Goal: Task Accomplishment & Management: Complete application form

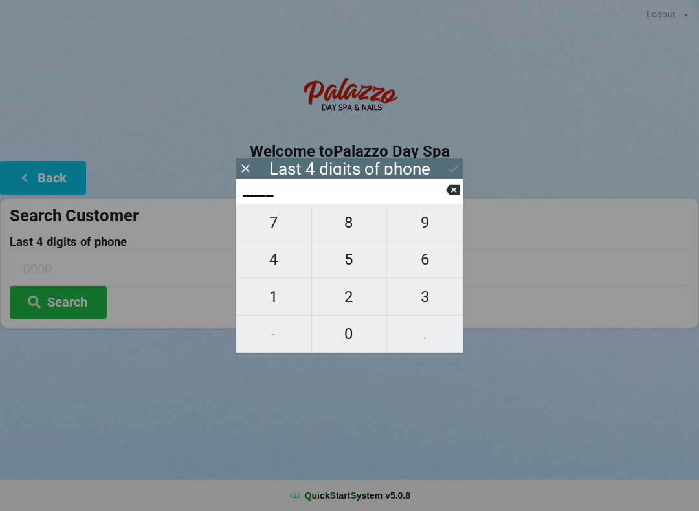
click at [438, 294] on span "3" at bounding box center [425, 296] width 76 height 27
type input "3___"
click at [362, 299] on span "2" at bounding box center [349, 296] width 75 height 27
type input "32__"
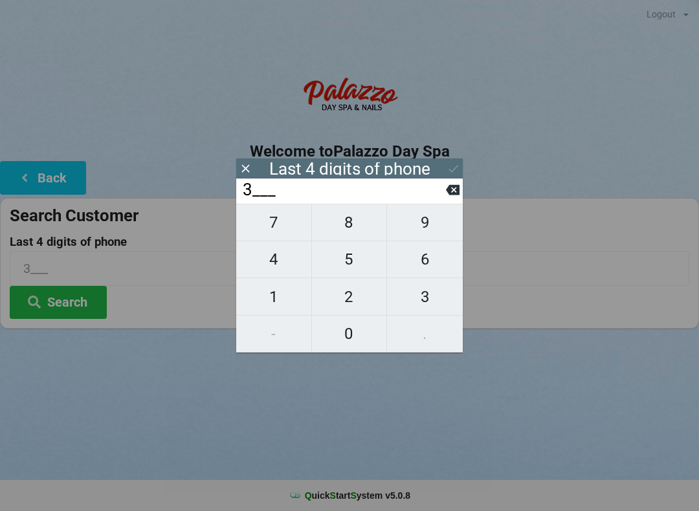
type input "32__"
click at [288, 305] on span "1" at bounding box center [273, 296] width 75 height 27
type input "321_"
click at [372, 308] on span "2" at bounding box center [349, 296] width 75 height 27
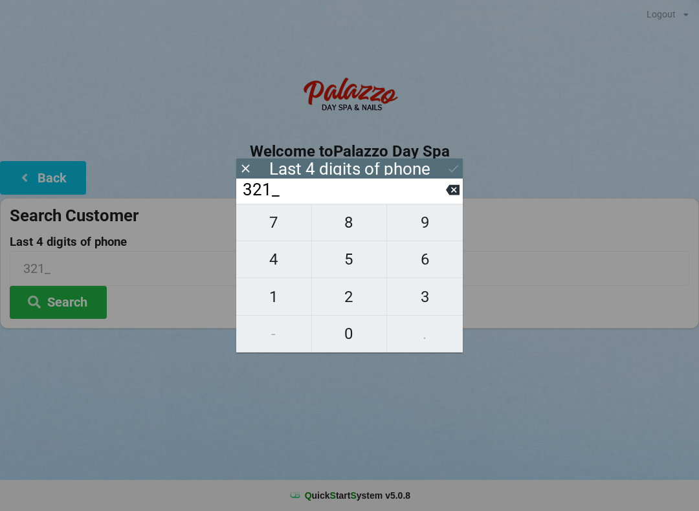
type input "3212"
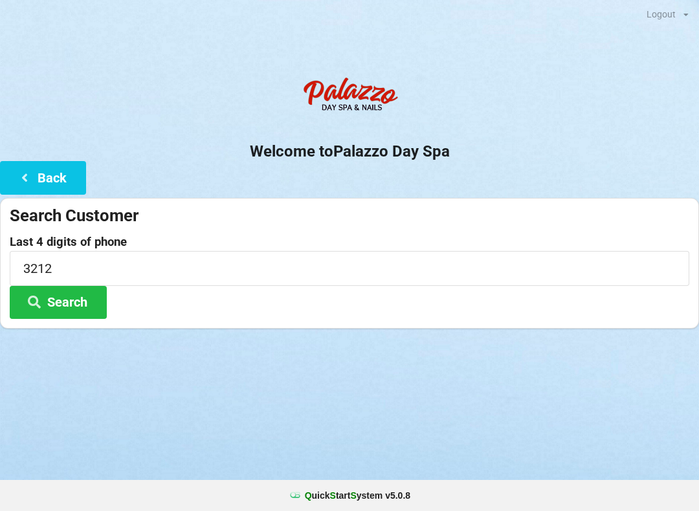
click at [76, 181] on button "Back" at bounding box center [43, 177] width 86 height 33
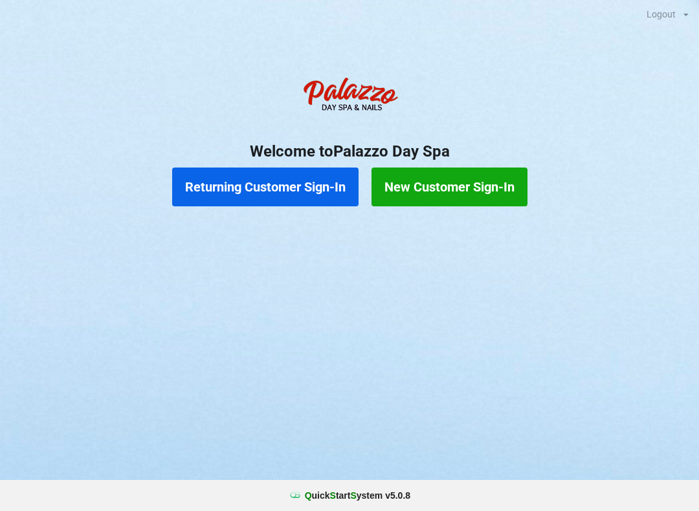
click at [315, 188] on button "Returning Customer Sign-In" at bounding box center [265, 187] width 186 height 39
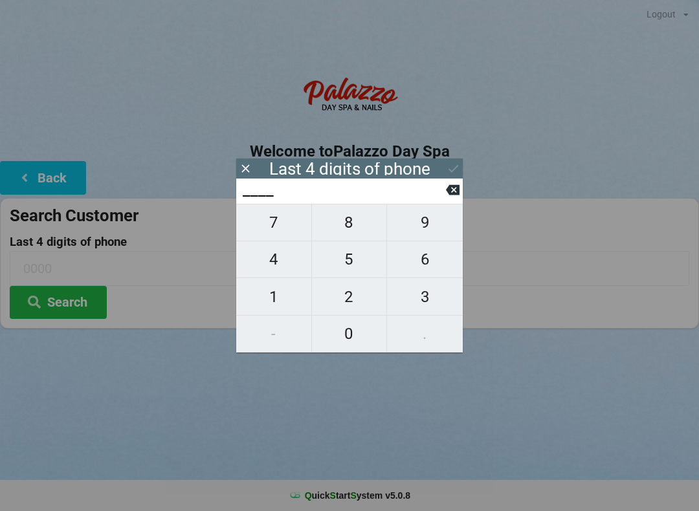
click at [437, 234] on span "9" at bounding box center [425, 222] width 76 height 27
type input "9___"
click at [273, 262] on span "4" at bounding box center [273, 259] width 75 height 27
type input "94__"
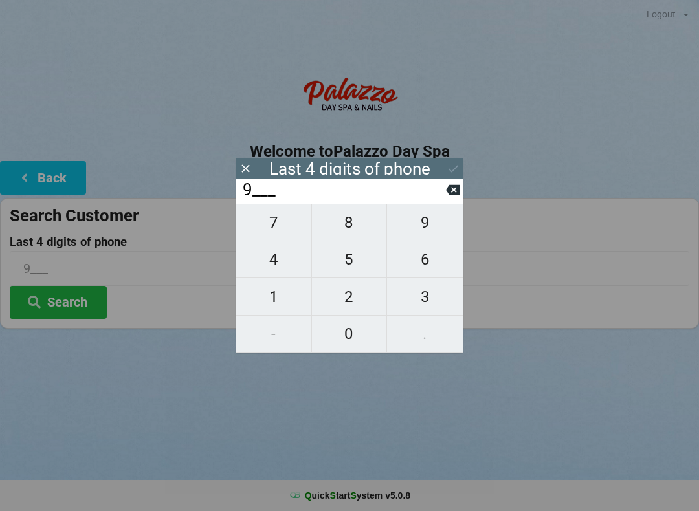
type input "94__"
click at [360, 267] on span "5" at bounding box center [349, 259] width 75 height 27
type input "945_"
click at [359, 305] on span "2" at bounding box center [349, 296] width 75 height 27
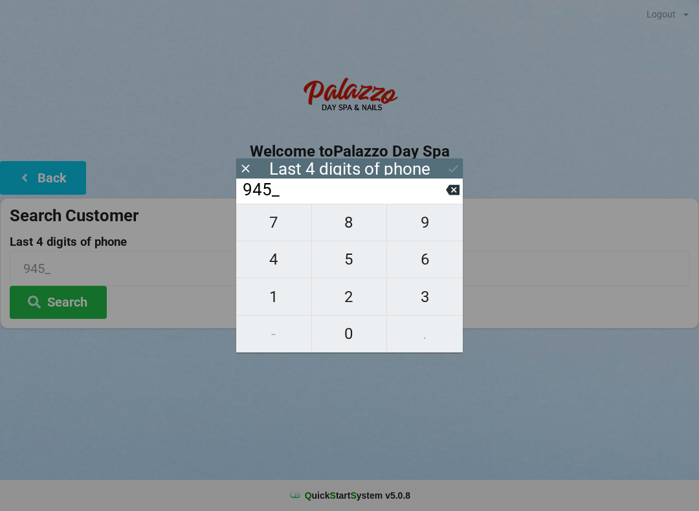
type input "9452"
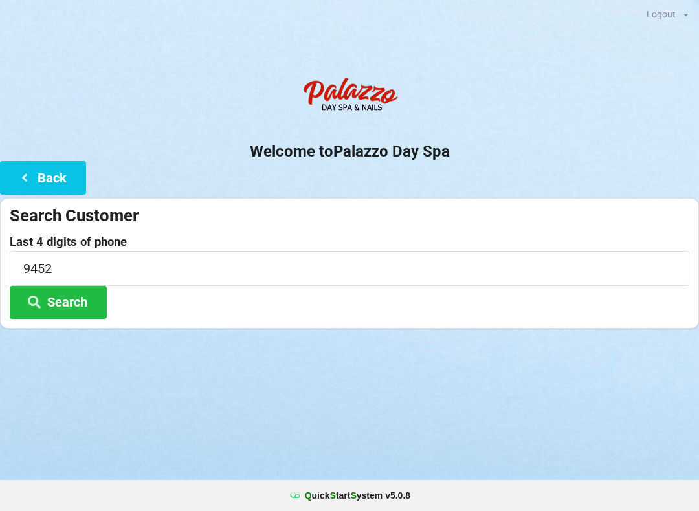
click at [529, 419] on div "Logout Logout Sign-In Welcome to Palazzo Day Spa Back Search Customer Last 4 di…" at bounding box center [349, 255] width 699 height 511
click at [98, 307] on button "Search" at bounding box center [58, 302] width 97 height 33
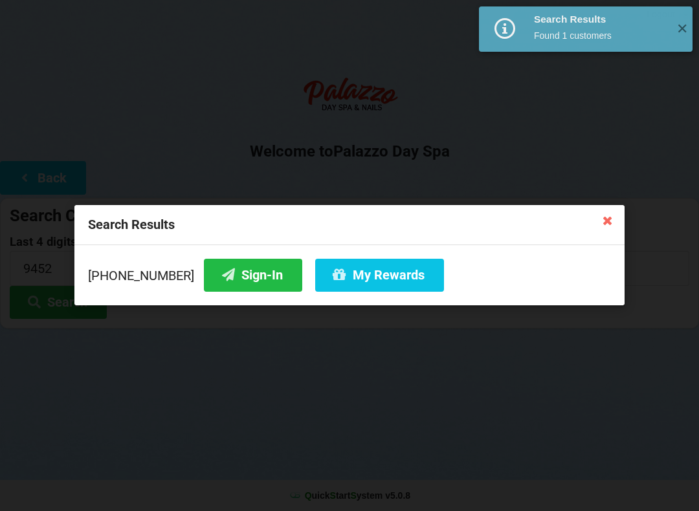
click at [393, 284] on button "My Rewards" at bounding box center [379, 275] width 129 height 33
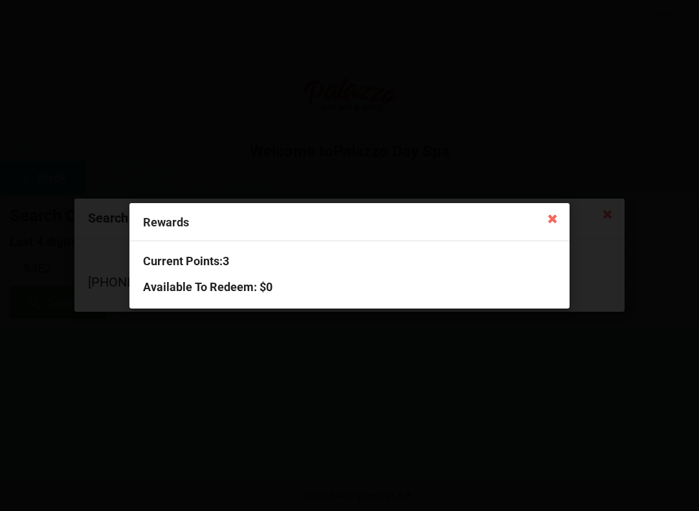
click at [571, 230] on div "Rewards Current Points: 3 Available To Redeem : $0" at bounding box center [349, 255] width 699 height 511
click at [560, 220] on icon at bounding box center [552, 218] width 21 height 21
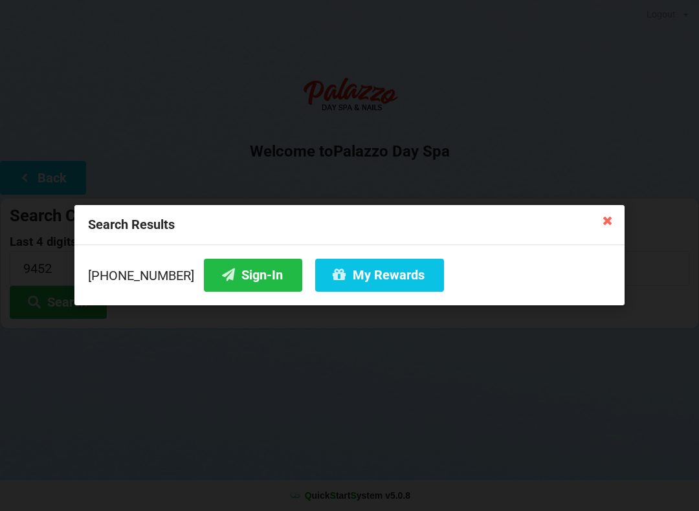
click at [249, 280] on button "Sign-In" at bounding box center [253, 275] width 98 height 33
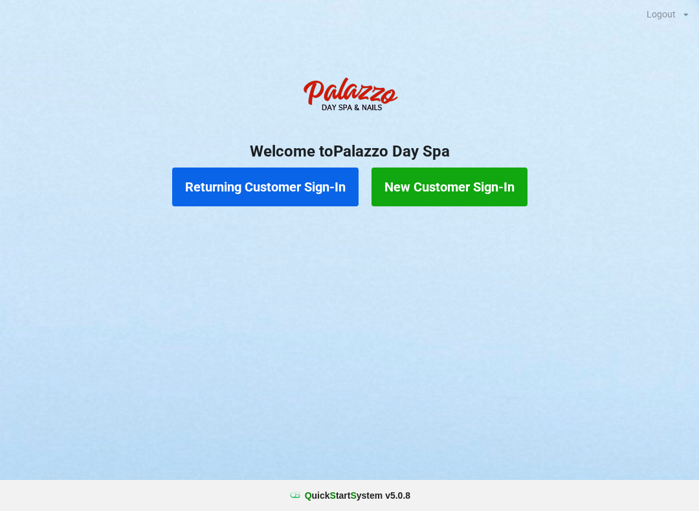
click at [246, 192] on button "Returning Customer Sign-In" at bounding box center [265, 187] width 186 height 39
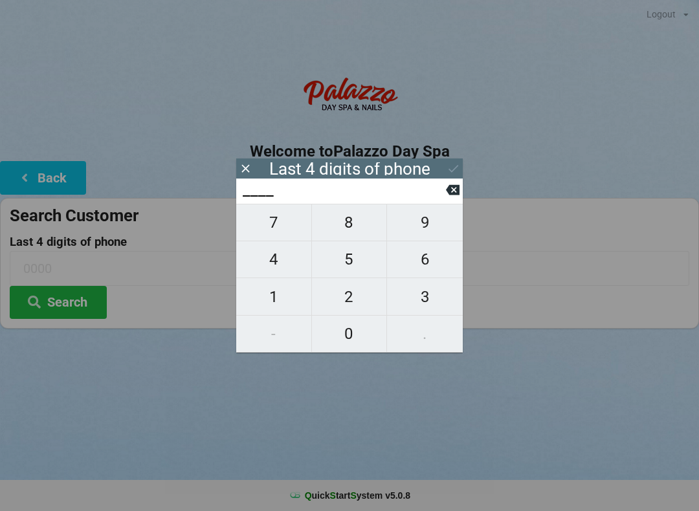
click at [268, 262] on span "4" at bounding box center [273, 259] width 75 height 27
type input "4___"
click at [269, 267] on span "4" at bounding box center [273, 259] width 75 height 27
type input "44__"
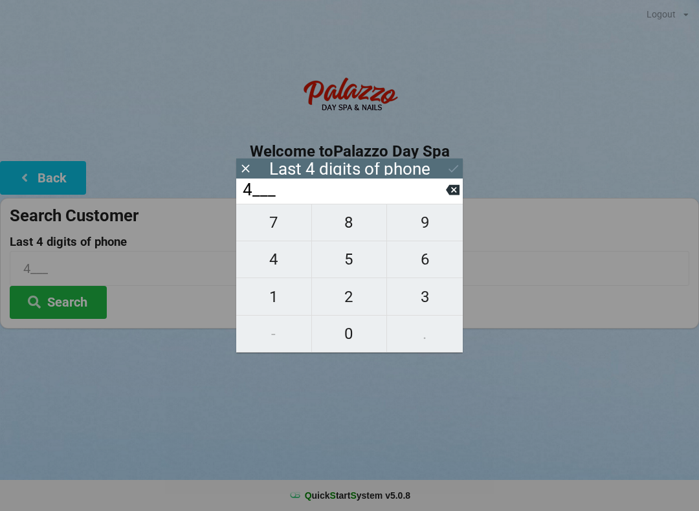
type input "44__"
click at [348, 340] on span "0" at bounding box center [349, 333] width 75 height 27
type input "440_"
click at [349, 338] on span "0" at bounding box center [349, 333] width 75 height 27
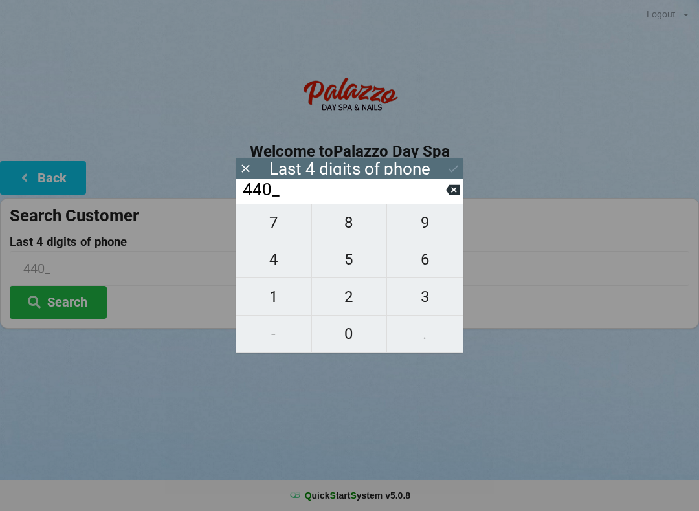
type input "4400"
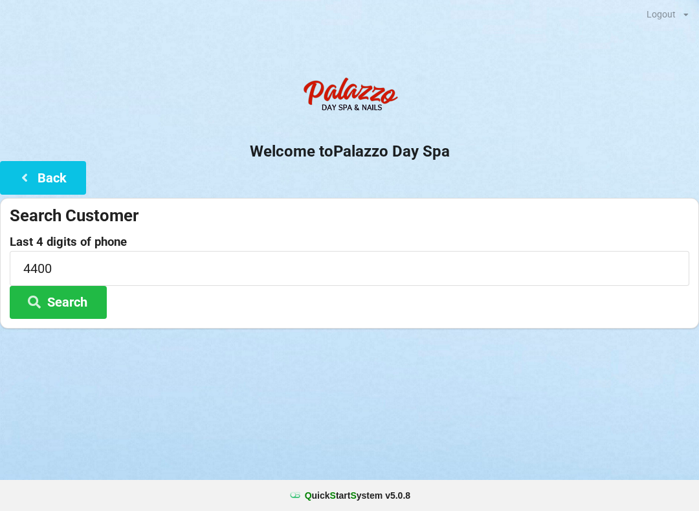
click at [503, 259] on input "4400" at bounding box center [349, 268] width 679 height 34
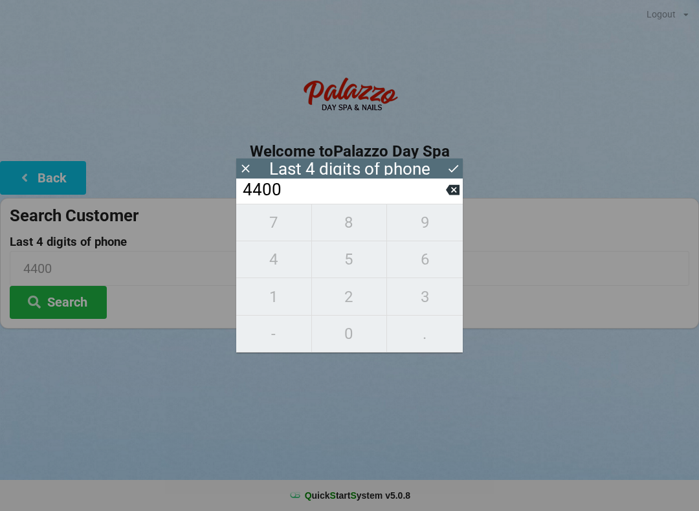
click at [327, 170] on div "Last 4 digits of phone" at bounding box center [349, 168] width 161 height 13
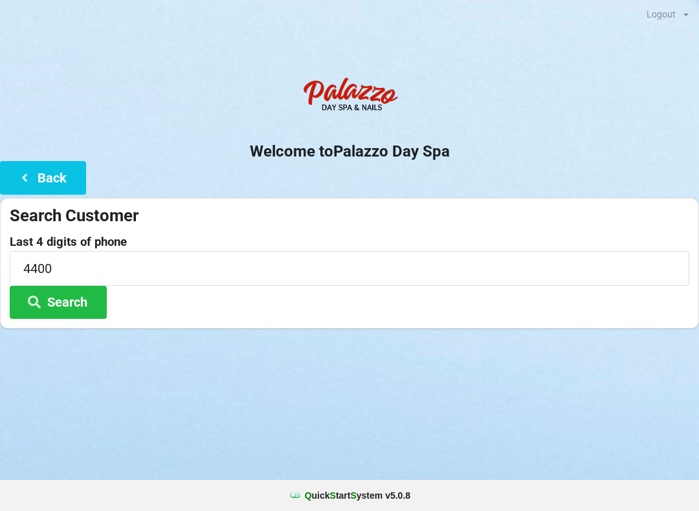
click at [49, 313] on button "Search" at bounding box center [58, 302] width 97 height 33
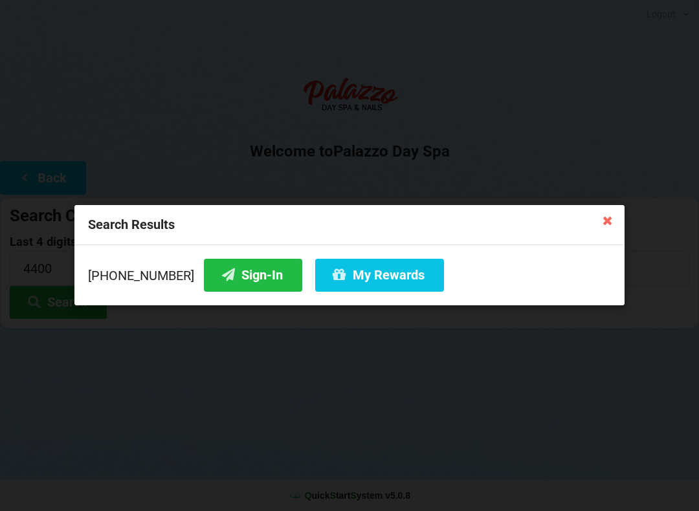
click at [224, 274] on button "Sign-In" at bounding box center [253, 275] width 98 height 33
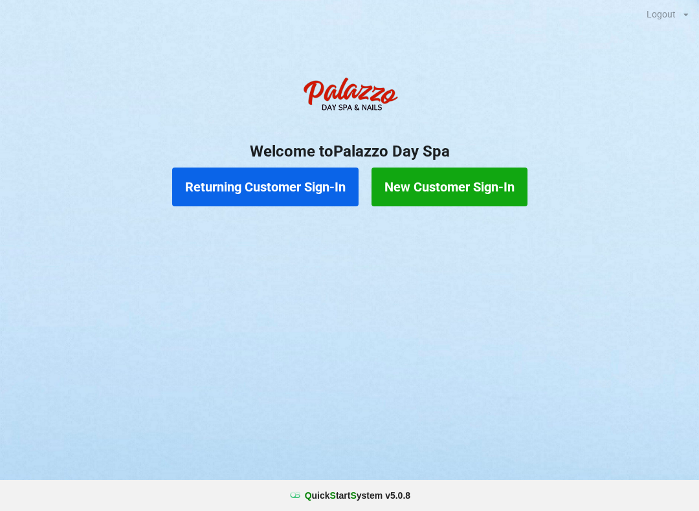
click at [269, 193] on button "Returning Customer Sign-In" at bounding box center [265, 187] width 186 height 39
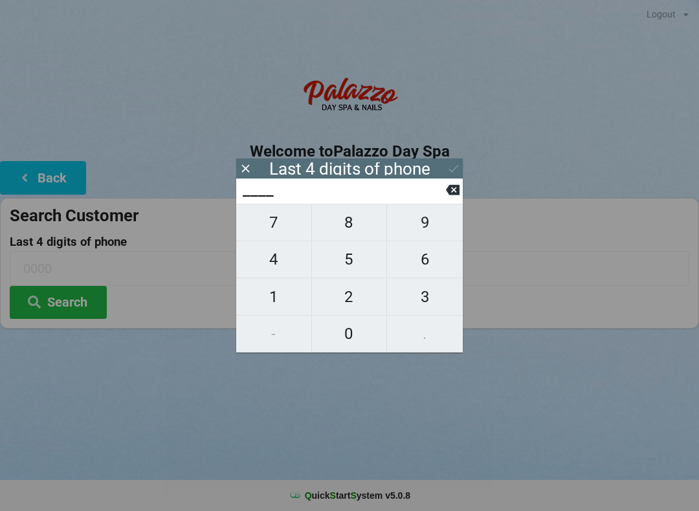
click at [433, 230] on span "9" at bounding box center [425, 222] width 76 height 27
type input "9___"
click at [359, 223] on span "8" at bounding box center [349, 222] width 75 height 27
type input "98__"
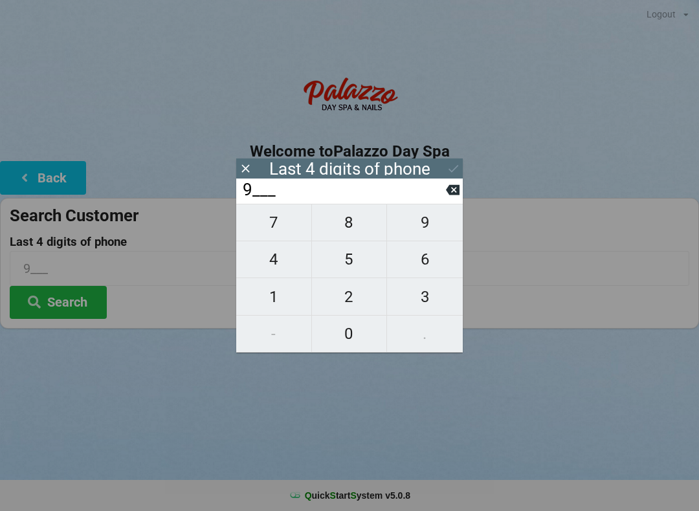
type input "98__"
click at [353, 261] on span "5" at bounding box center [349, 259] width 75 height 27
type input "985_"
click at [348, 335] on span "0" at bounding box center [349, 333] width 75 height 27
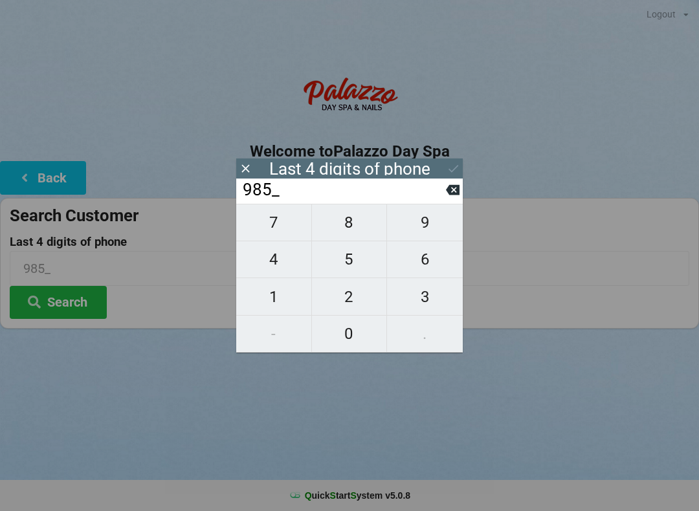
type input "9850"
click at [457, 176] on button at bounding box center [454, 168] width 14 height 17
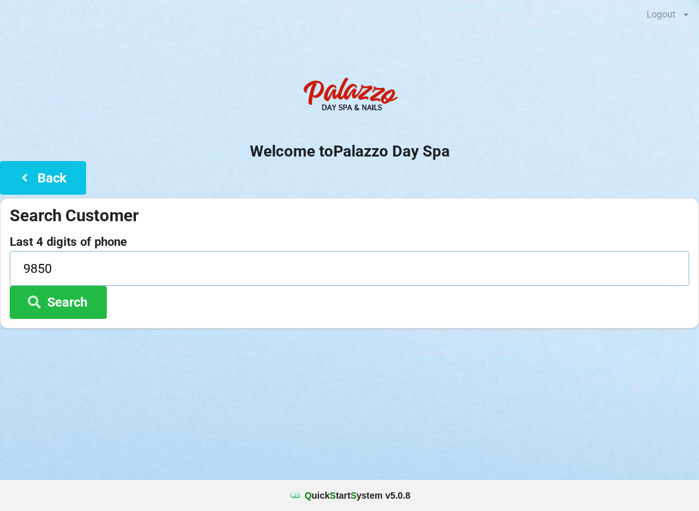
click at [255, 263] on input "9850" at bounding box center [349, 268] width 679 height 34
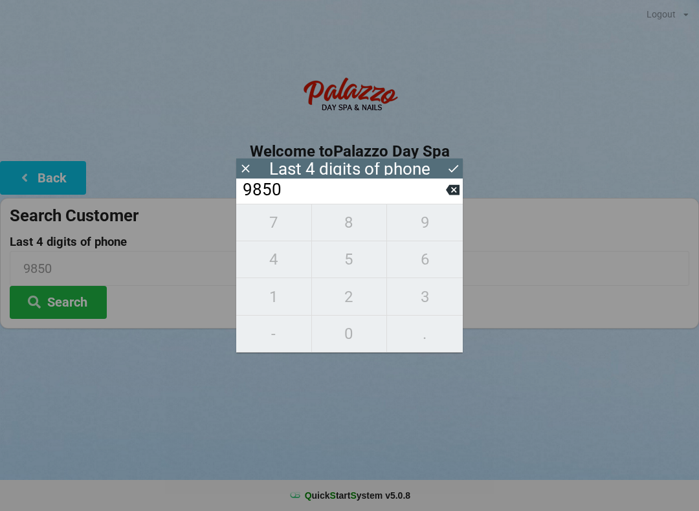
click at [452, 168] on icon at bounding box center [454, 169] width 14 height 14
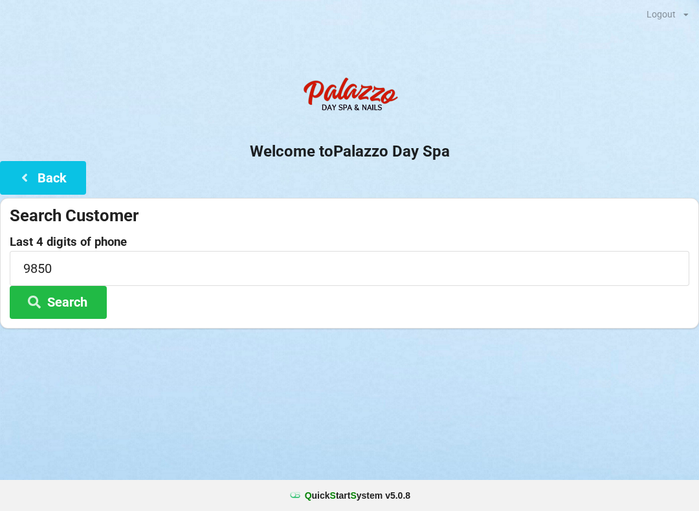
click at [72, 302] on button "Search" at bounding box center [58, 302] width 97 height 33
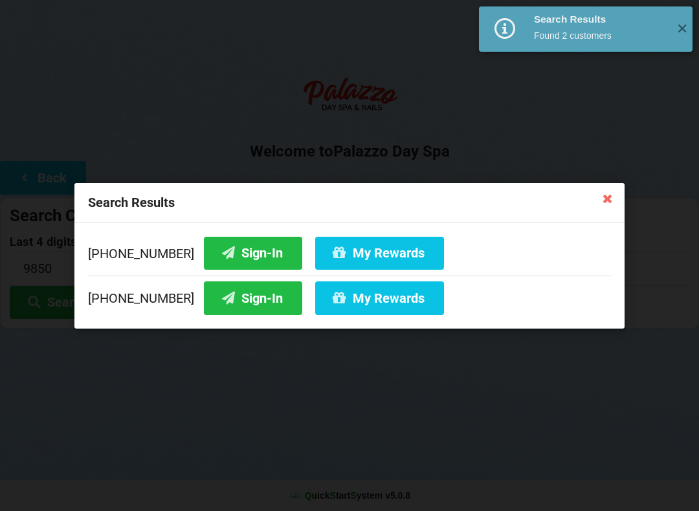
click at [239, 310] on button "Sign-In" at bounding box center [253, 298] width 98 height 33
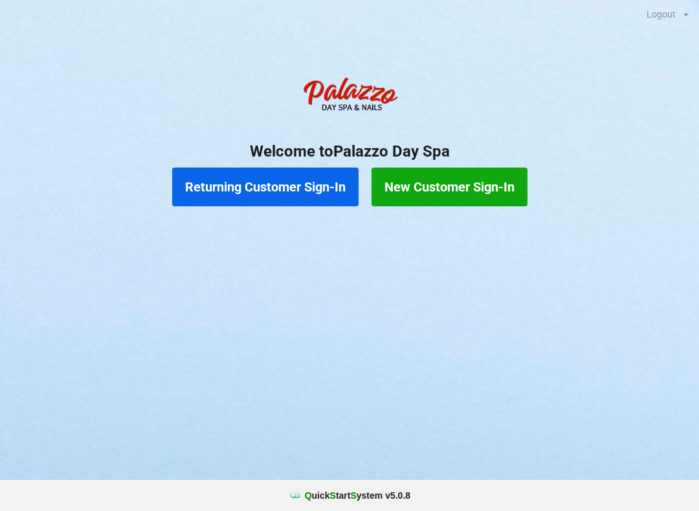
click at [262, 184] on button "Returning Customer Sign-In" at bounding box center [265, 187] width 186 height 39
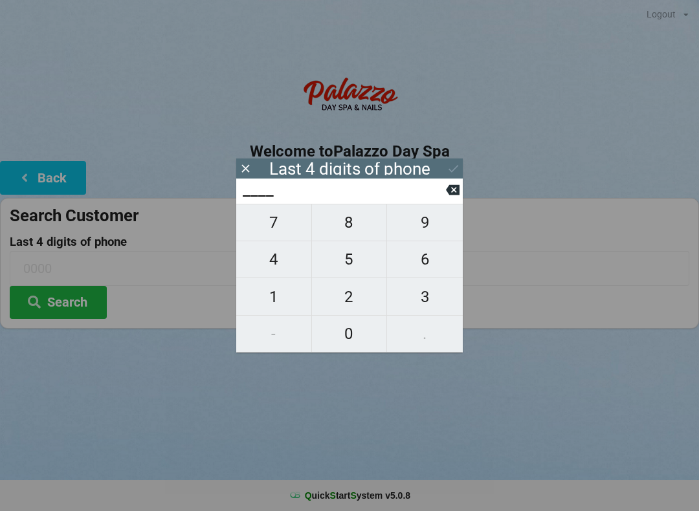
click at [368, 261] on span "5" at bounding box center [349, 259] width 75 height 27
type input "5___"
click at [361, 303] on span "2" at bounding box center [349, 296] width 75 height 27
type input "52__"
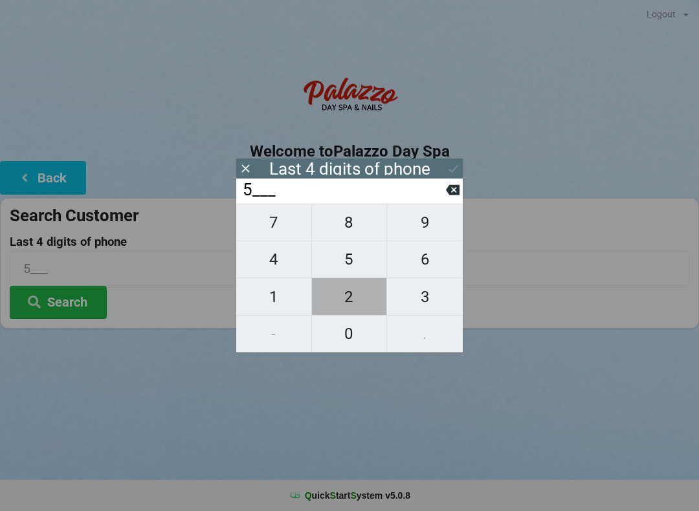
type input "52__"
click at [433, 302] on span "3" at bounding box center [425, 296] width 76 height 27
type input "523_"
click at [428, 230] on span "9" at bounding box center [425, 222] width 76 height 27
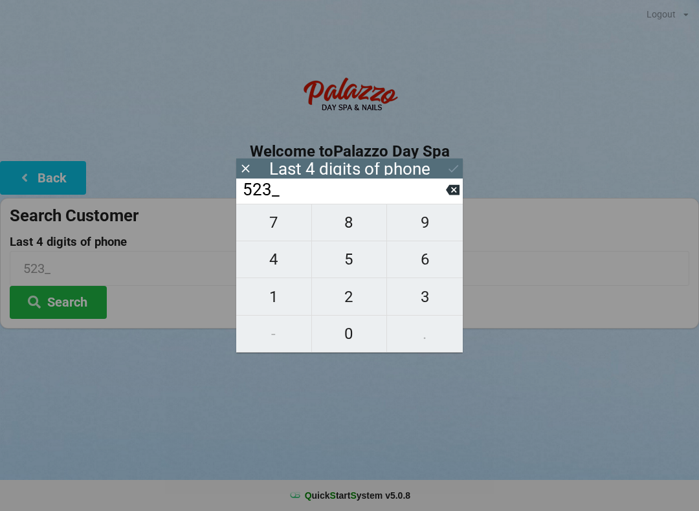
type input "5239"
click at [455, 174] on icon at bounding box center [454, 169] width 14 height 14
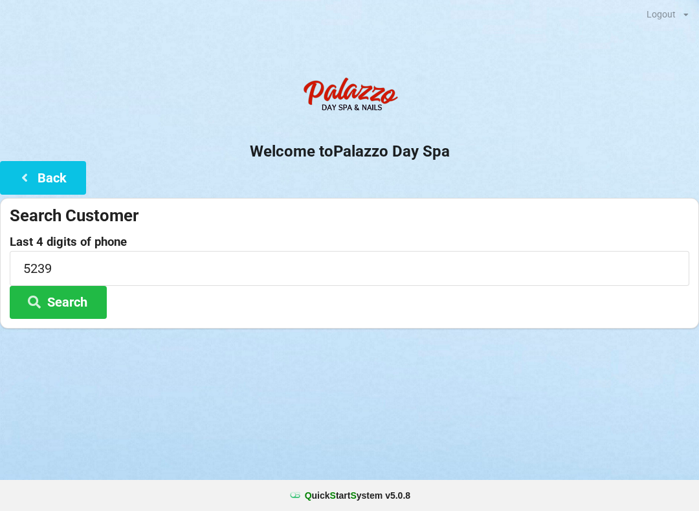
click at [85, 300] on button "Search" at bounding box center [58, 302] width 97 height 33
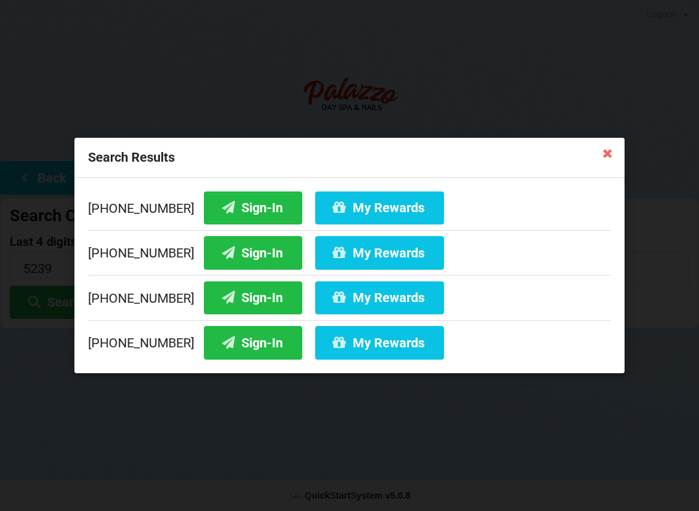
click at [243, 341] on button "Sign-In" at bounding box center [253, 342] width 98 height 33
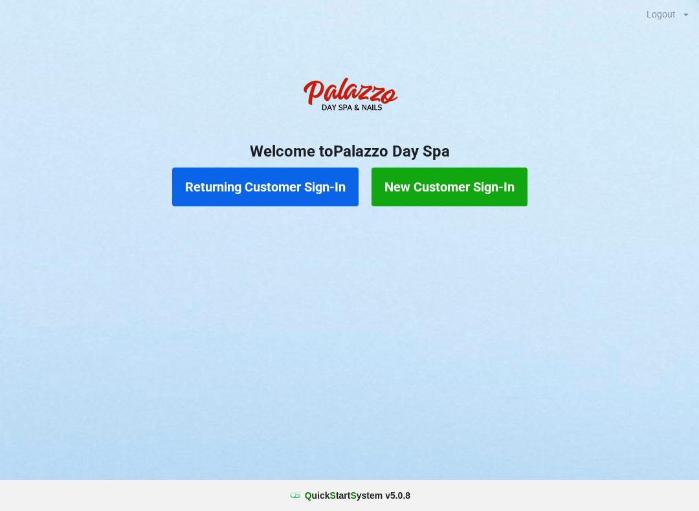
click at [298, 184] on button "Returning Customer Sign-In" at bounding box center [265, 187] width 186 height 39
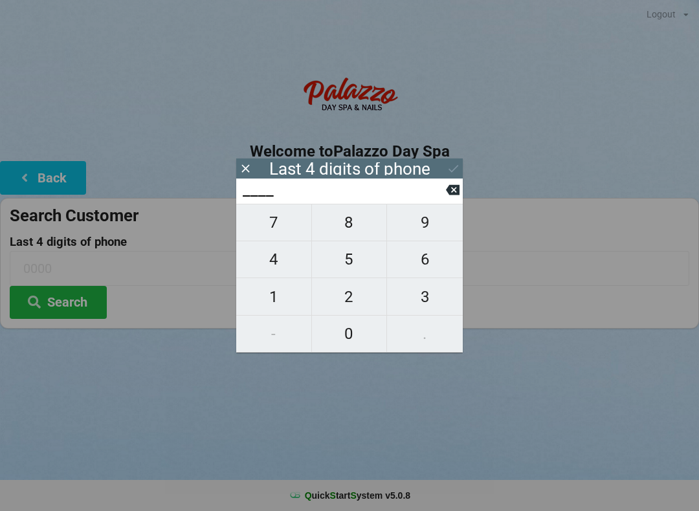
click at [276, 234] on span "7" at bounding box center [273, 222] width 75 height 27
type input "7___"
click at [272, 273] on span "4" at bounding box center [273, 259] width 75 height 27
type input "74__"
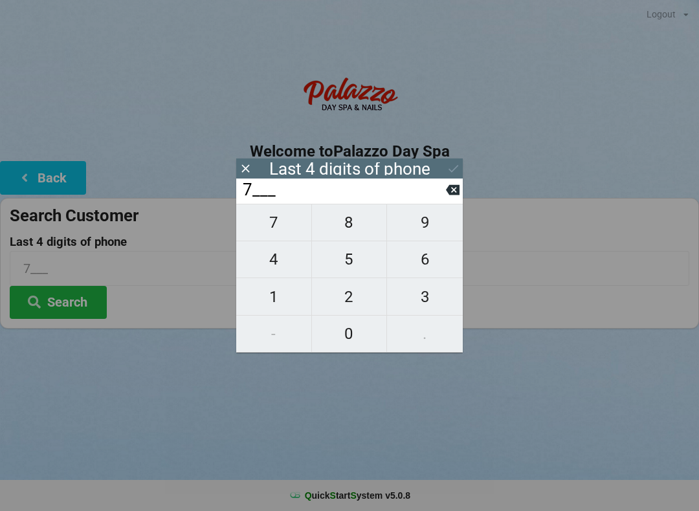
type input "74__"
click at [356, 258] on span "5" at bounding box center [349, 259] width 75 height 27
type input "745_"
click at [271, 269] on span "4" at bounding box center [273, 259] width 75 height 27
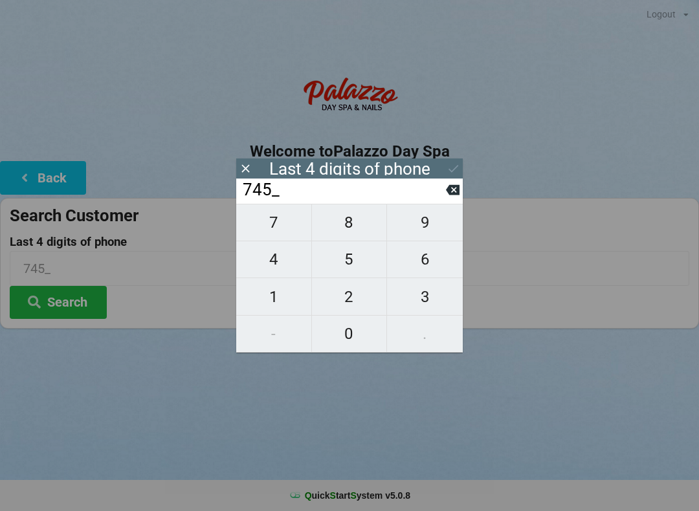
type input "7454"
click at [78, 305] on button "Search" at bounding box center [58, 302] width 97 height 33
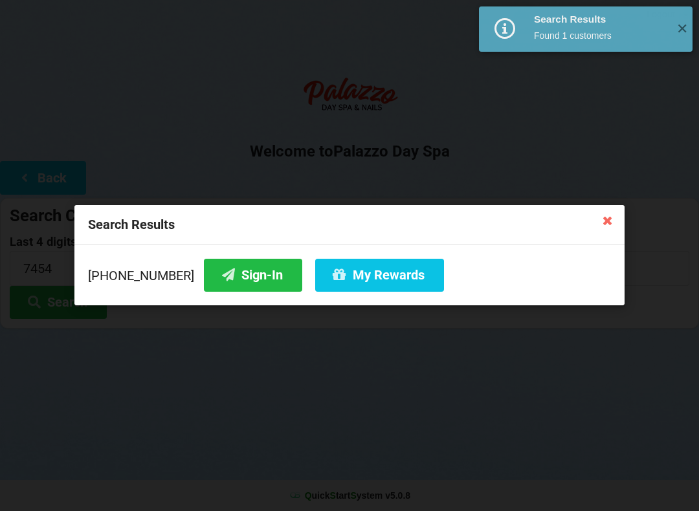
click at [234, 277] on button "Sign-In" at bounding box center [253, 275] width 98 height 33
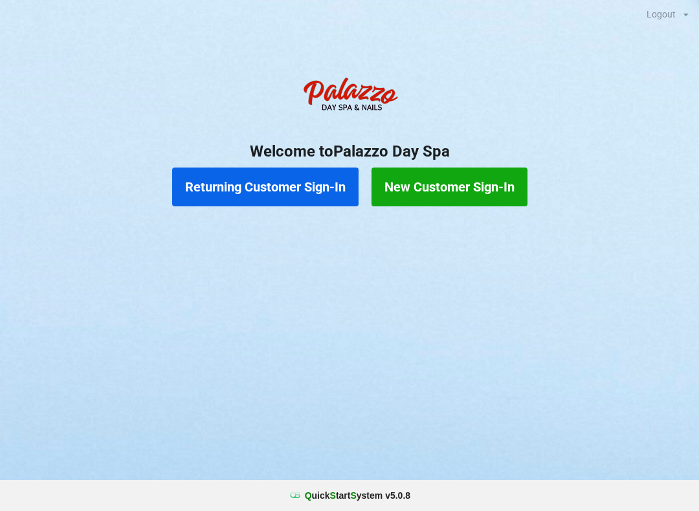
click at [260, 199] on button "Returning Customer Sign-In" at bounding box center [265, 187] width 186 height 39
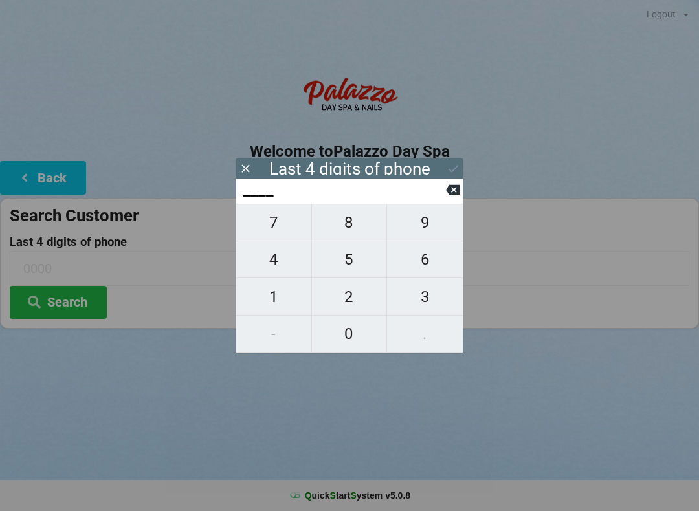
click at [362, 289] on span "2" at bounding box center [349, 296] width 75 height 27
type input "2___"
click at [283, 285] on button "1" at bounding box center [274, 296] width 76 height 37
type input "21__"
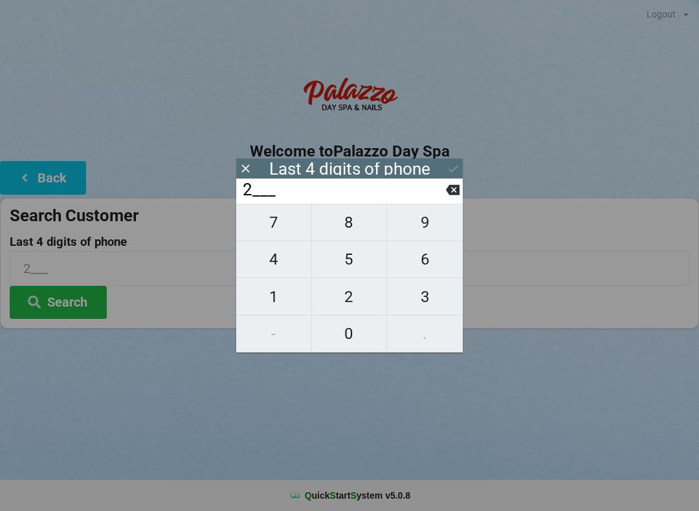
type input "21__"
click at [441, 256] on span "6" at bounding box center [425, 259] width 76 height 27
type input "216_"
click at [436, 262] on span "6" at bounding box center [425, 259] width 76 height 27
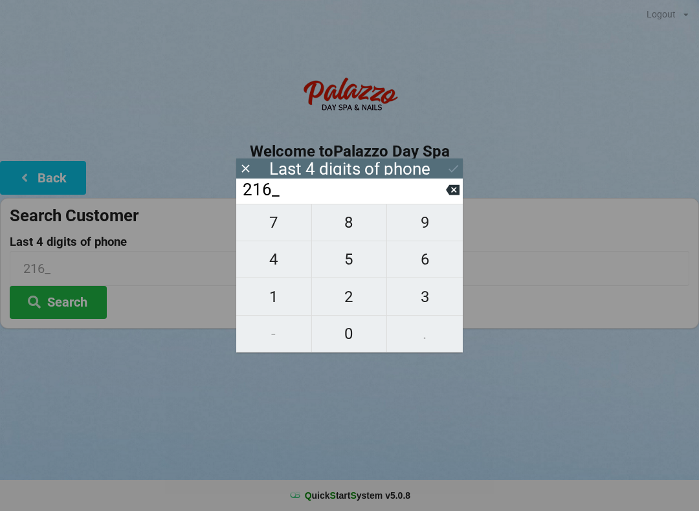
type input "2166"
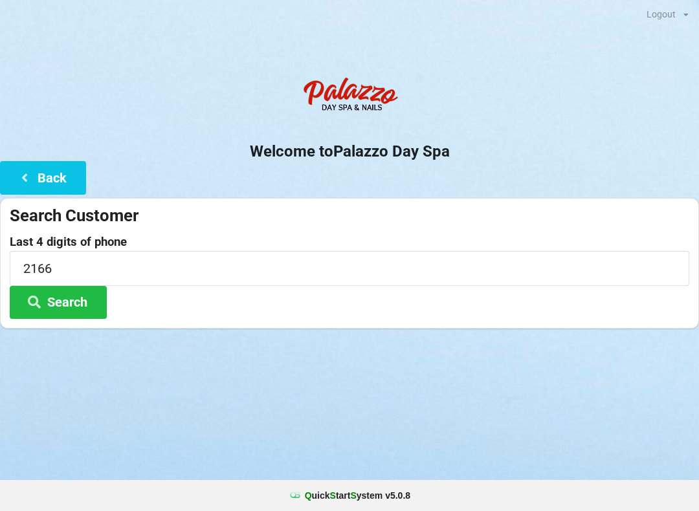
click at [509, 371] on div "Logout Logout Sign-In Welcome to Palazzo Day Spa Back Search Customer Last 4 di…" at bounding box center [349, 255] width 699 height 511
click at [68, 300] on button "Search" at bounding box center [58, 302] width 97 height 33
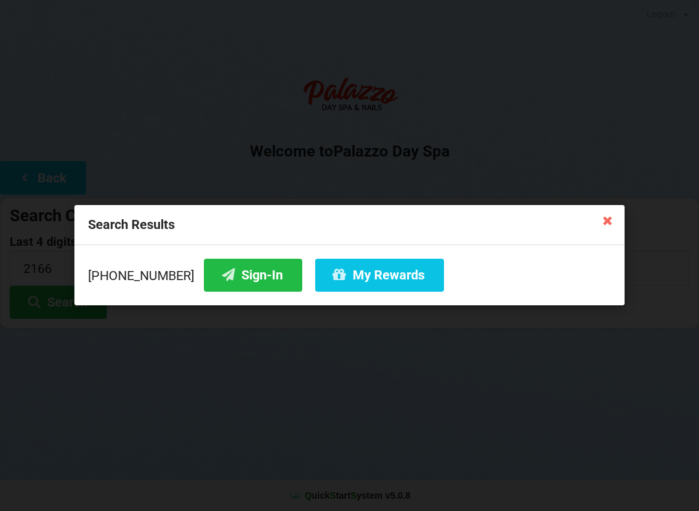
click at [221, 274] on button "Sign-In" at bounding box center [253, 275] width 98 height 33
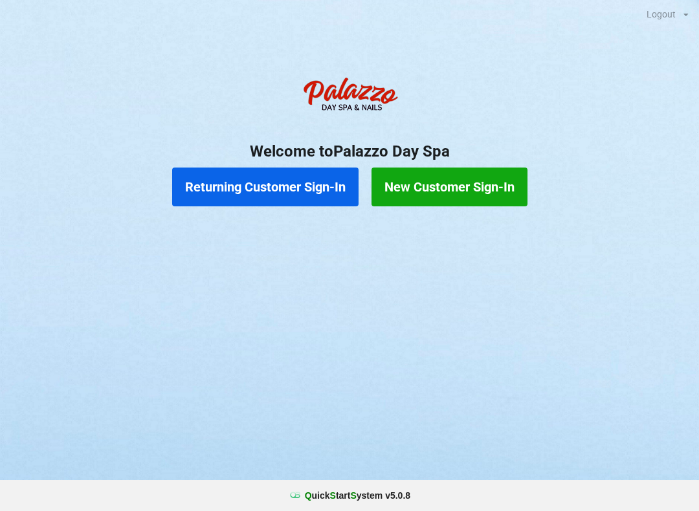
click at [265, 185] on button "Returning Customer Sign-In" at bounding box center [265, 187] width 186 height 39
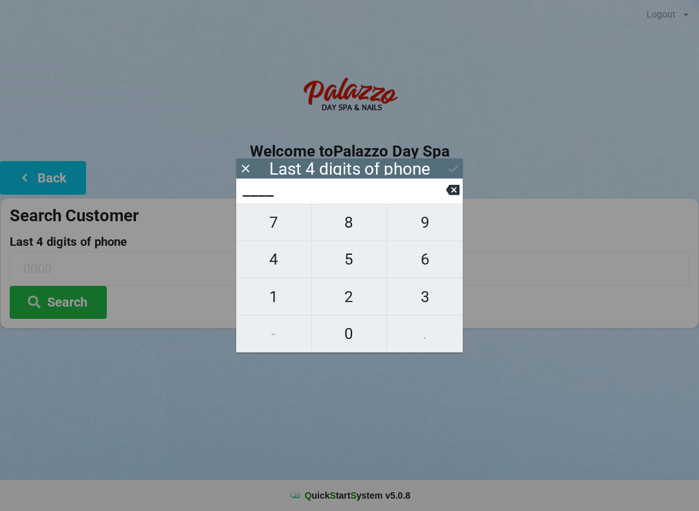
click at [428, 302] on span "3" at bounding box center [425, 296] width 76 height 27
type input "3___"
click at [283, 297] on span "1" at bounding box center [273, 296] width 75 height 27
type input "31__"
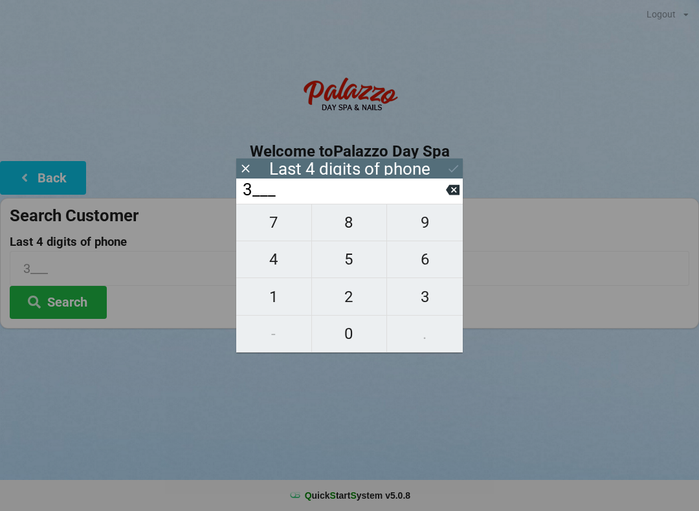
type input "31__"
click at [426, 302] on span "3" at bounding box center [425, 296] width 76 height 27
type input "313_"
click at [350, 256] on span "5" at bounding box center [349, 259] width 75 height 27
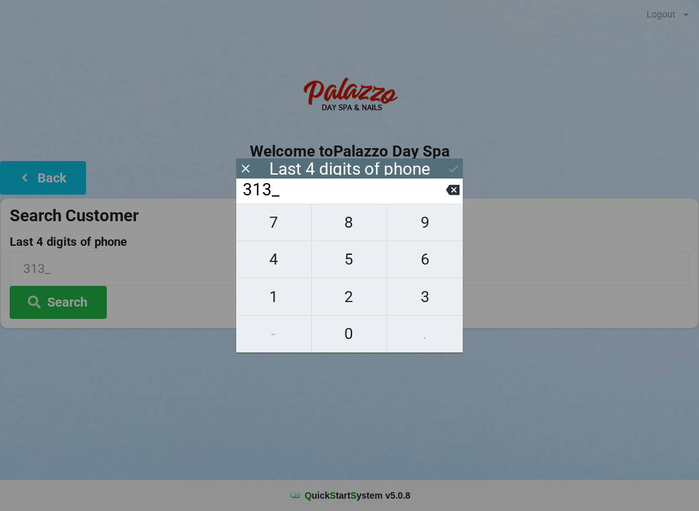
type input "3135"
click at [456, 168] on icon at bounding box center [454, 169] width 14 height 14
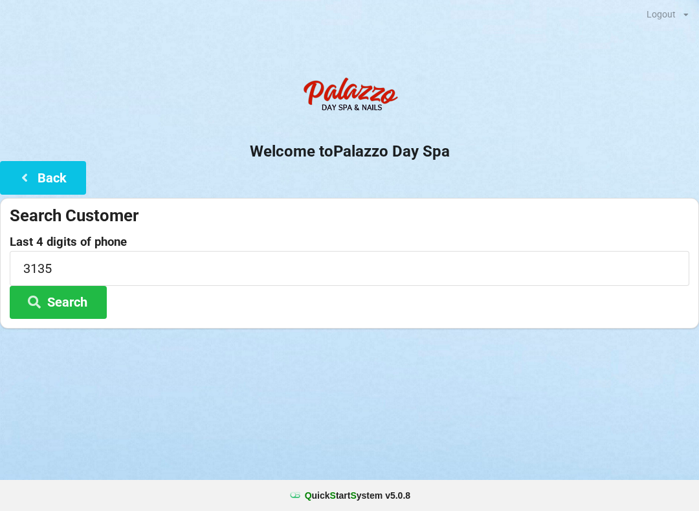
click at [62, 302] on button "Search" at bounding box center [58, 302] width 97 height 33
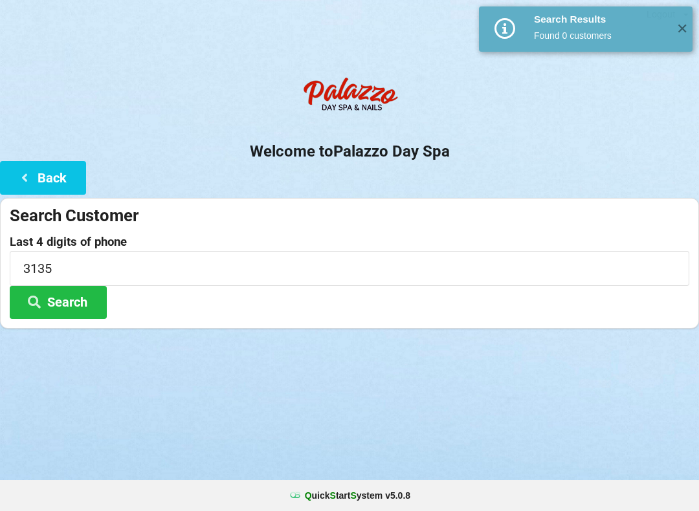
click at [72, 296] on button "Search" at bounding box center [58, 302] width 97 height 33
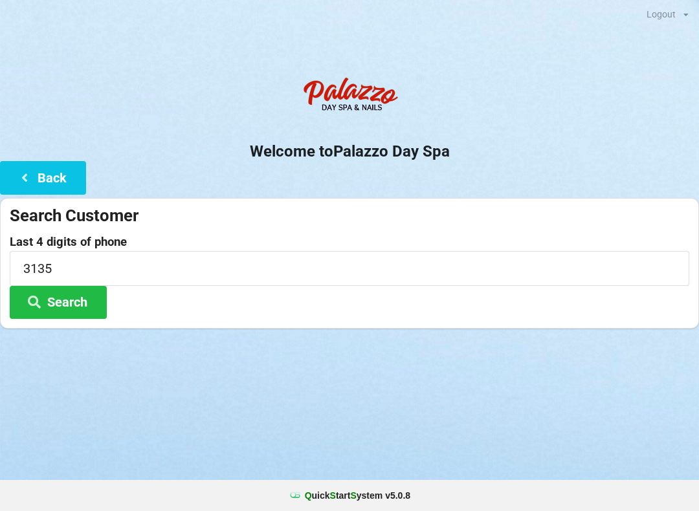
click at [21, 181] on icon at bounding box center [25, 176] width 16 height 11
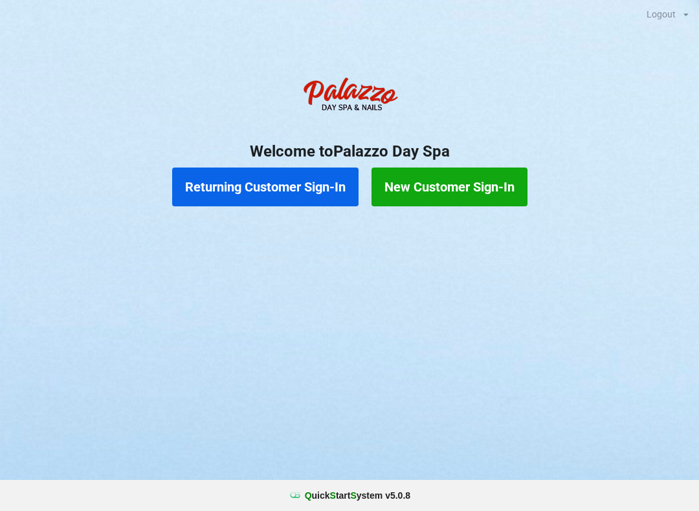
click at [282, 190] on button "Returning Customer Sign-In" at bounding box center [265, 187] width 186 height 39
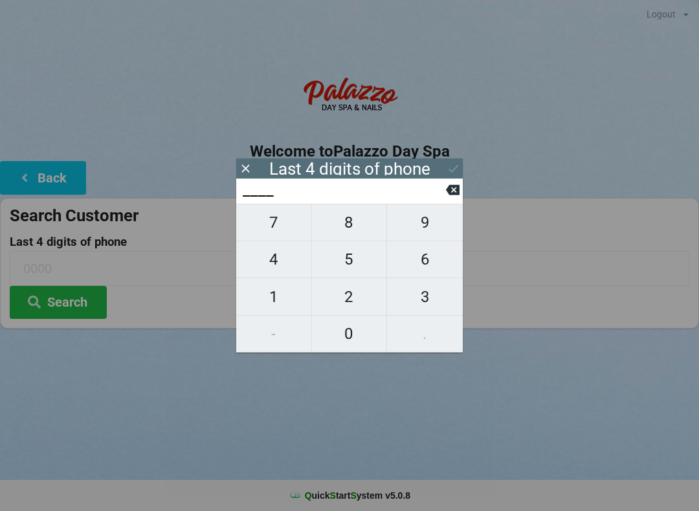
click at [438, 232] on span "9" at bounding box center [425, 222] width 76 height 27
type input "9___"
click at [272, 227] on span "7" at bounding box center [273, 222] width 75 height 27
type input "97__"
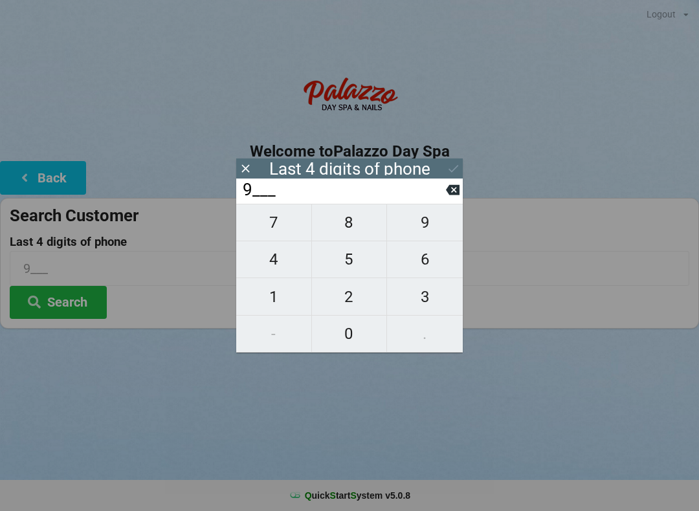
type input "97__"
click at [428, 221] on span "9" at bounding box center [425, 222] width 76 height 27
type input "979_"
click at [361, 265] on span "5" at bounding box center [349, 259] width 75 height 27
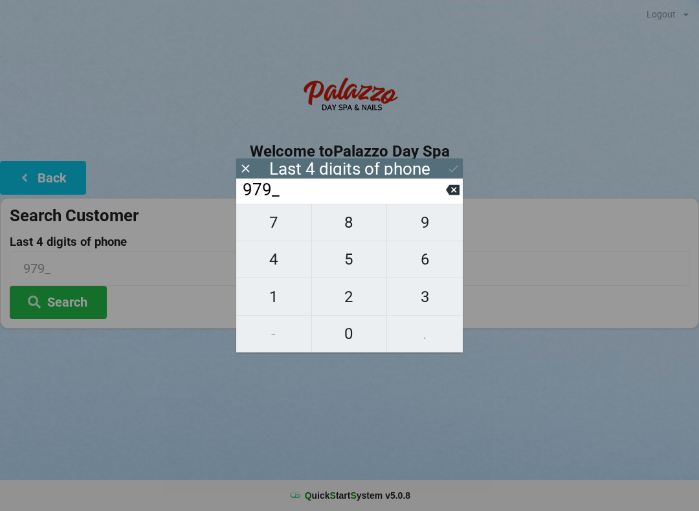
type input "9795"
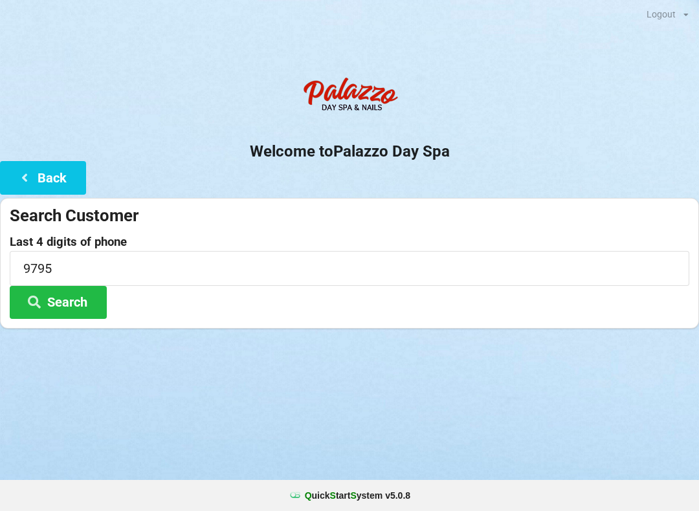
click at [19, 174] on icon at bounding box center [25, 176] width 16 height 11
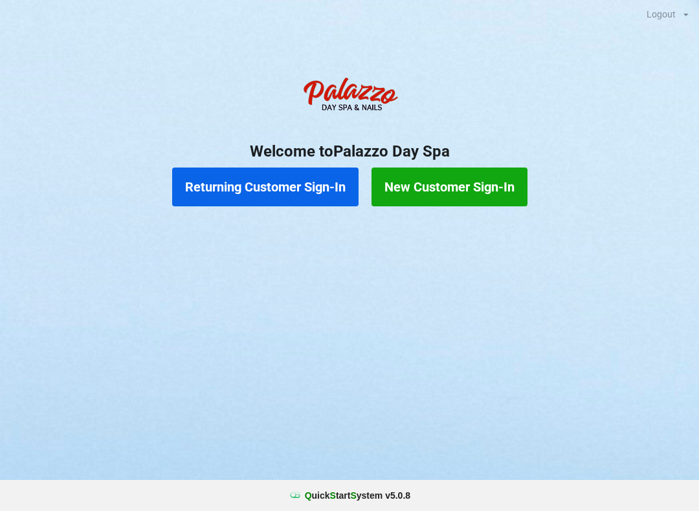
click at [275, 190] on button "Returning Customer Sign-In" at bounding box center [265, 187] width 186 height 39
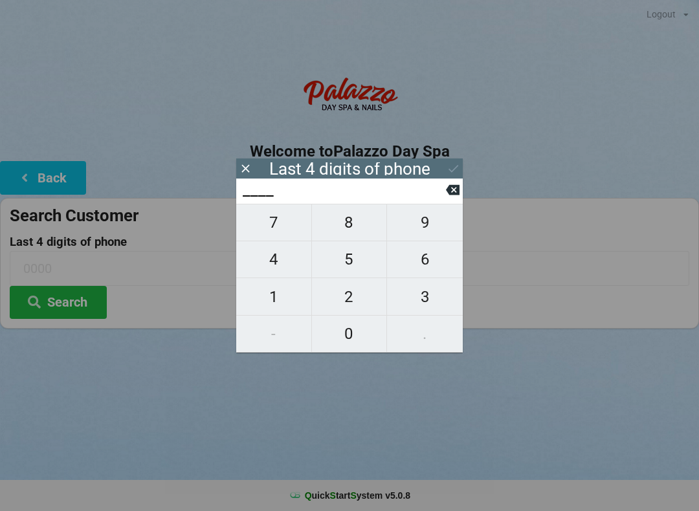
click at [428, 300] on span "3" at bounding box center [425, 296] width 76 height 27
type input "3___"
click at [291, 308] on span "1" at bounding box center [273, 296] width 75 height 27
type input "31__"
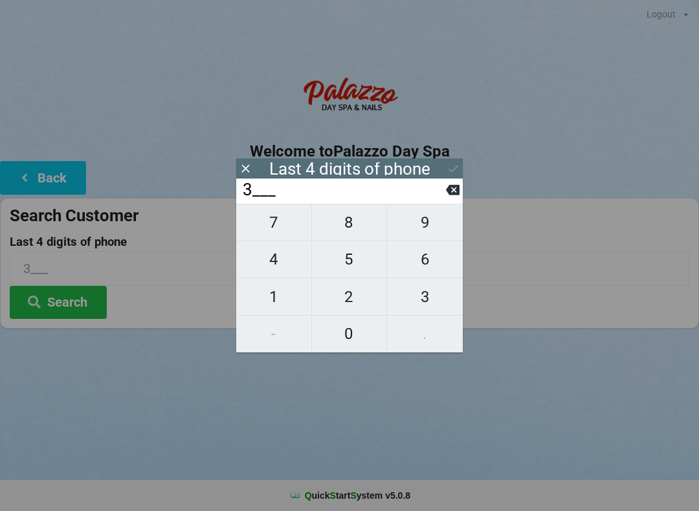
type input "31__"
click at [426, 296] on span "3" at bounding box center [425, 296] width 76 height 27
type input "313_"
click at [348, 261] on span "5" at bounding box center [349, 259] width 75 height 27
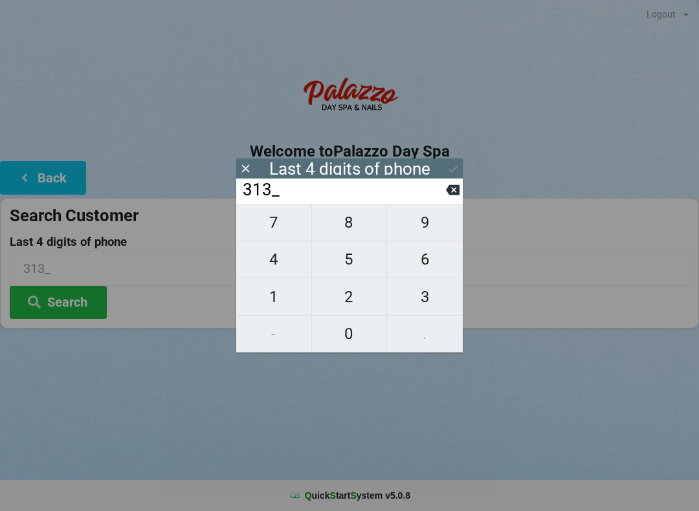
type input "3135"
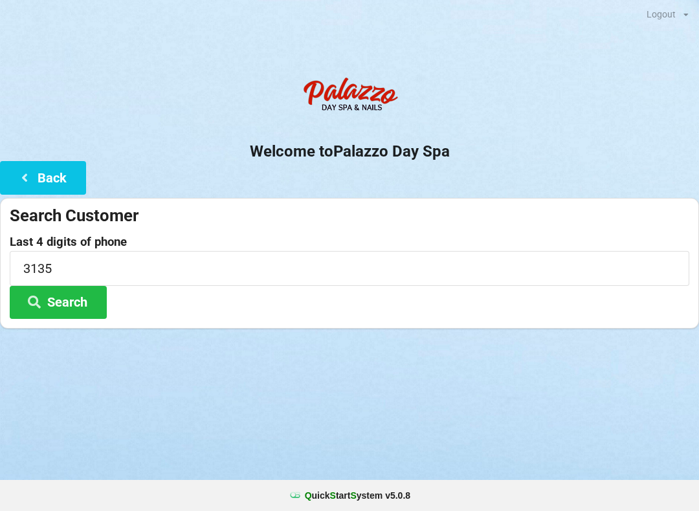
click at [30, 305] on icon at bounding box center [35, 301] width 16 height 11
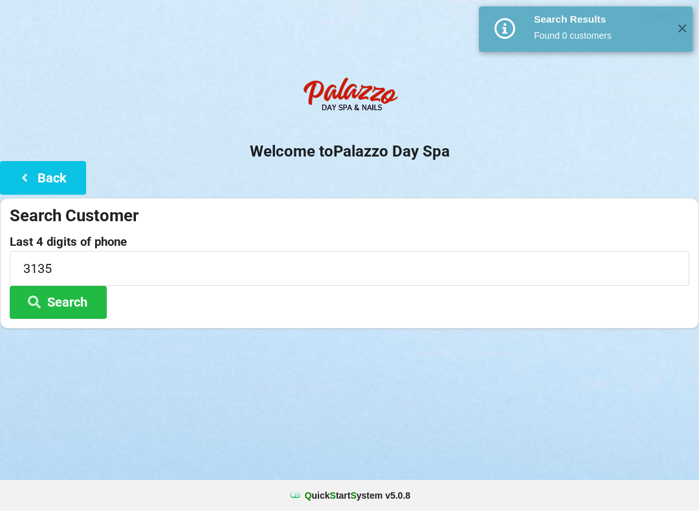
click at [41, 298] on icon at bounding box center [35, 301] width 16 height 11
click at [21, 188] on button "Back" at bounding box center [43, 177] width 86 height 33
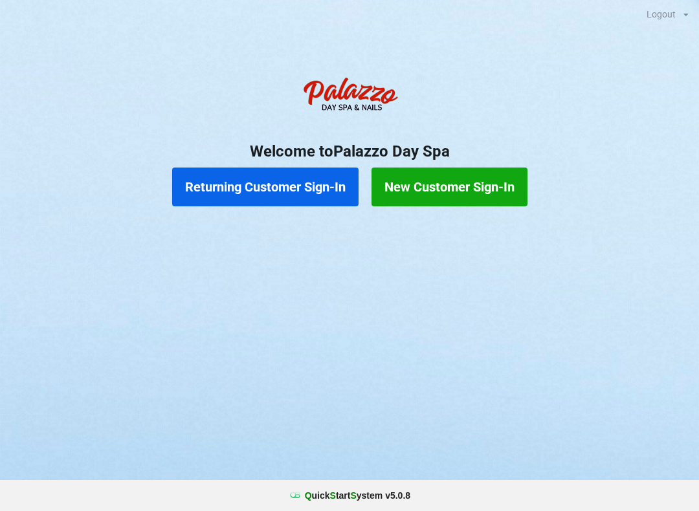
click at [276, 196] on button "Returning Customer Sign-In" at bounding box center [265, 187] width 186 height 39
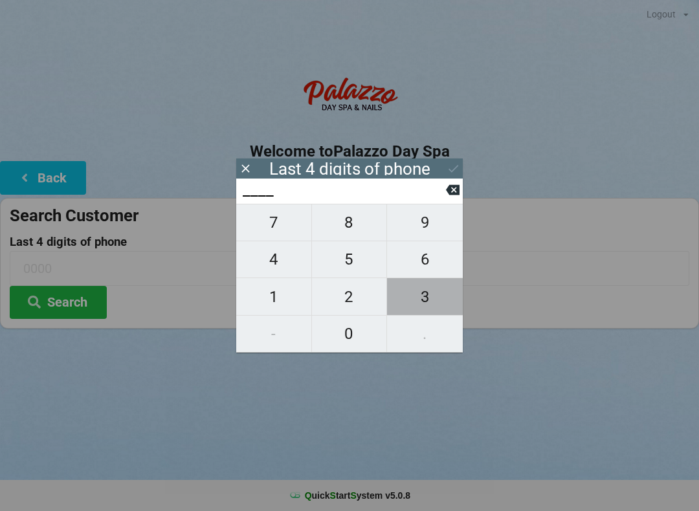
click at [419, 306] on span "3" at bounding box center [425, 296] width 76 height 27
type input "3___"
click at [276, 304] on span "1" at bounding box center [273, 296] width 75 height 27
type input "31__"
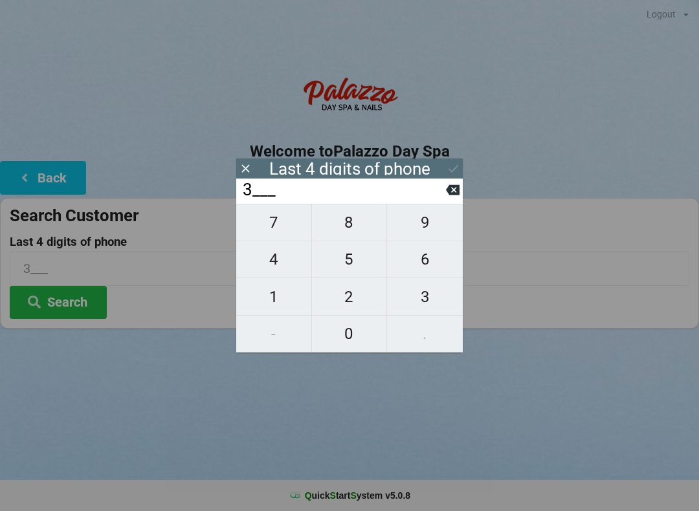
type input "31__"
click at [420, 307] on span "3" at bounding box center [425, 296] width 76 height 27
type input "313_"
click at [334, 266] on span "5" at bounding box center [349, 259] width 75 height 27
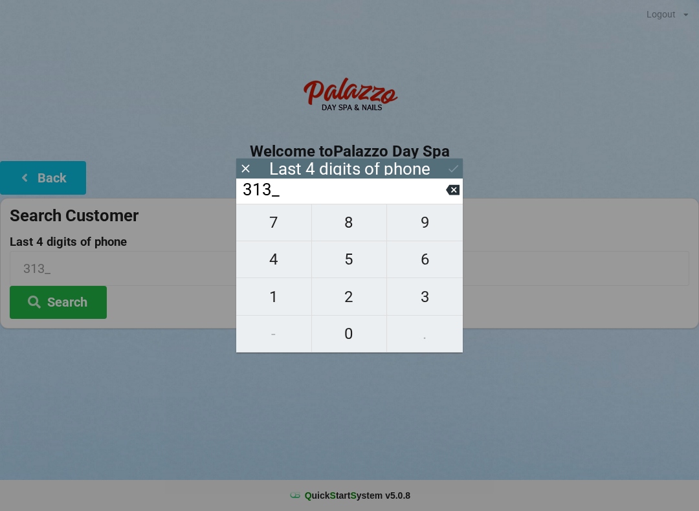
type input "3135"
click at [77, 310] on button "Search" at bounding box center [58, 302] width 97 height 33
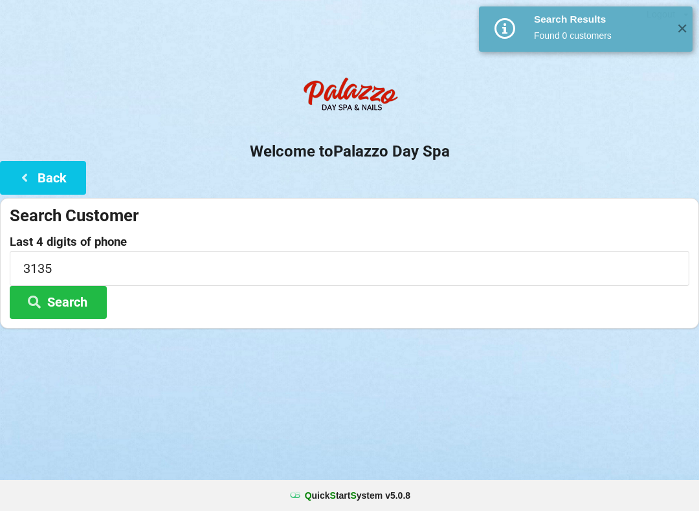
click at [25, 181] on icon at bounding box center [25, 176] width 16 height 11
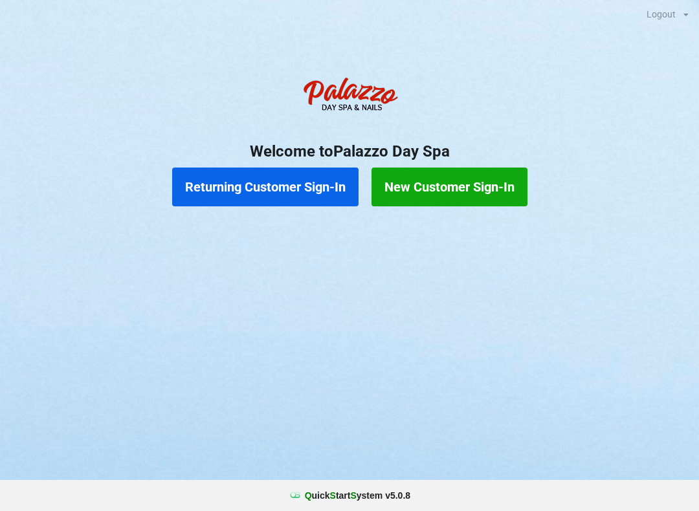
click at [425, 195] on button "New Customer Sign-In" at bounding box center [449, 187] width 156 height 39
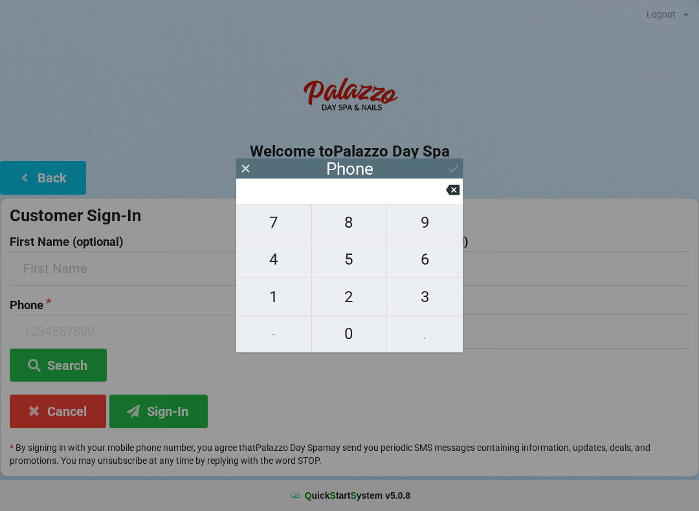
click at [275, 262] on span "4" at bounding box center [273, 259] width 75 height 27
type input "4"
click at [349, 335] on span "0" at bounding box center [349, 333] width 75 height 27
type input "40"
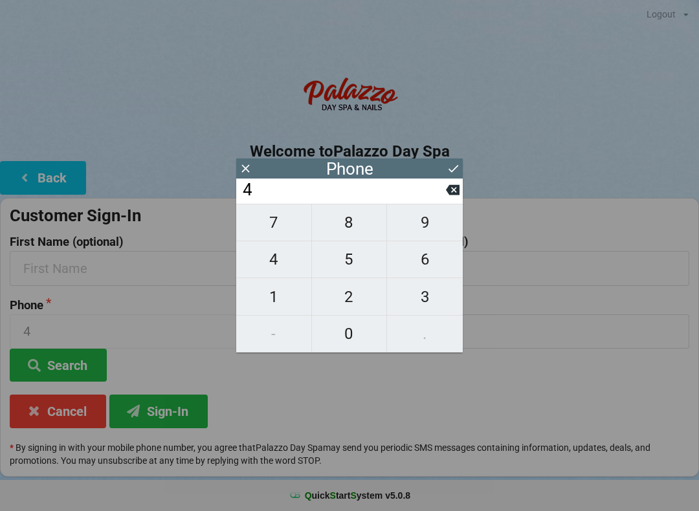
type input "40"
click at [269, 221] on span "7" at bounding box center [273, 222] width 75 height 27
type input "407"
click at [416, 226] on span "9" at bounding box center [425, 222] width 76 height 27
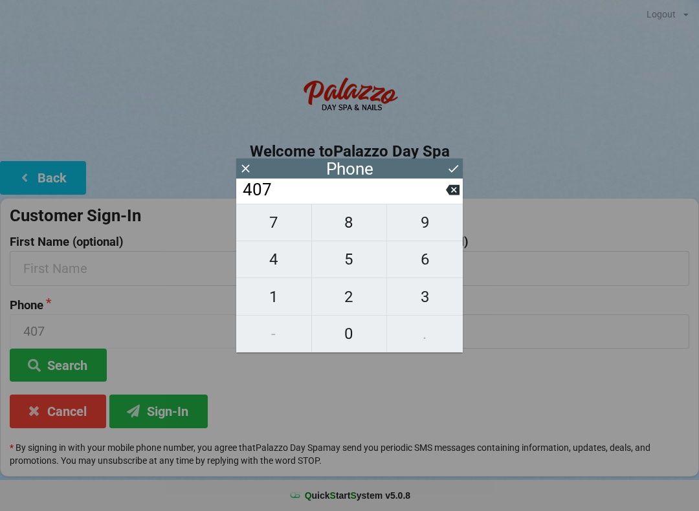
type input "4079"
click at [335, 258] on span "5" at bounding box center [349, 259] width 75 height 27
type input "40795"
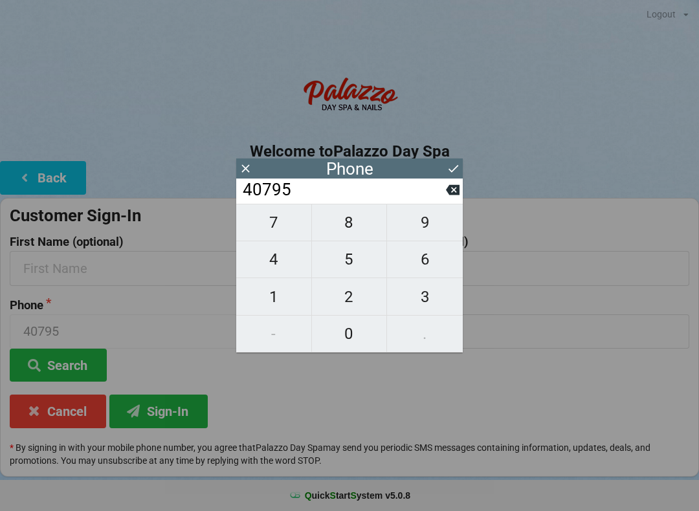
click at [419, 301] on span "3" at bounding box center [425, 296] width 76 height 27
type input "407953"
click at [428, 306] on span "3" at bounding box center [425, 296] width 76 height 27
type input "4079533"
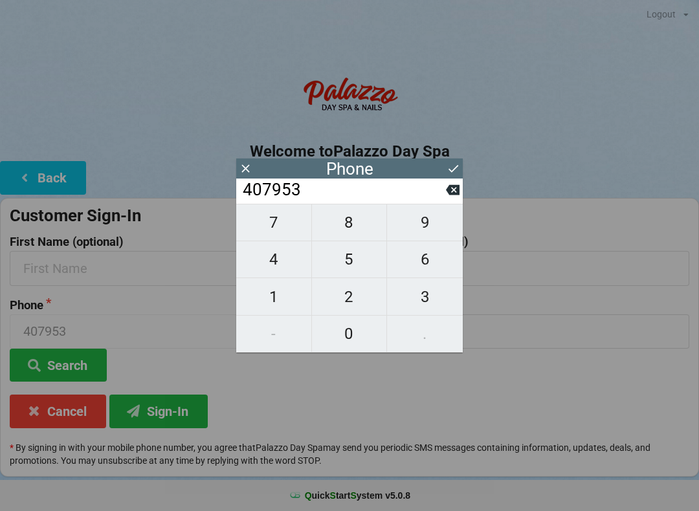
type input "4079533"
click at [272, 302] on span "1" at bounding box center [273, 296] width 75 height 27
type input "40795331"
click at [425, 299] on span "3" at bounding box center [425, 296] width 76 height 27
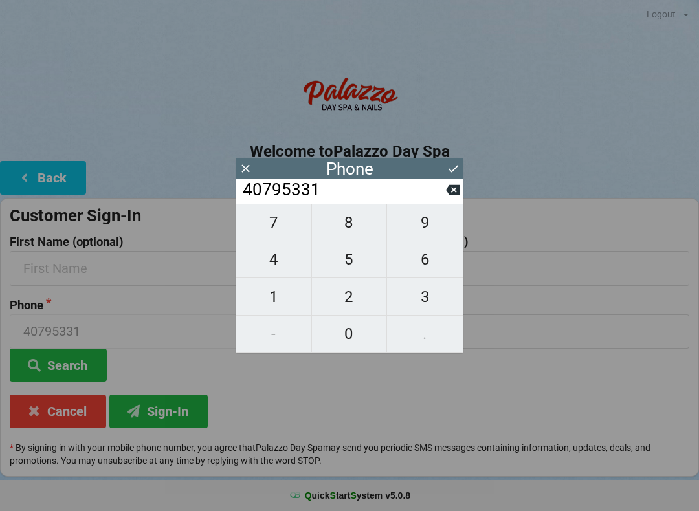
type input "407953313"
click at [349, 254] on span "5" at bounding box center [349, 259] width 75 height 27
type input "4079533135"
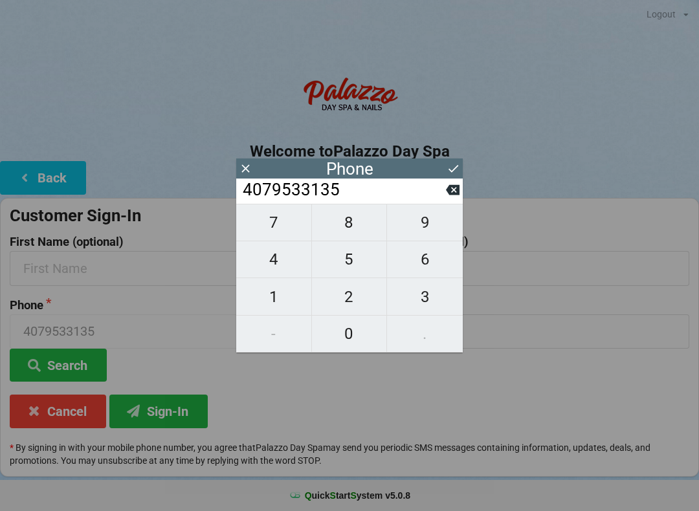
click at [455, 190] on icon at bounding box center [453, 190] width 14 height 10
click at [355, 259] on span "5" at bounding box center [349, 259] width 75 height 27
type input "4079533135"
click at [449, 170] on icon at bounding box center [454, 169] width 14 height 14
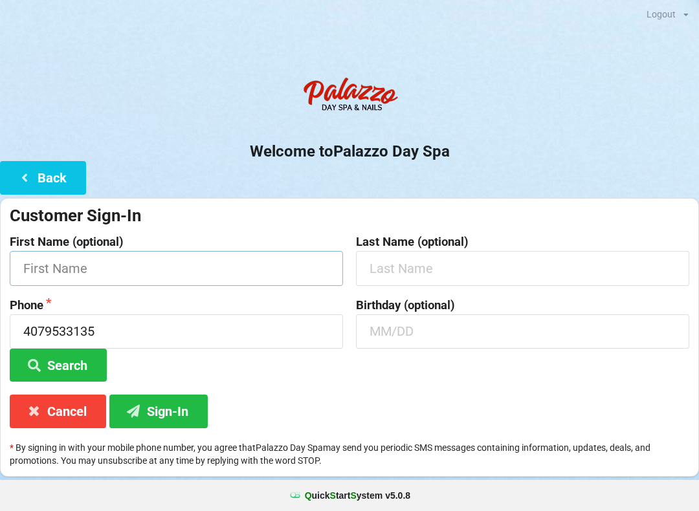
click at [128, 263] on input "text" at bounding box center [176, 268] width 333 height 34
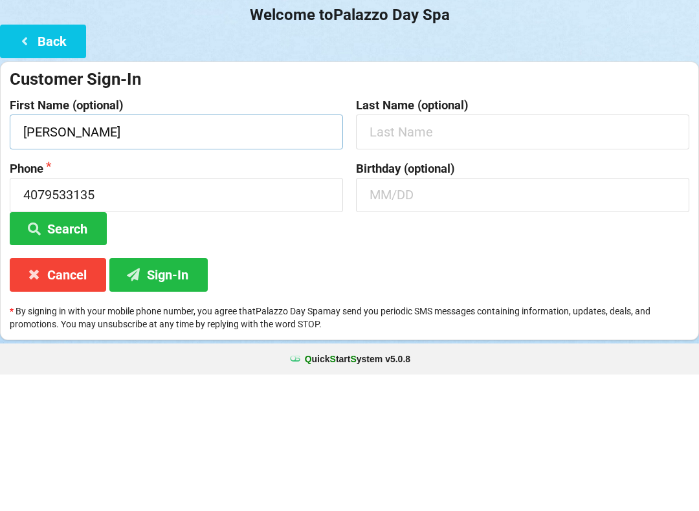
type input "[PERSON_NAME]"
click at [448, 251] on input "text" at bounding box center [522, 268] width 333 height 34
type input "[PERSON_NAME]"
click at [477, 315] on input "text" at bounding box center [522, 332] width 333 height 34
click at [606, 299] on div "Birthday (optional) 0306" at bounding box center [522, 340] width 346 height 83
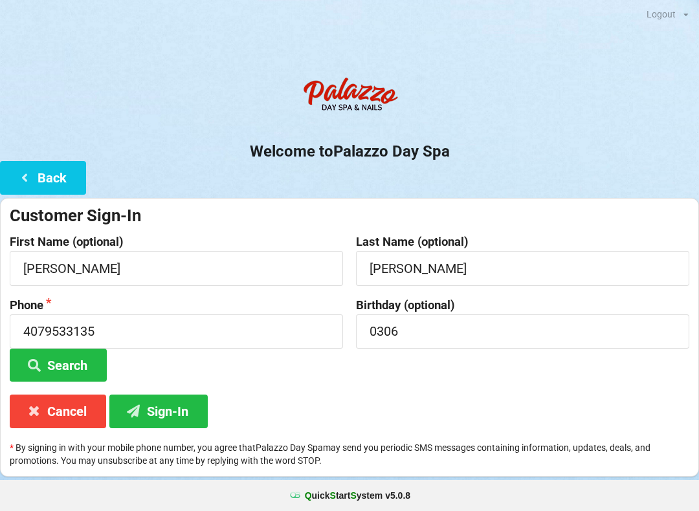
click at [170, 408] on button "Sign-In" at bounding box center [158, 411] width 98 height 33
click at [171, 411] on button "Sign-In" at bounding box center [158, 411] width 98 height 33
click at [436, 329] on input "0306" at bounding box center [522, 332] width 333 height 34
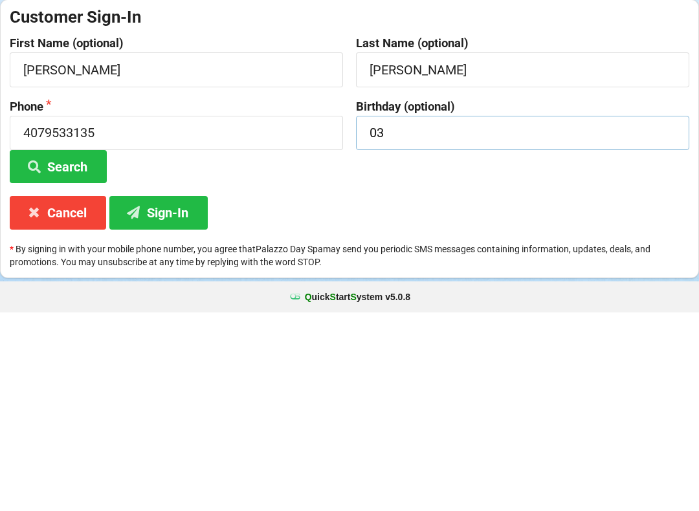
type input "0"
click at [166, 395] on button "Sign-In" at bounding box center [158, 411] width 98 height 33
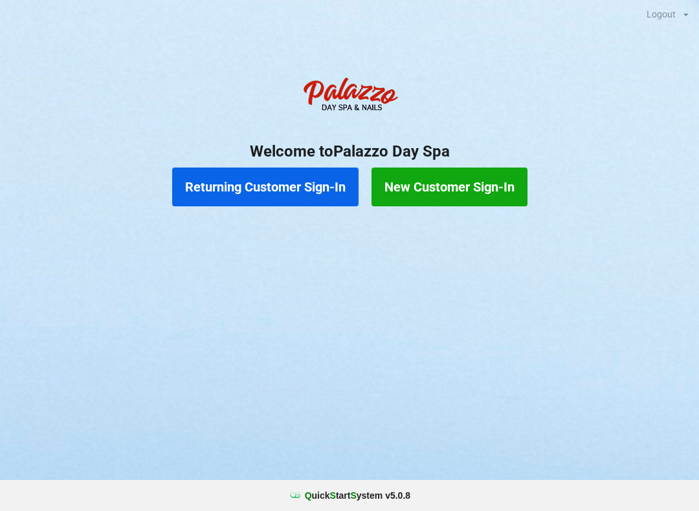
click at [305, 187] on button "Returning Customer Sign-In" at bounding box center [265, 187] width 186 height 39
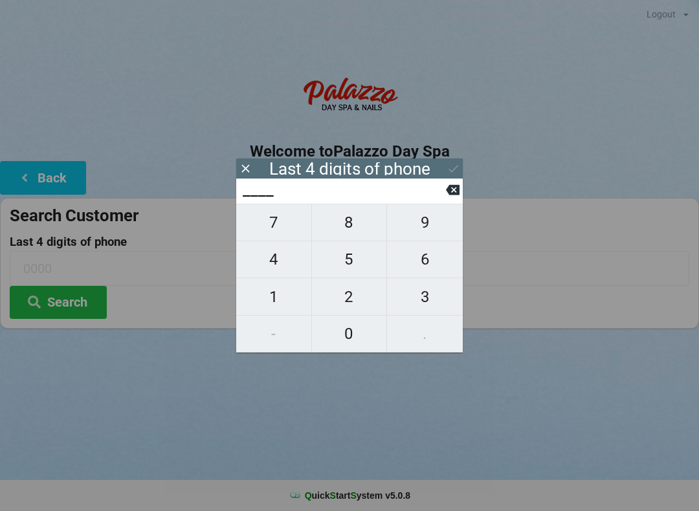
click at [432, 230] on span "9" at bounding box center [425, 222] width 76 height 27
type input "9___"
click at [354, 265] on span "5" at bounding box center [349, 259] width 75 height 27
type input "95__"
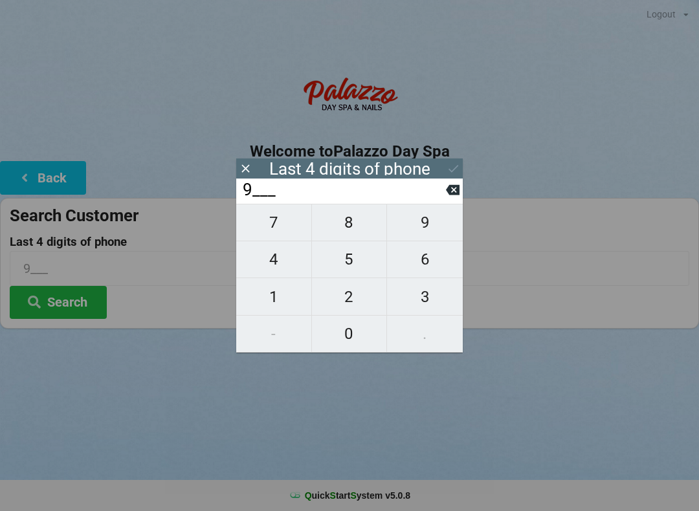
type input "95__"
click at [432, 228] on span "9" at bounding box center [425, 222] width 76 height 27
type input "959_"
click at [430, 233] on span "9" at bounding box center [425, 222] width 76 height 27
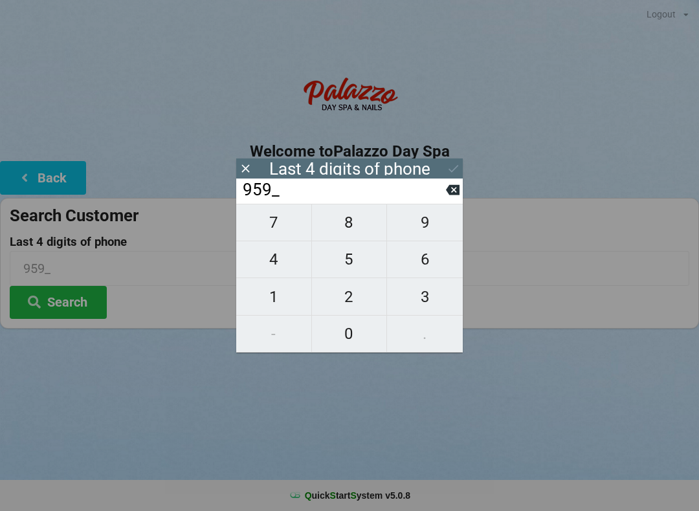
type input "9599"
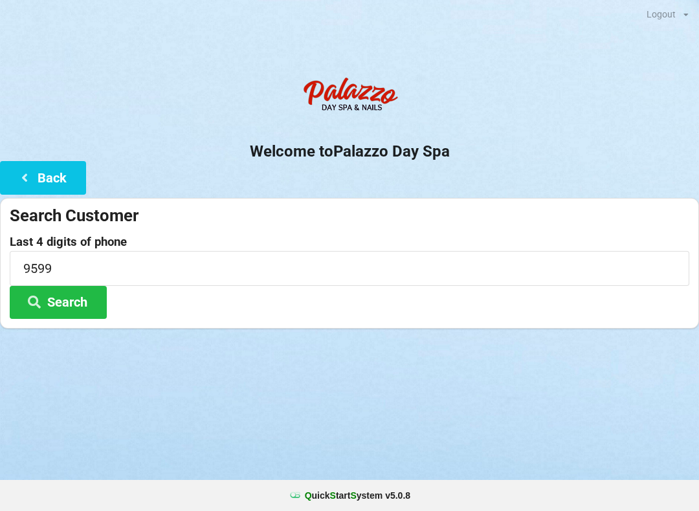
click at [518, 382] on div "Logout Logout Sign-In Welcome to Palazzo Day Spa Back Search Customer Last 4 di…" at bounding box center [349, 255] width 699 height 511
click at [70, 300] on button "Search" at bounding box center [58, 302] width 97 height 33
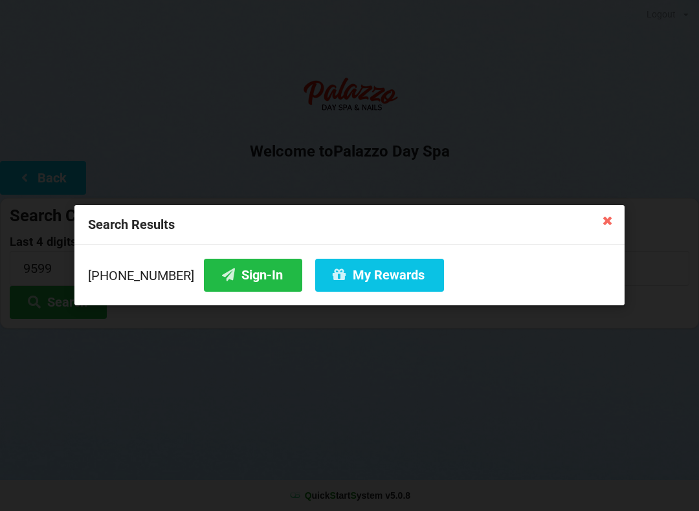
click at [238, 272] on button "Sign-In" at bounding box center [253, 275] width 98 height 33
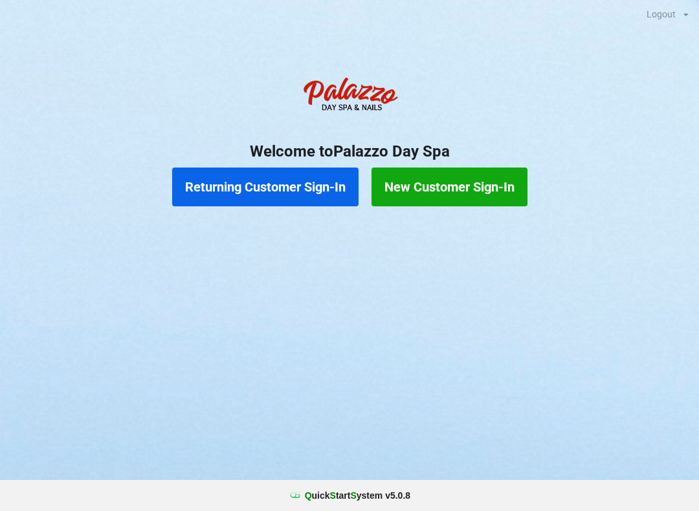
click at [287, 171] on button "Returning Customer Sign-In" at bounding box center [265, 187] width 186 height 39
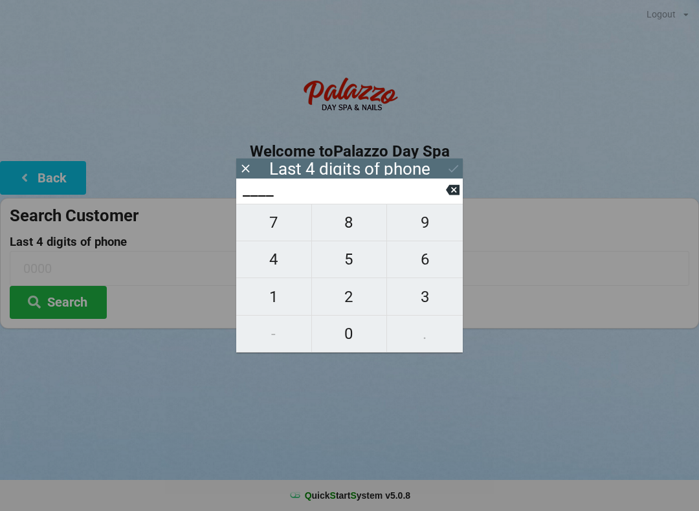
click at [281, 271] on span "4" at bounding box center [273, 259] width 75 height 27
type input "4___"
click at [348, 337] on span "0" at bounding box center [349, 333] width 75 height 27
type input "40__"
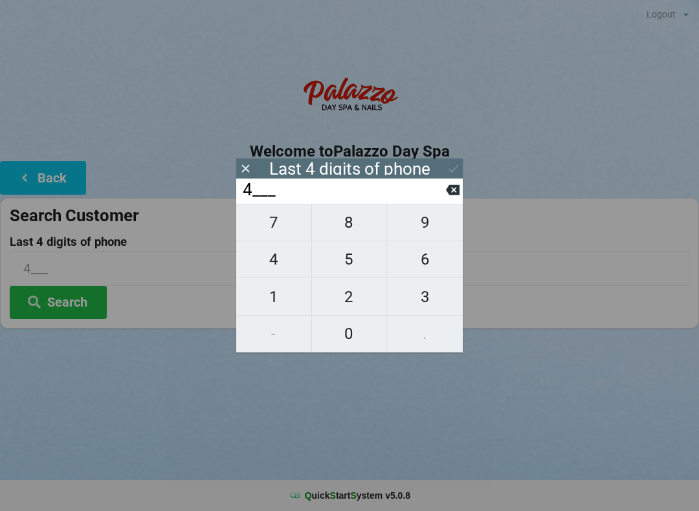
type input "40__"
click at [447, 193] on icon at bounding box center [453, 190] width 14 height 14
click at [455, 186] on button at bounding box center [453, 189] width 14 height 17
click at [349, 269] on span "5" at bounding box center [349, 259] width 75 height 27
type input "5___"
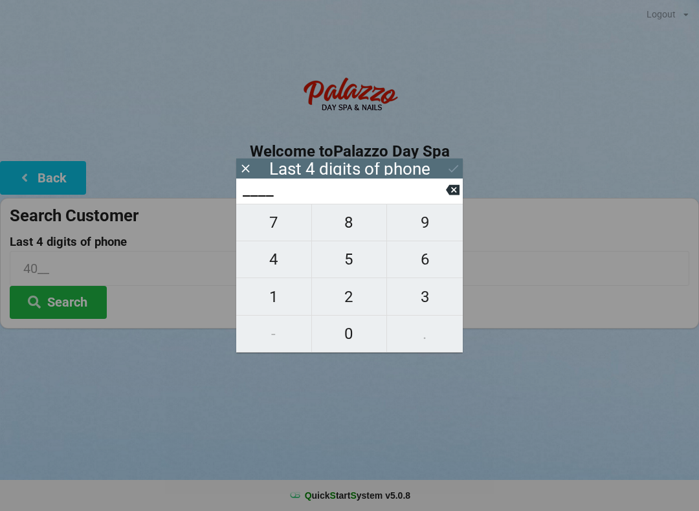
type input "5___"
click at [288, 299] on span "1" at bounding box center [273, 296] width 75 height 27
type input "51__"
click at [446, 197] on icon at bounding box center [453, 190] width 14 height 14
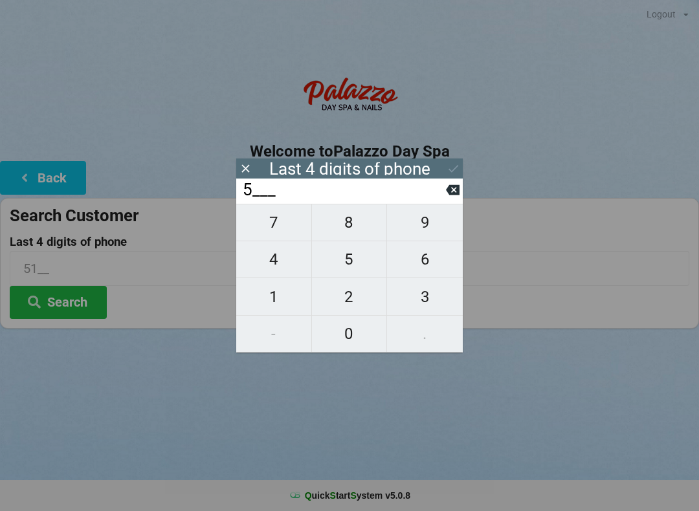
click at [280, 231] on span "7" at bounding box center [273, 222] width 75 height 27
type input "57__"
click at [413, 292] on span "3" at bounding box center [425, 296] width 76 height 27
type input "573_"
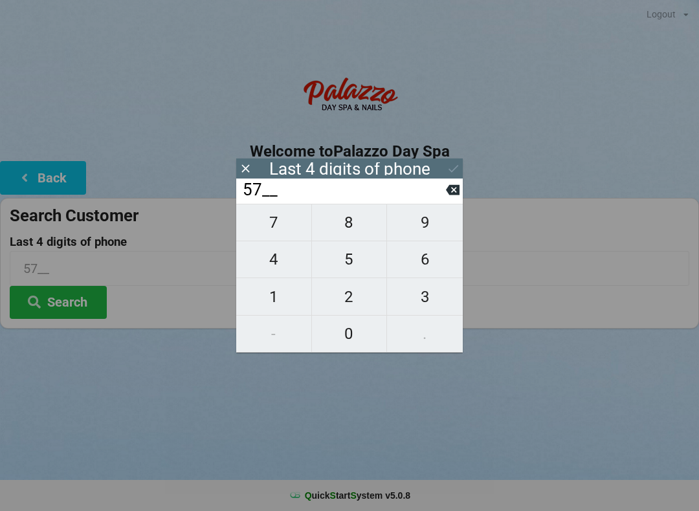
type input "573_"
click at [258, 310] on span "1" at bounding box center [273, 296] width 75 height 27
type input "5731"
click at [448, 166] on icon at bounding box center [454, 169] width 14 height 14
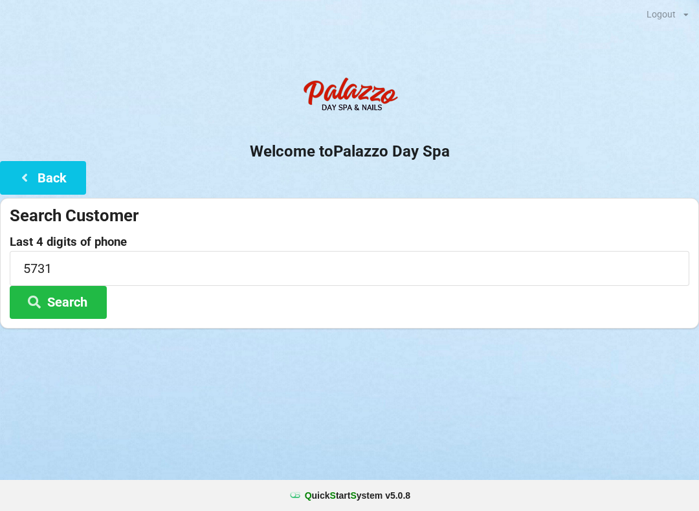
click at [62, 312] on button "Search" at bounding box center [58, 302] width 97 height 33
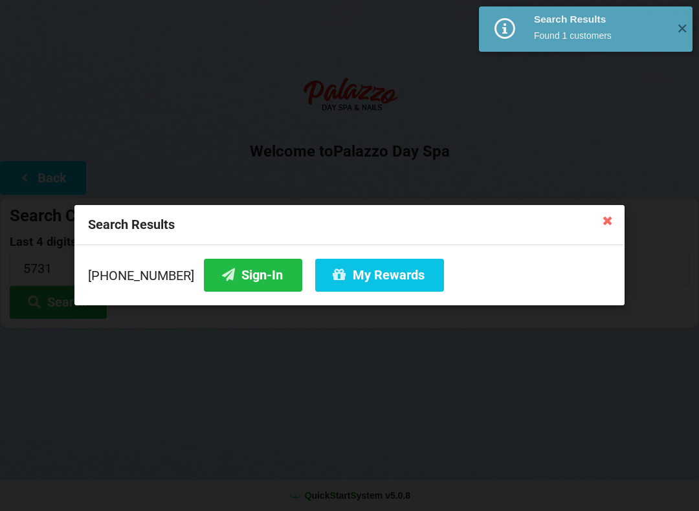
click at [234, 291] on button "Sign-In" at bounding box center [253, 275] width 98 height 33
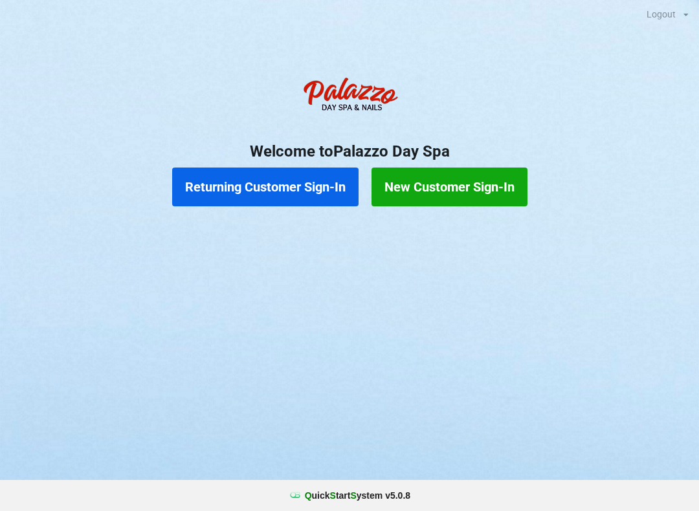
click at [279, 188] on button "Returning Customer Sign-In" at bounding box center [265, 187] width 186 height 39
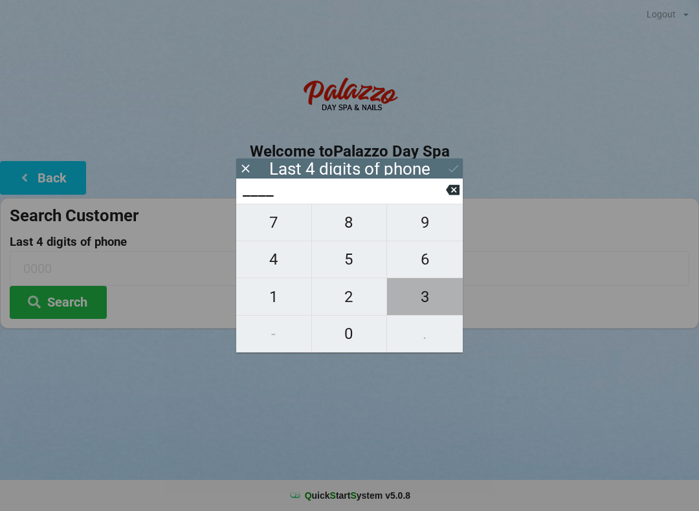
click at [437, 297] on span "3" at bounding box center [425, 296] width 76 height 27
type input "3___"
click at [438, 263] on span "6" at bounding box center [425, 259] width 76 height 27
type input "36__"
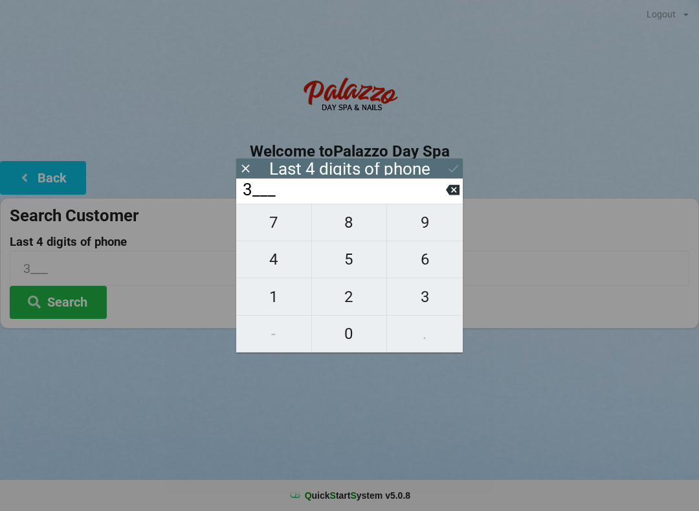
type input "36__"
click at [433, 295] on span "3" at bounding box center [425, 296] width 76 height 27
type input "363_"
click at [362, 300] on span "2" at bounding box center [349, 296] width 75 height 27
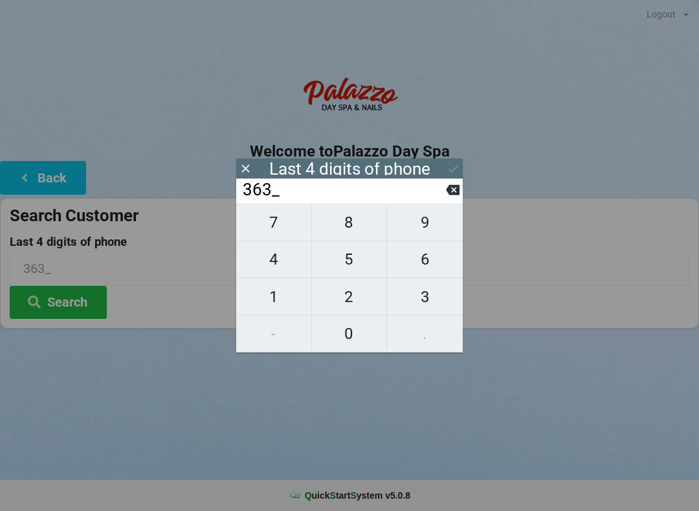
type input "3632"
click at [459, 171] on icon at bounding box center [454, 169] width 14 height 14
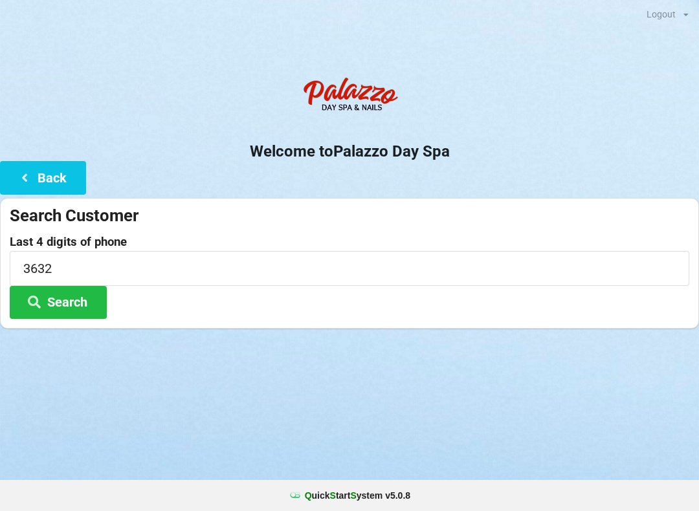
click at [93, 294] on button "Search" at bounding box center [58, 302] width 97 height 33
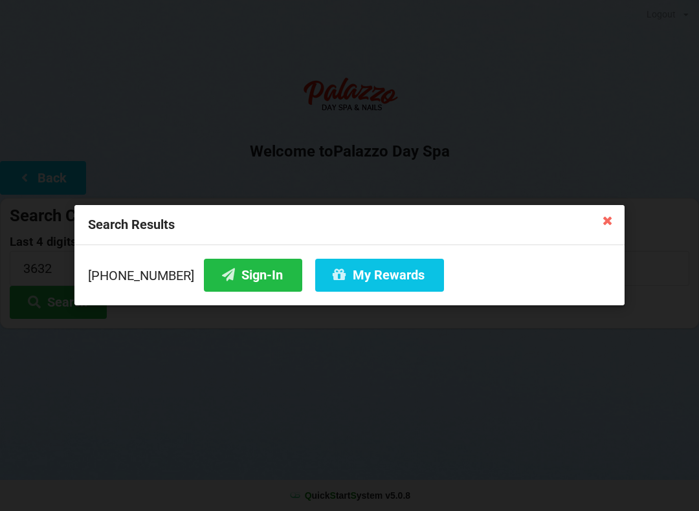
click at [209, 292] on button "Sign-In" at bounding box center [253, 275] width 98 height 33
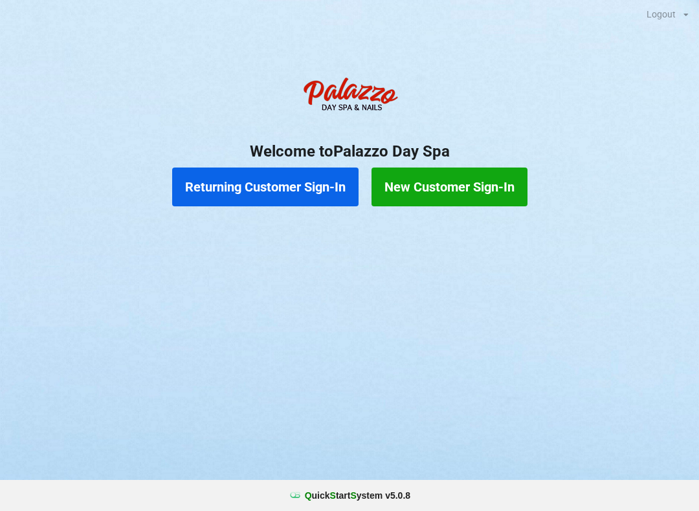
click at [431, 184] on button "New Customer Sign-In" at bounding box center [449, 187] width 156 height 39
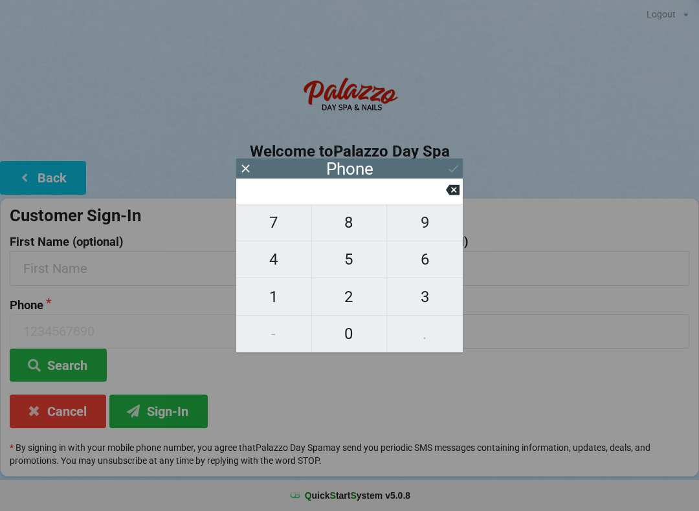
click at [283, 264] on span "4" at bounding box center [273, 259] width 75 height 27
type input "4"
click at [351, 335] on span "0" at bounding box center [349, 333] width 75 height 27
type input "40"
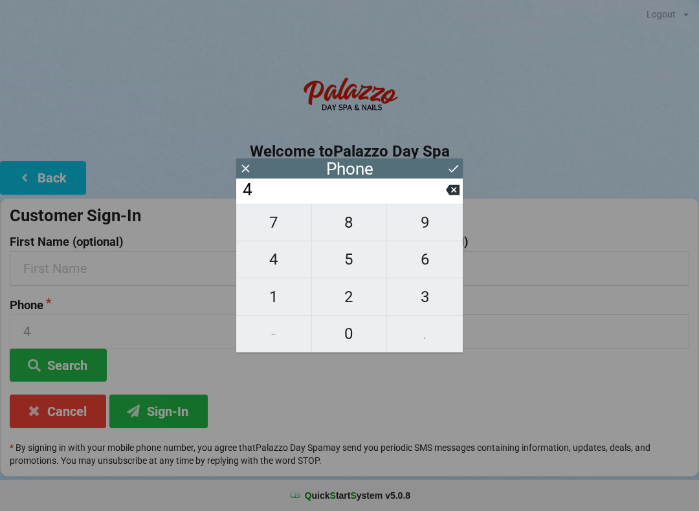
type input "40"
click at [272, 292] on span "1" at bounding box center [273, 296] width 75 height 27
type input "401"
click at [452, 197] on icon at bounding box center [453, 190] width 14 height 14
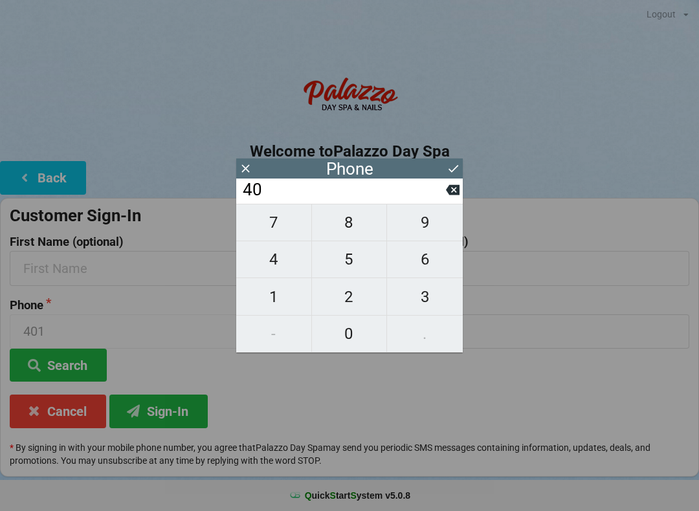
click at [278, 228] on span "7" at bounding box center [273, 222] width 75 height 27
type input "407"
click at [425, 230] on span "9" at bounding box center [425, 222] width 76 height 27
type input "4079"
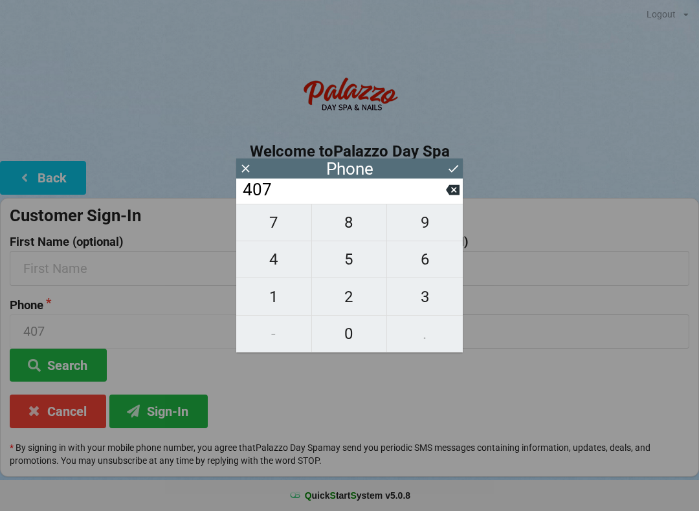
type input "4079"
click at [341, 269] on span "5" at bounding box center [349, 259] width 75 height 27
type input "40795"
click at [348, 273] on span "5" at bounding box center [349, 259] width 75 height 27
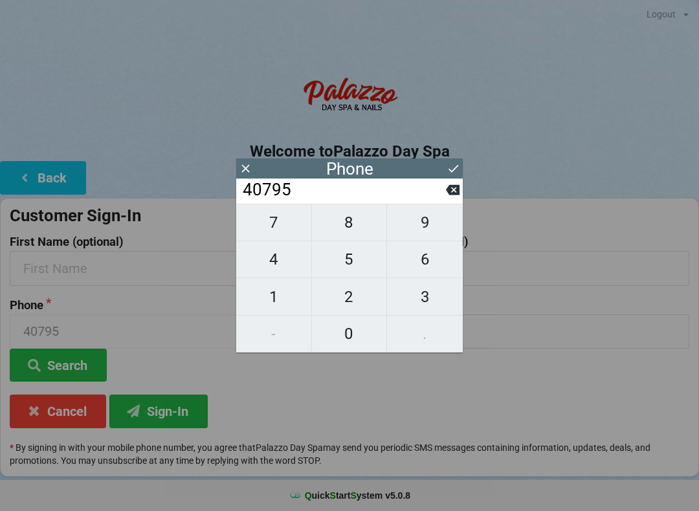
type input "407955"
click at [342, 337] on span "0" at bounding box center [349, 333] width 75 height 27
type input "4079550"
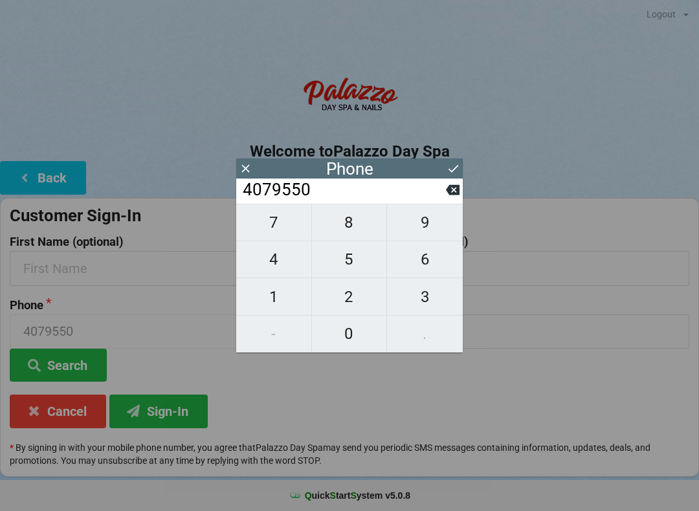
click at [272, 302] on span "1" at bounding box center [273, 296] width 75 height 27
type input "40795501"
click at [417, 234] on span "9" at bounding box center [425, 222] width 76 height 27
type input "407955019"
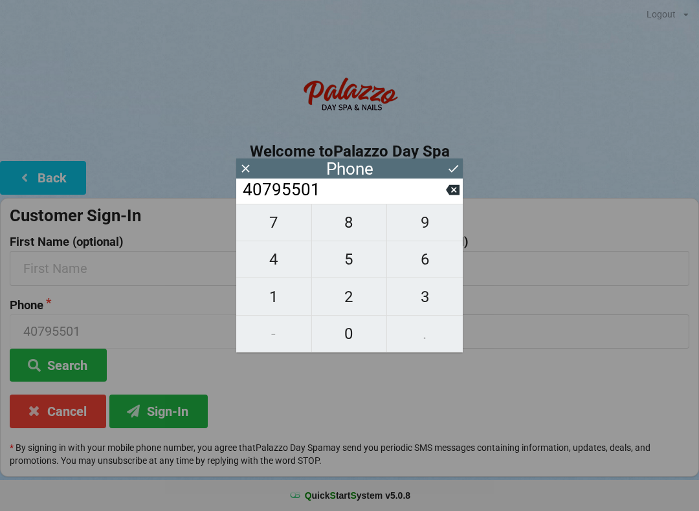
type input "407955019"
click at [419, 232] on span "9" at bounding box center [425, 222] width 76 height 27
type input "4079550199"
click at [450, 167] on icon at bounding box center [454, 169] width 14 height 14
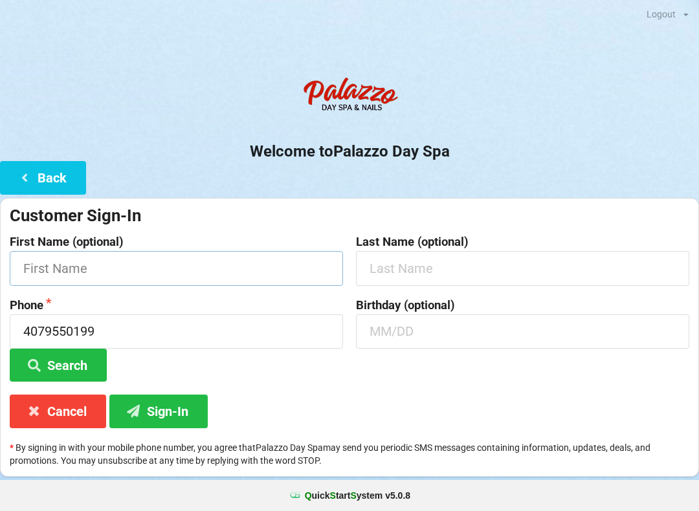
click at [98, 270] on input "text" at bounding box center [176, 268] width 333 height 34
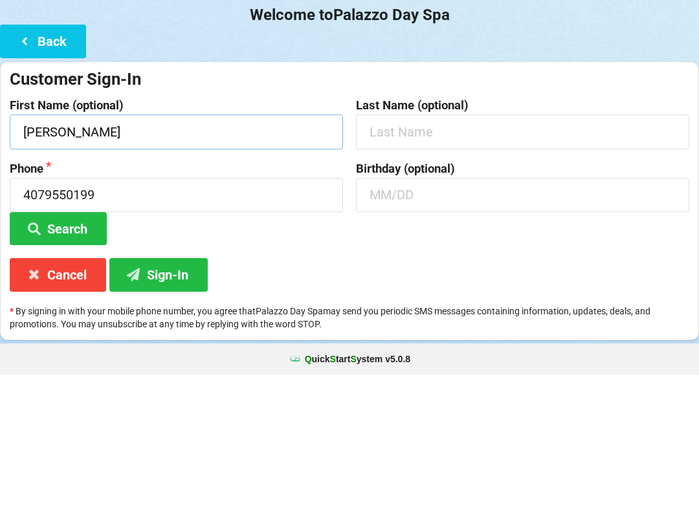
type input "[PERSON_NAME]"
click at [399, 251] on input "text" at bounding box center [522, 268] width 333 height 34
type input "F"
type input "[PERSON_NAME]"
click at [404, 315] on input "text" at bounding box center [522, 332] width 333 height 34
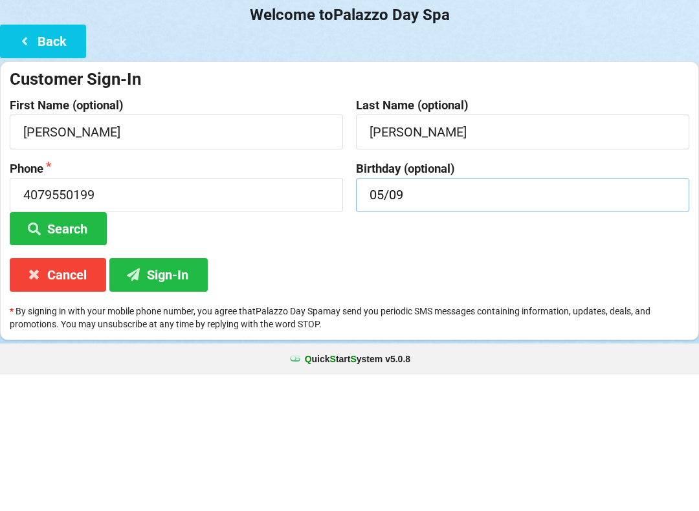
type input "05/09"
click at [41, 359] on icon at bounding box center [35, 364] width 16 height 11
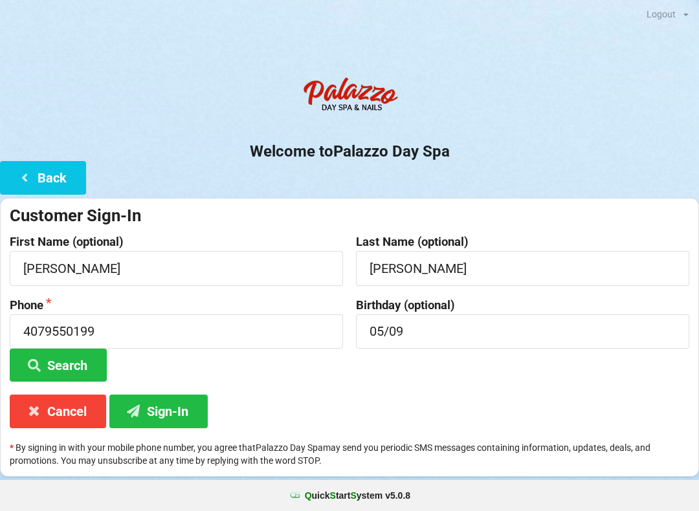
click at [140, 405] on icon at bounding box center [134, 410] width 16 height 11
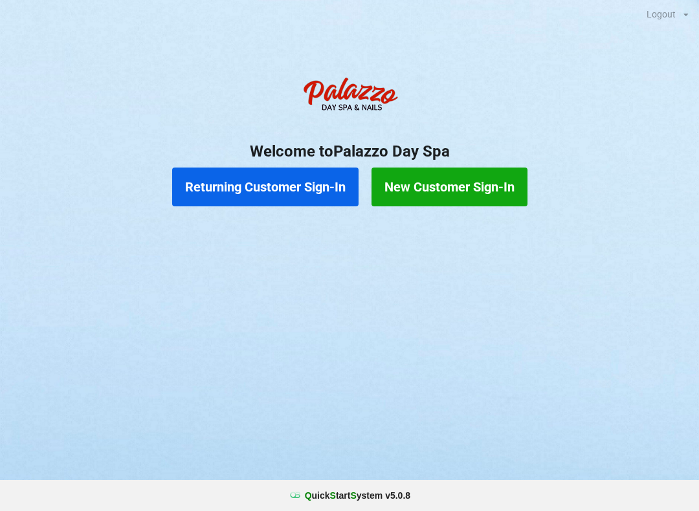
click at [454, 171] on button "New Customer Sign-In" at bounding box center [449, 187] width 156 height 39
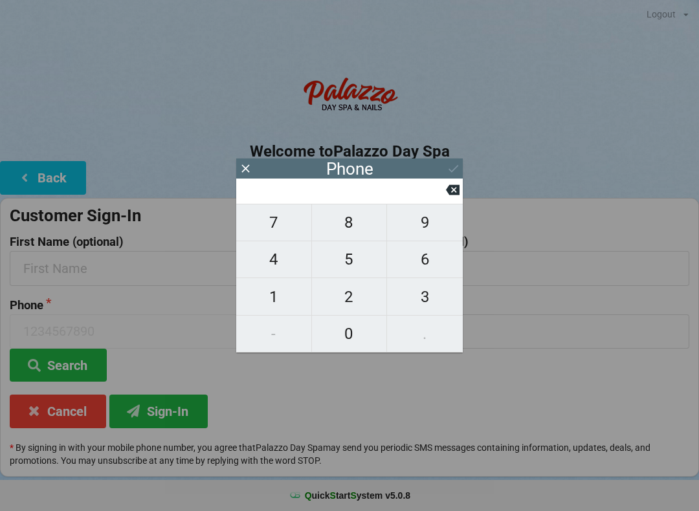
click at [271, 264] on span "4" at bounding box center [273, 259] width 75 height 27
type input "4"
click at [353, 333] on span "0" at bounding box center [349, 333] width 75 height 27
type input "40"
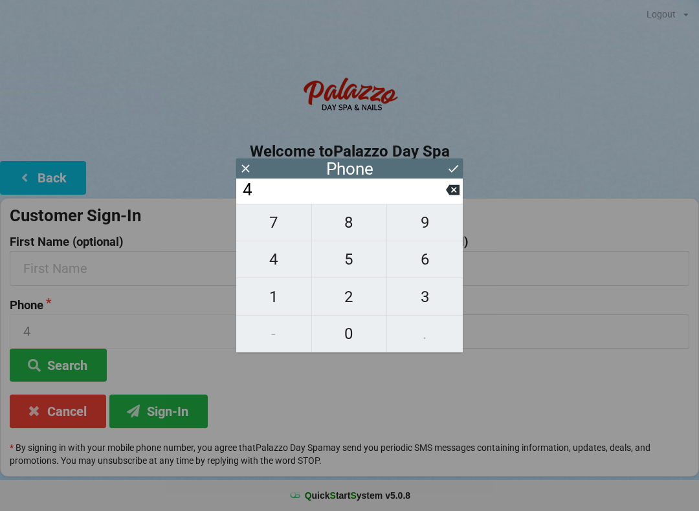
type input "40"
click at [264, 228] on span "7" at bounding box center [273, 222] width 75 height 27
type input "407"
click at [349, 296] on span "2" at bounding box center [349, 296] width 75 height 27
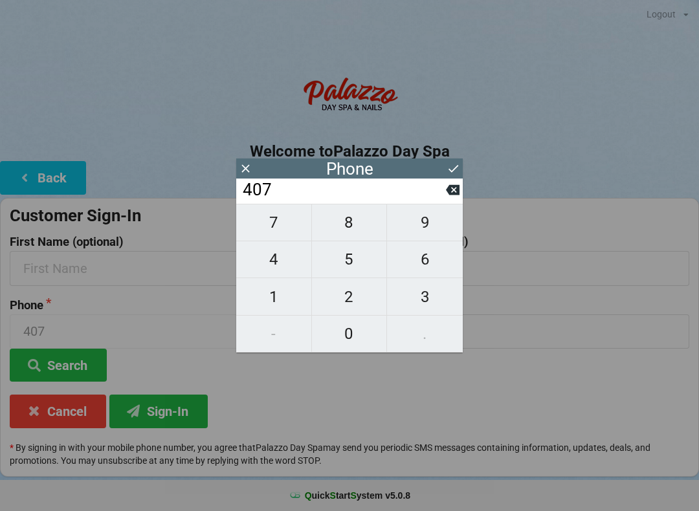
type input "4072"
click at [348, 226] on span "8" at bounding box center [349, 222] width 75 height 27
type input "40728"
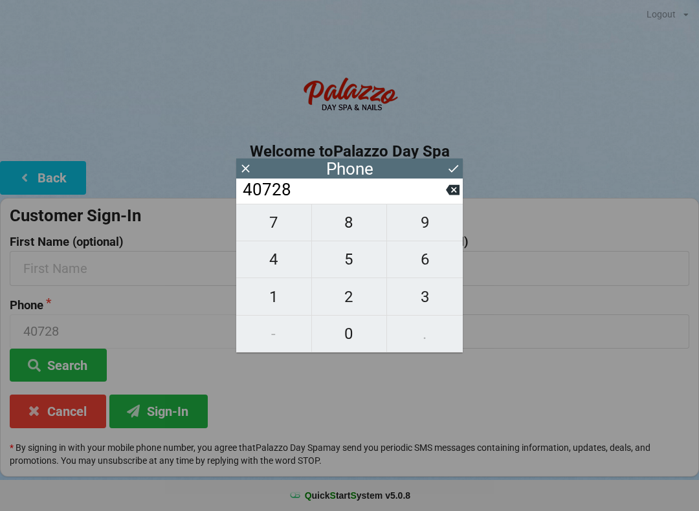
click at [345, 265] on span "5" at bounding box center [349, 259] width 75 height 27
type input "407285"
click at [343, 266] on span "5" at bounding box center [349, 259] width 75 height 27
type input "4072855"
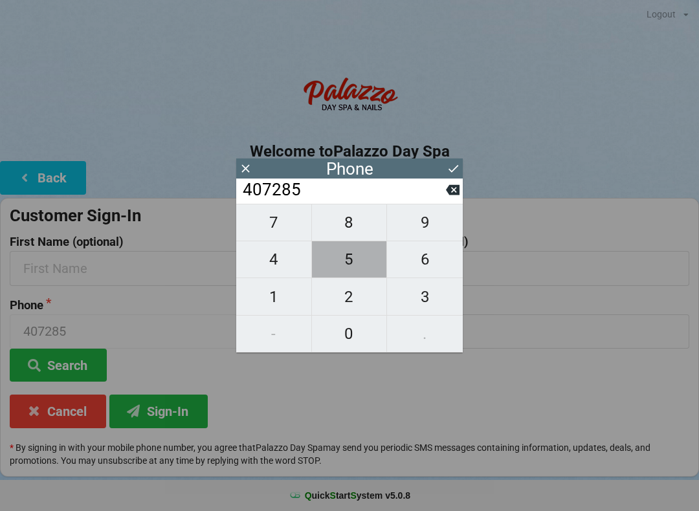
type input "4072855"
click at [351, 228] on span "8" at bounding box center [349, 222] width 75 height 27
type input "40728558"
click at [342, 330] on span "0" at bounding box center [349, 333] width 75 height 27
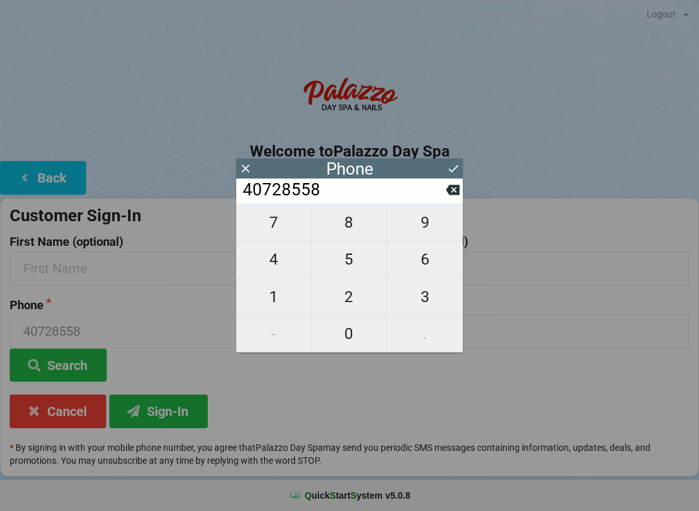
type input "407285580"
click at [279, 294] on span "1" at bounding box center [273, 296] width 75 height 27
type input "4072855801"
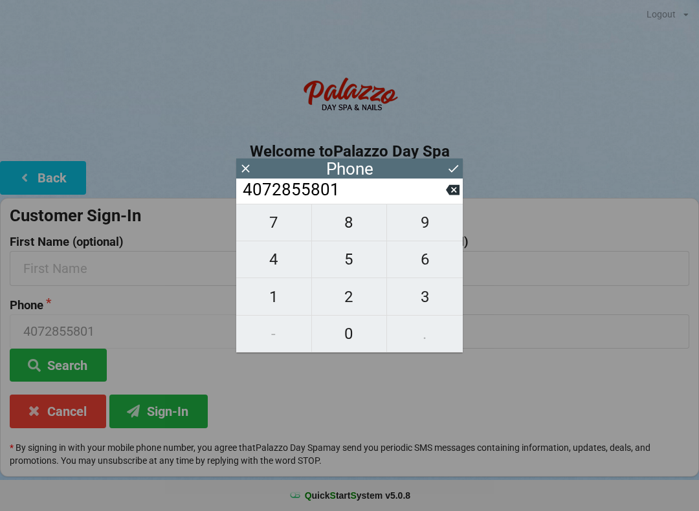
click at [450, 173] on icon at bounding box center [454, 169] width 14 height 14
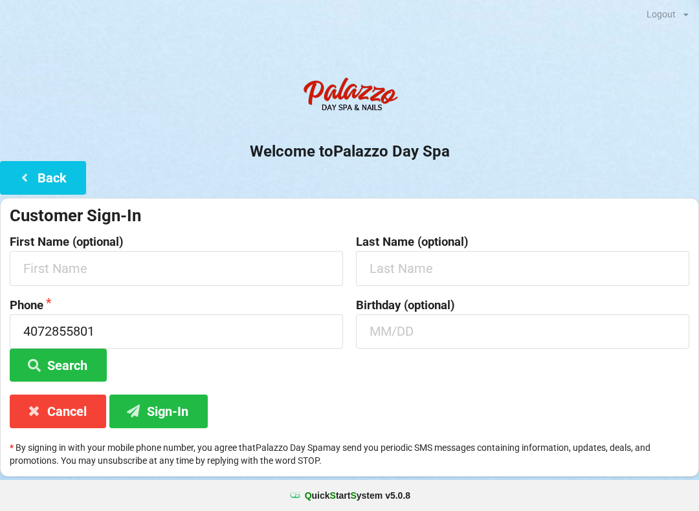
click at [155, 408] on button "Sign-In" at bounding box center [158, 411] width 98 height 33
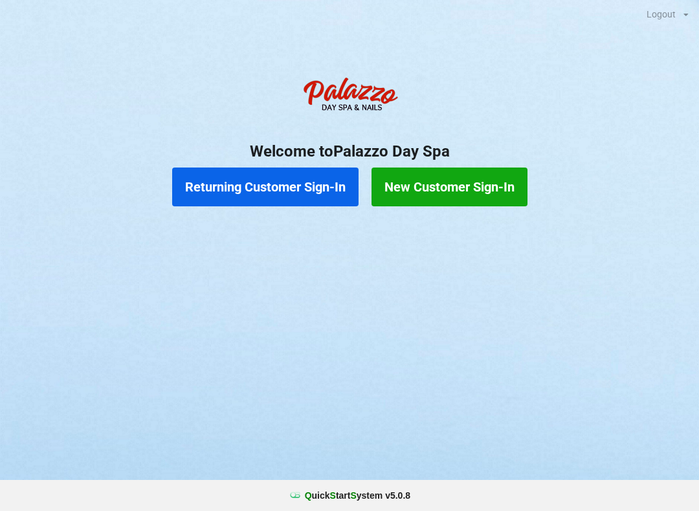
click at [302, 188] on button "Returning Customer Sign-In" at bounding box center [265, 187] width 186 height 39
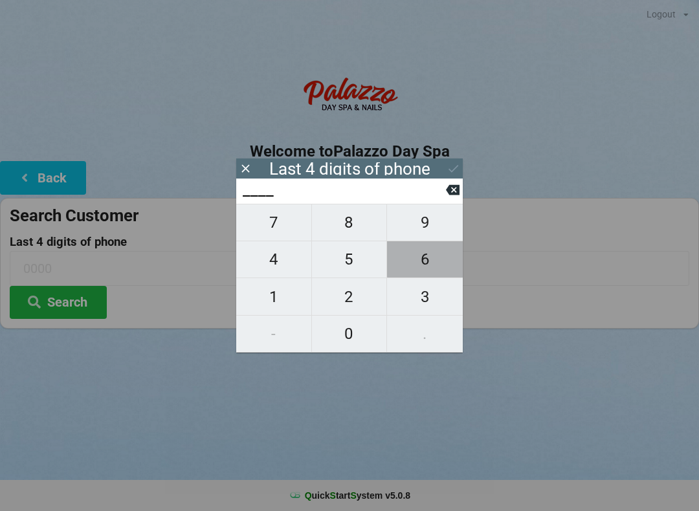
click at [430, 259] on span "6" at bounding box center [425, 259] width 76 height 27
type input "6___"
click at [348, 225] on span "8" at bounding box center [349, 222] width 75 height 27
type input "68__"
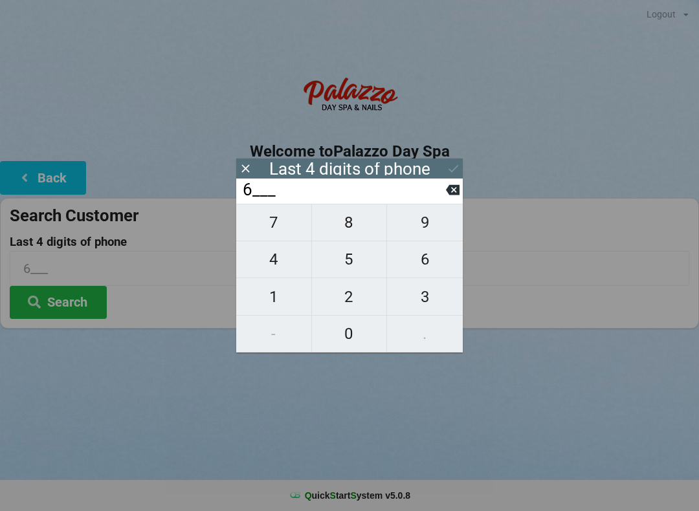
type input "68__"
click at [287, 222] on span "7" at bounding box center [273, 222] width 75 height 27
type input "687_"
click at [278, 285] on button "1" at bounding box center [274, 296] width 76 height 37
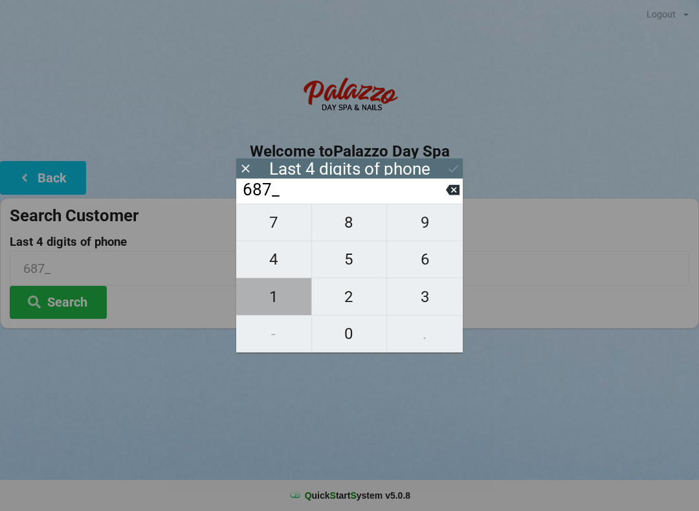
type input "6871"
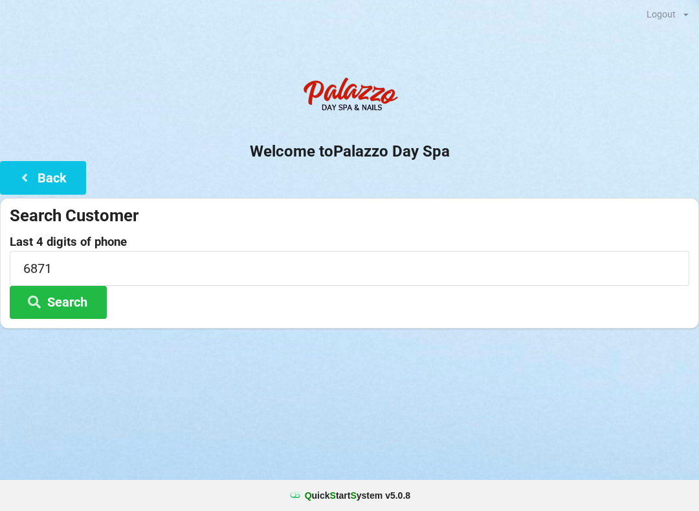
click at [75, 297] on button "Search" at bounding box center [58, 302] width 97 height 33
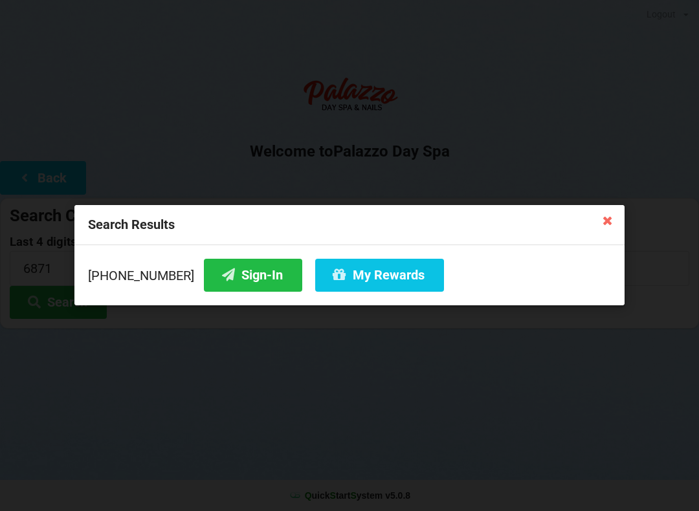
click at [240, 264] on button "Sign-In" at bounding box center [253, 275] width 98 height 33
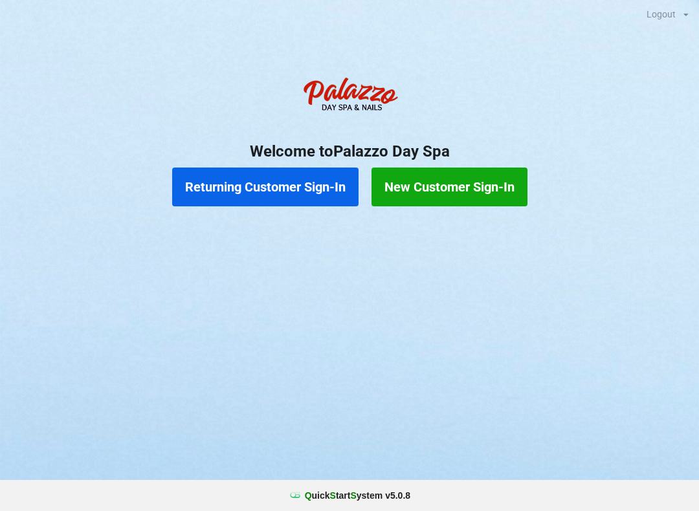
click at [311, 185] on button "Returning Customer Sign-In" at bounding box center [265, 187] width 186 height 39
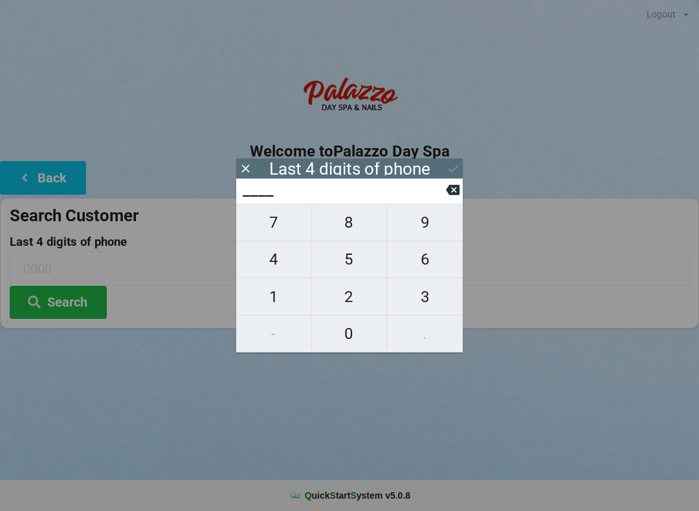
click at [268, 297] on span "1" at bounding box center [273, 296] width 75 height 27
type input "1___"
click at [270, 298] on span "1" at bounding box center [273, 296] width 75 height 27
type input "11__"
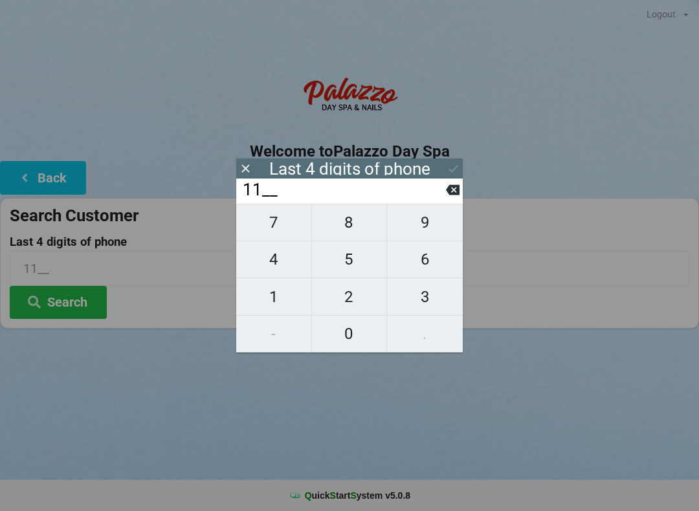
click at [258, 261] on span "4" at bounding box center [273, 259] width 75 height 27
click at [346, 241] on button "8" at bounding box center [350, 223] width 76 height 38
click at [437, 193] on input "1148" at bounding box center [343, 190] width 204 height 21
click at [346, 266] on div "7 8 9 4 5 6 1 2 3 - 0 ." at bounding box center [349, 278] width 226 height 149
click at [450, 199] on button at bounding box center [453, 189] width 14 height 17
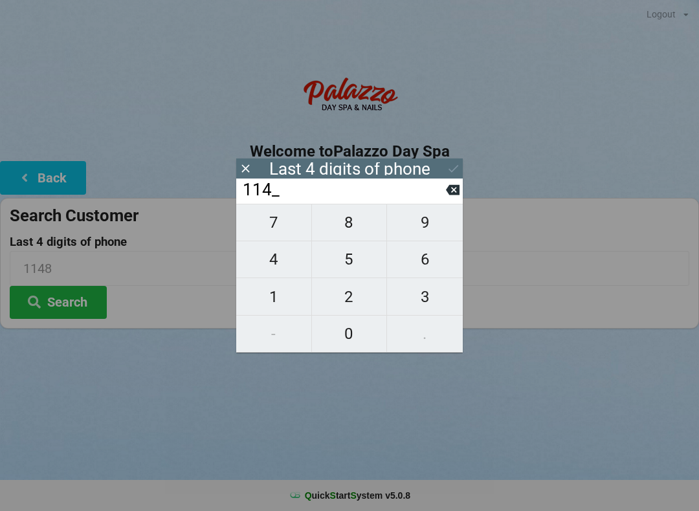
click at [349, 263] on span "5" at bounding box center [349, 259] width 75 height 27
click at [443, 164] on div "Last 4 digits of phone" at bounding box center [349, 169] width 226 height 20
click at [452, 163] on icon at bounding box center [454, 169] width 14 height 14
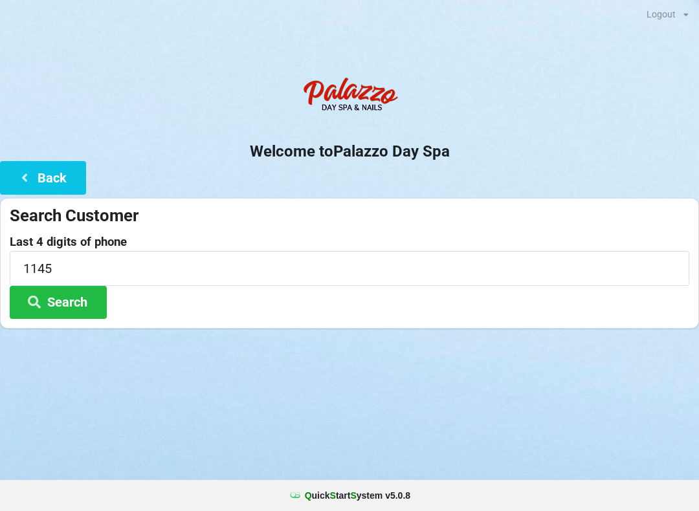
click at [81, 304] on button "Search" at bounding box center [58, 302] width 97 height 33
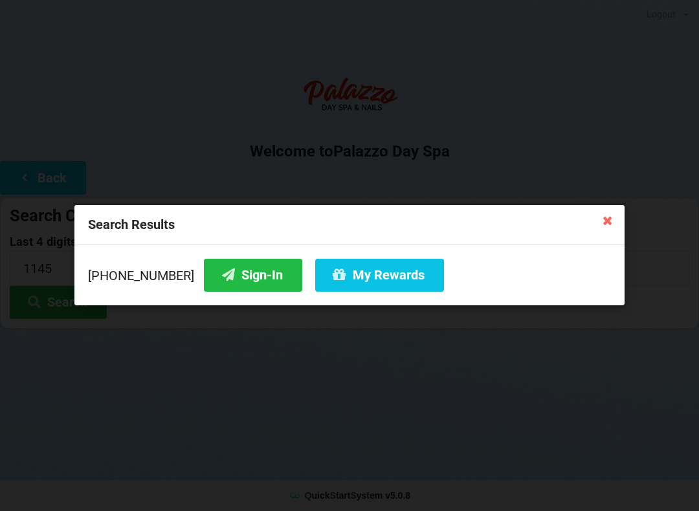
click at [366, 269] on button "My Rewards" at bounding box center [379, 275] width 129 height 33
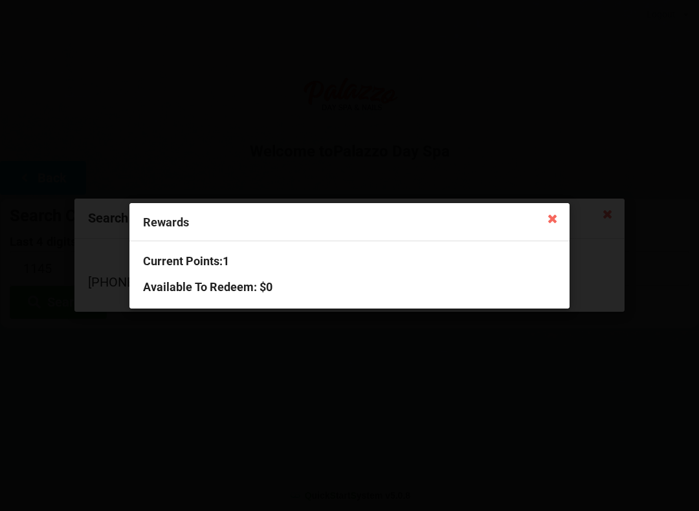
click at [547, 217] on icon at bounding box center [552, 218] width 21 height 21
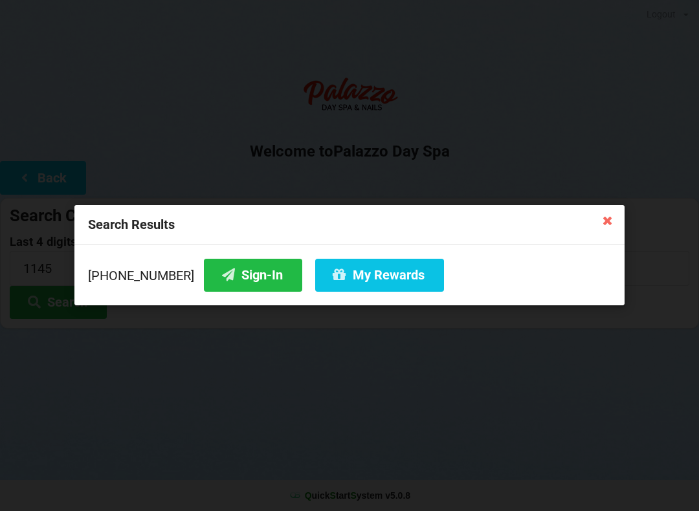
click at [248, 271] on button "Sign-In" at bounding box center [253, 275] width 98 height 33
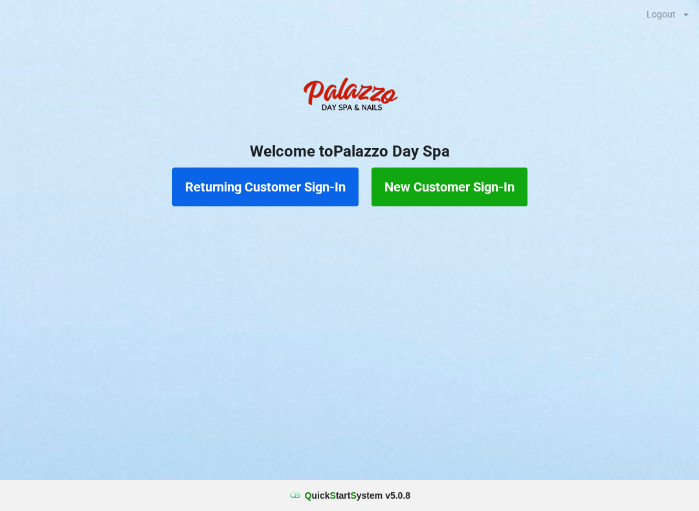
click at [475, 182] on button "New Customer Sign-In" at bounding box center [449, 187] width 156 height 39
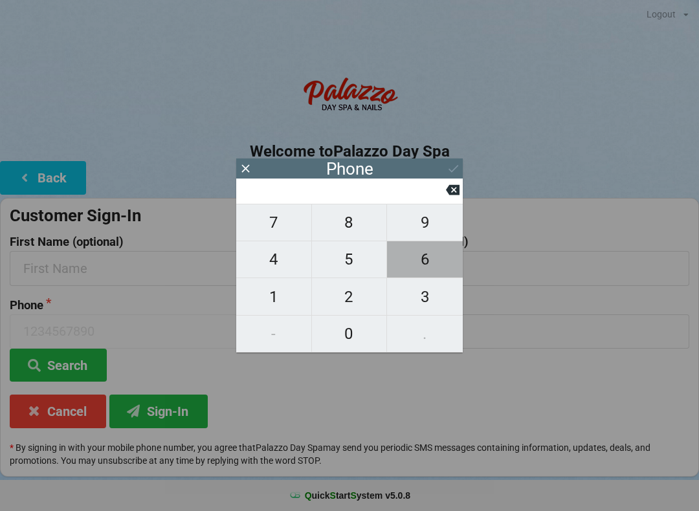
click at [429, 264] on span "6" at bounding box center [425, 259] width 76 height 27
click at [348, 294] on span "2" at bounding box center [349, 296] width 75 height 27
click at [283, 231] on span "7" at bounding box center [273, 222] width 75 height 27
click at [432, 226] on span "9" at bounding box center [425, 222] width 76 height 27
click at [448, 170] on icon at bounding box center [454, 169] width 14 height 14
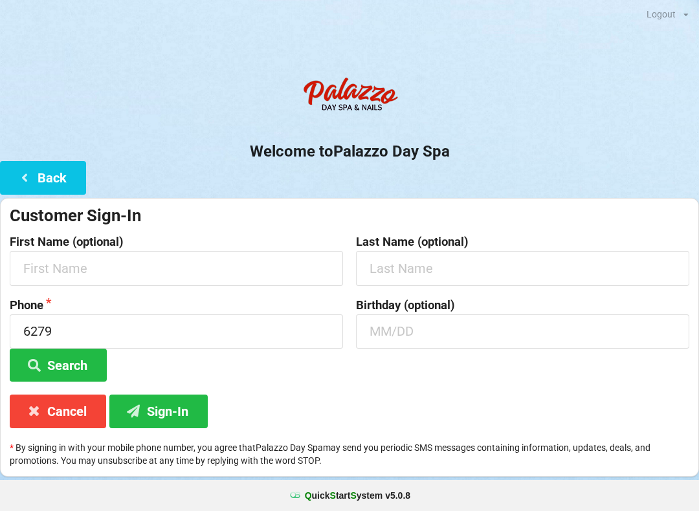
click at [159, 419] on button "Sign-In" at bounding box center [158, 411] width 98 height 33
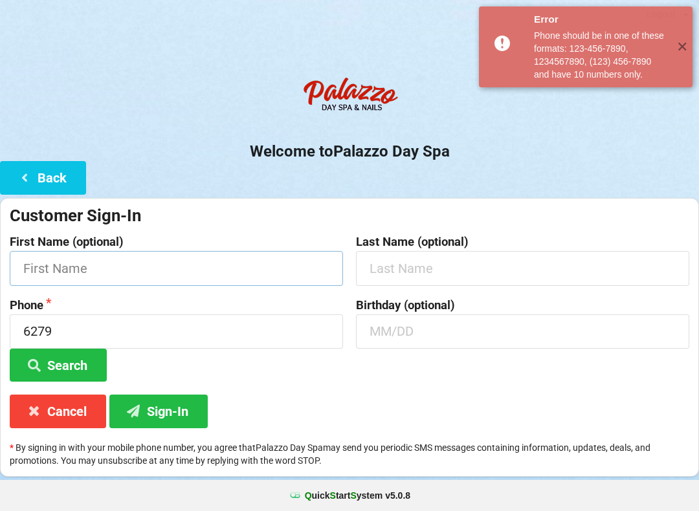
click at [46, 268] on input "text" at bounding box center [176, 268] width 333 height 34
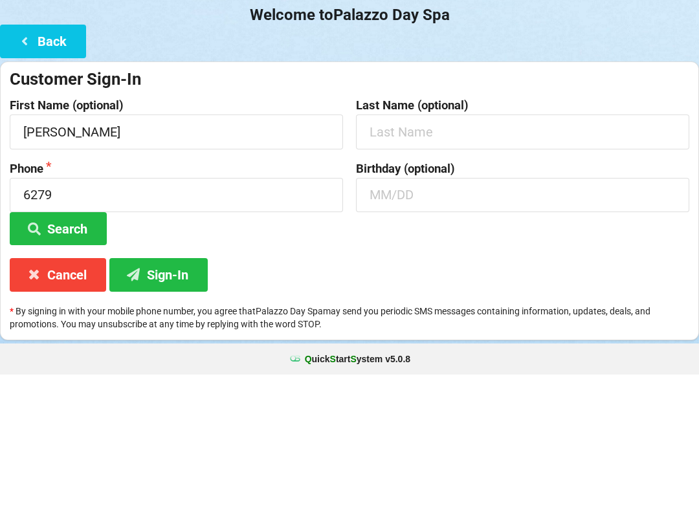
click at [532, 251] on input "text" at bounding box center [522, 268] width 333 height 34
click at [455, 315] on input "text" at bounding box center [522, 332] width 333 height 34
click at [75, 349] on button "Search" at bounding box center [58, 365] width 97 height 33
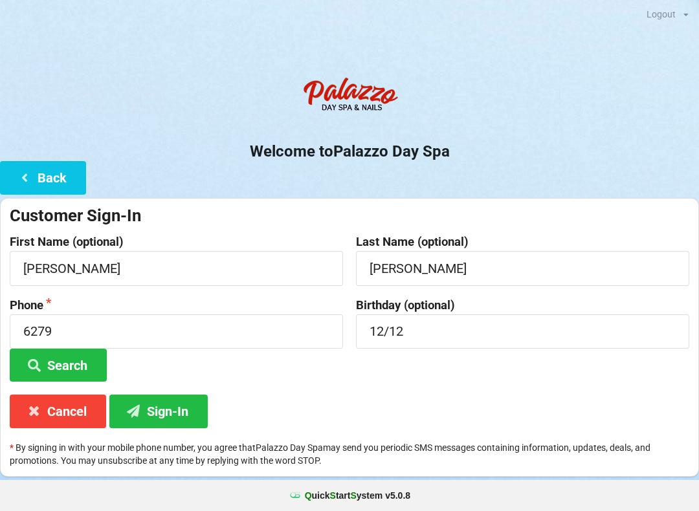
click at [77, 362] on button "Search" at bounding box center [58, 365] width 97 height 33
click at [174, 410] on button "Sign-In" at bounding box center [158, 411] width 98 height 33
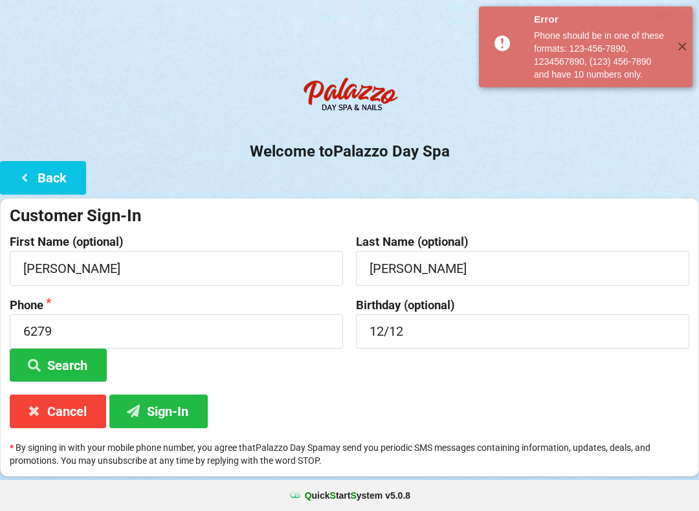
click at [59, 184] on button "Back" at bounding box center [43, 177] width 86 height 33
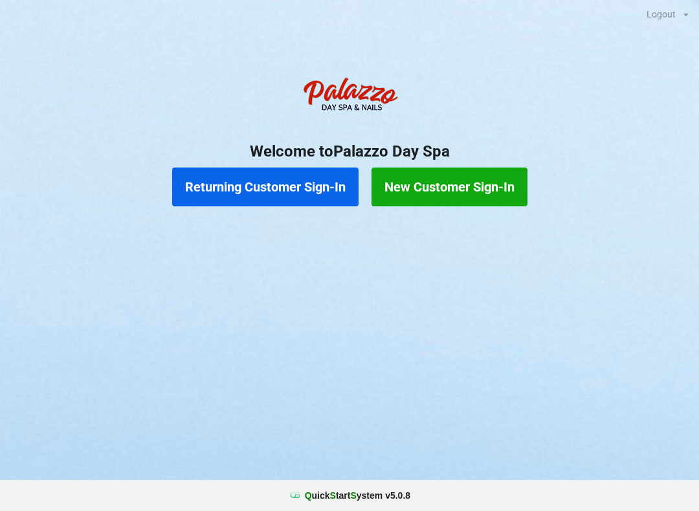
click at [252, 190] on button "Returning Customer Sign-In" at bounding box center [265, 187] width 186 height 39
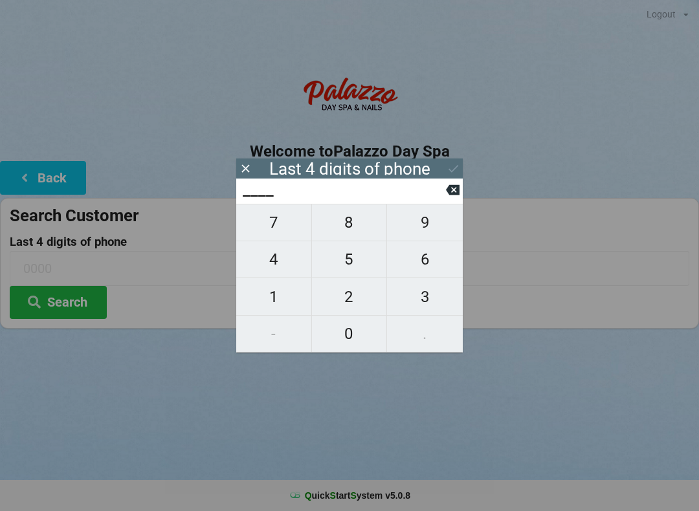
click at [441, 269] on span "6" at bounding box center [425, 259] width 76 height 27
click at [359, 230] on span "8" at bounding box center [349, 222] width 75 height 27
click at [430, 236] on span "9" at bounding box center [425, 222] width 76 height 27
click at [432, 298] on span "3" at bounding box center [425, 296] width 76 height 27
click at [352, 349] on div "7 8 9 4 5 6 1 2 3 - 0 ." at bounding box center [349, 278] width 226 height 149
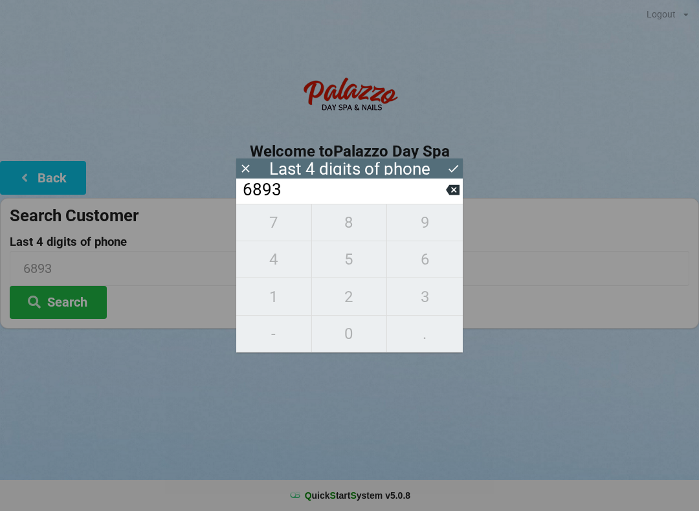
click at [289, 246] on div "7 8 9 4 5 6 1 2 3 - 0 ." at bounding box center [349, 278] width 226 height 149
click at [458, 197] on icon at bounding box center [453, 190] width 14 height 14
click at [458, 199] on button at bounding box center [453, 189] width 14 height 17
click at [450, 199] on button at bounding box center [453, 189] width 14 height 17
click at [449, 199] on button at bounding box center [453, 189] width 14 height 17
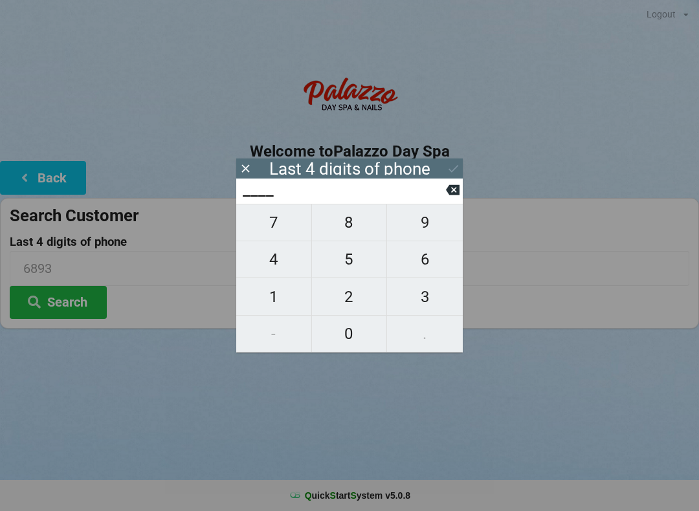
click at [449, 199] on button at bounding box center [453, 189] width 14 height 17
click at [285, 298] on span "1" at bounding box center [273, 296] width 75 height 27
click at [452, 195] on icon at bounding box center [453, 190] width 14 height 10
click at [456, 199] on button at bounding box center [453, 189] width 14 height 17
click at [450, 199] on button at bounding box center [453, 189] width 14 height 17
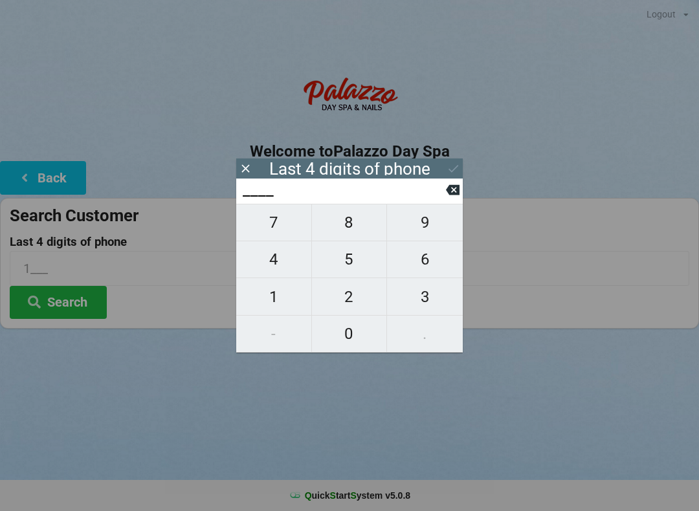
click at [286, 268] on span "4" at bounding box center [273, 259] width 75 height 27
click at [283, 235] on span "7" at bounding box center [273, 222] width 75 height 27
click at [287, 300] on span "1" at bounding box center [273, 296] width 75 height 27
click at [294, 236] on span "7" at bounding box center [273, 222] width 75 height 27
click at [452, 169] on icon at bounding box center [454, 169] width 14 height 14
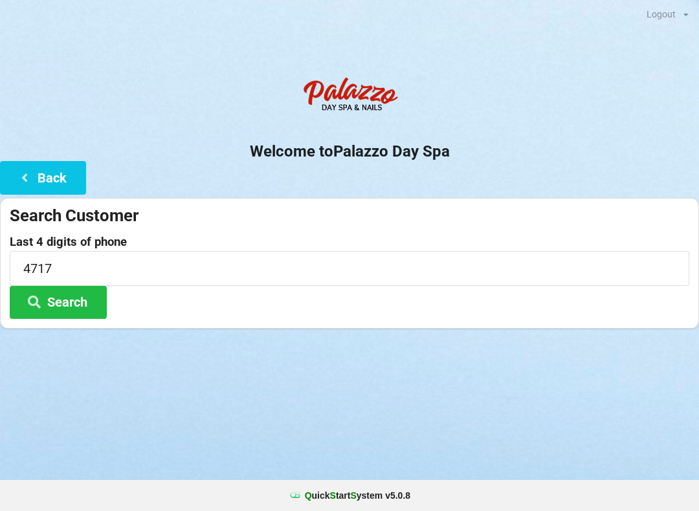
click at [100, 309] on button "Search" at bounding box center [58, 302] width 97 height 33
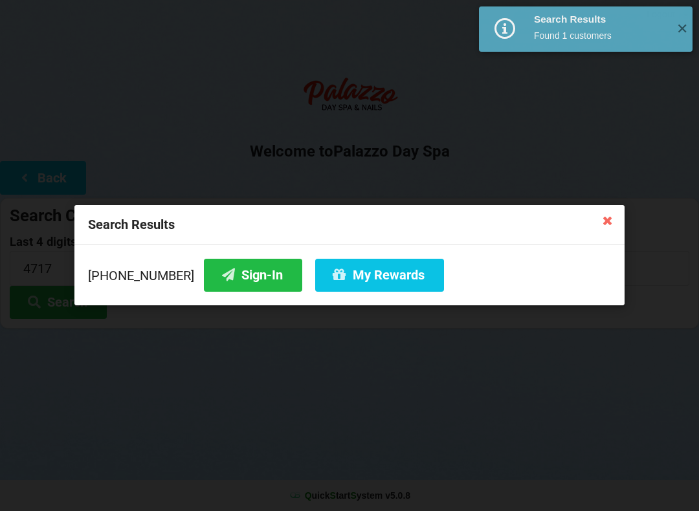
click at [236, 275] on button "Sign-In" at bounding box center [253, 275] width 98 height 33
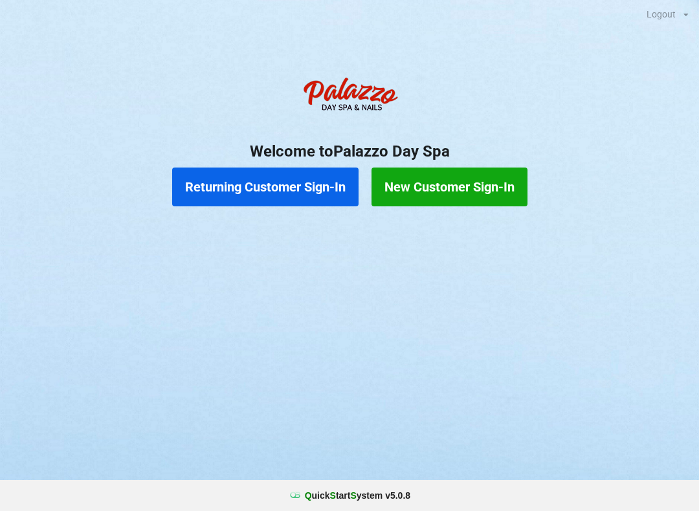
click at [290, 190] on button "Returning Customer Sign-In" at bounding box center [265, 187] width 186 height 39
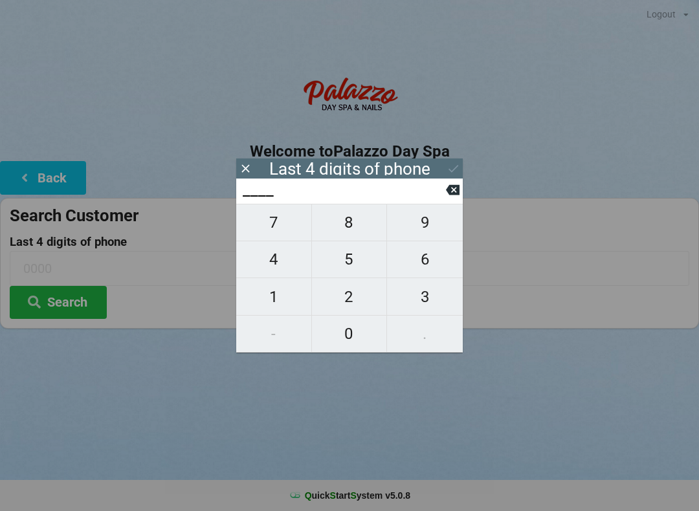
click at [424, 232] on span "9" at bounding box center [425, 222] width 76 height 27
click at [347, 342] on span "0" at bounding box center [349, 333] width 75 height 27
click at [349, 232] on span "8" at bounding box center [349, 222] width 75 height 27
click at [425, 230] on span "9" at bounding box center [425, 222] width 76 height 27
click at [423, 265] on div "7 8 9 4 5 6 1 2 3 - 0 ." at bounding box center [349, 278] width 226 height 149
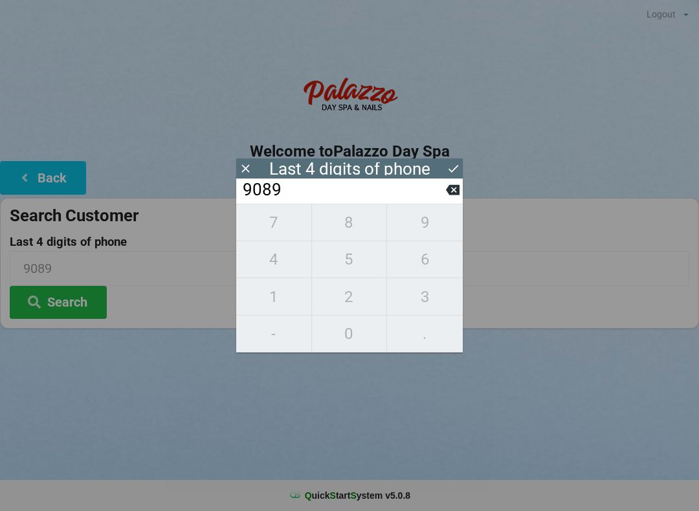
click at [446, 197] on icon at bounding box center [453, 190] width 14 height 14
click at [441, 201] on input "908_" at bounding box center [343, 190] width 204 height 21
click at [448, 199] on button at bounding box center [453, 189] width 14 height 17
click at [444, 201] on input "90__" at bounding box center [343, 190] width 204 height 21
click at [445, 201] on input "90__" at bounding box center [343, 190] width 204 height 21
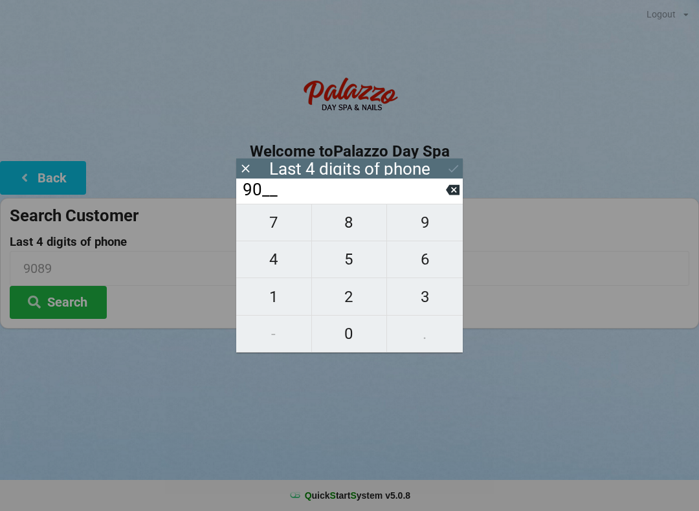
click at [443, 201] on input "90__" at bounding box center [343, 190] width 204 height 21
click at [453, 195] on icon at bounding box center [453, 190] width 14 height 10
click at [450, 199] on button at bounding box center [453, 189] width 14 height 17
click at [279, 300] on span "1" at bounding box center [273, 296] width 75 height 27
click at [280, 268] on span "4" at bounding box center [273, 259] width 75 height 27
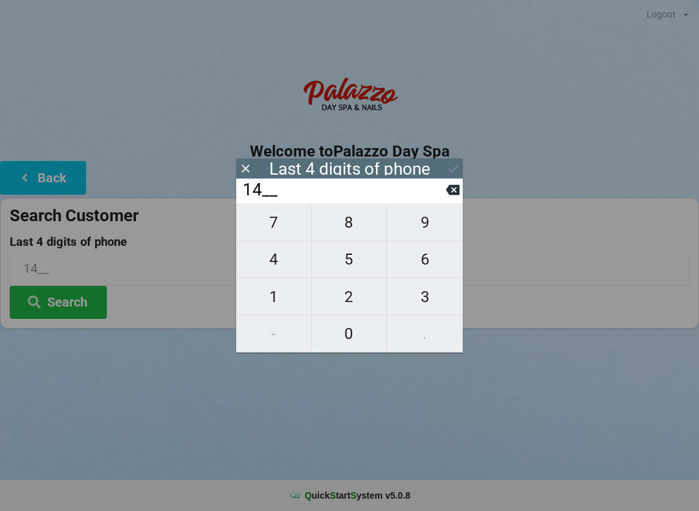
click at [428, 259] on span "6" at bounding box center [425, 259] width 76 height 27
click at [426, 298] on span "3" at bounding box center [425, 296] width 76 height 27
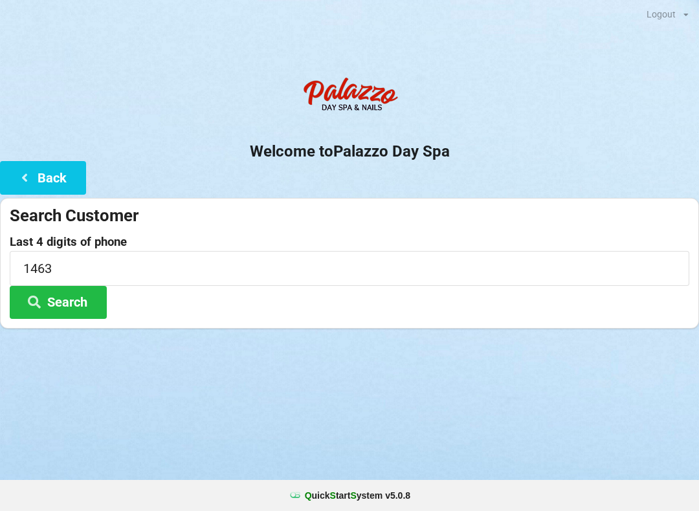
click at [67, 307] on button "Search" at bounding box center [58, 302] width 97 height 33
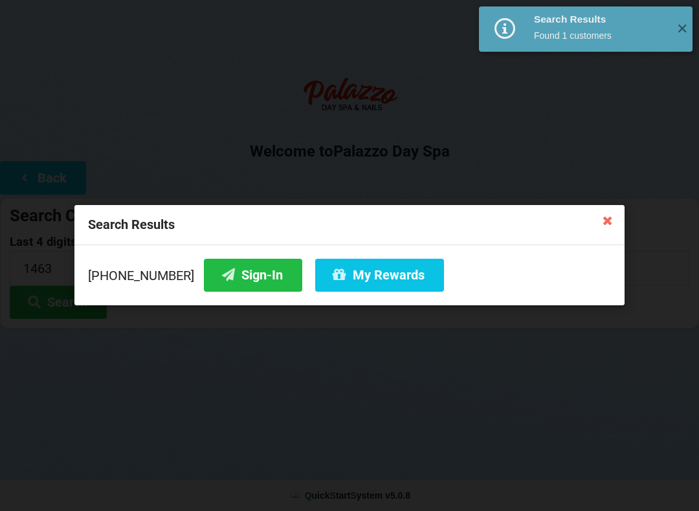
click at [217, 275] on button "Sign-In" at bounding box center [253, 275] width 98 height 33
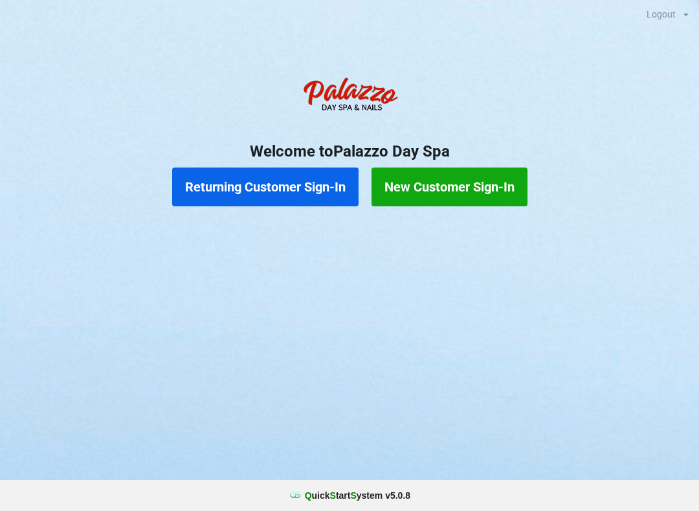
click at [247, 177] on button "Returning Customer Sign-In" at bounding box center [265, 187] width 186 height 39
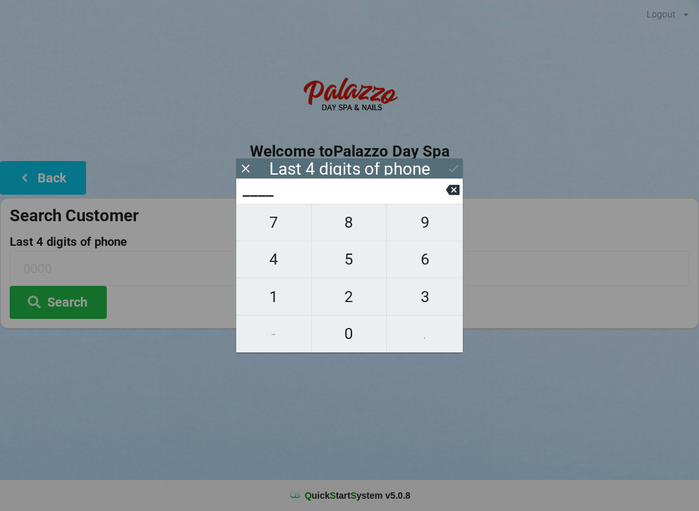
click at [366, 337] on span "0" at bounding box center [349, 333] width 75 height 27
click at [456, 187] on button at bounding box center [453, 189] width 14 height 17
click at [282, 258] on span "4" at bounding box center [273, 259] width 75 height 27
click at [353, 333] on span "0" at bounding box center [349, 333] width 75 height 27
click at [284, 294] on span "1" at bounding box center [273, 296] width 75 height 27
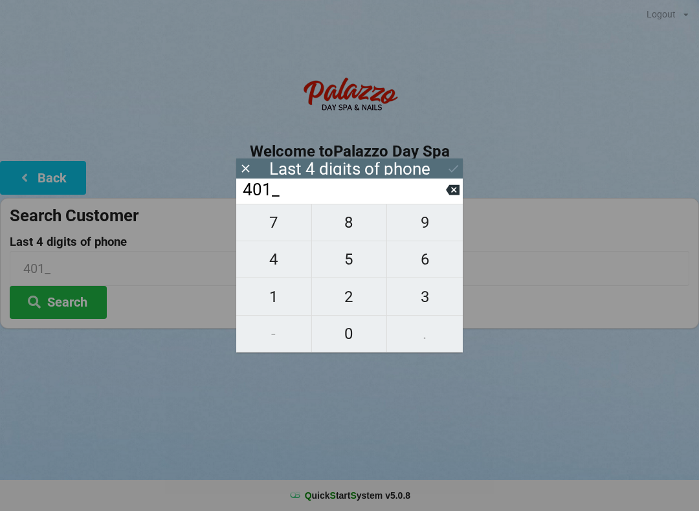
click at [458, 192] on icon at bounding box center [453, 190] width 14 height 10
click at [276, 224] on span "7" at bounding box center [273, 222] width 75 height 27
click at [343, 267] on span "5" at bounding box center [349, 259] width 75 height 27
click at [420, 229] on div "7 8 9 4 5 6 1 2 3 - 0 ." at bounding box center [349, 278] width 226 height 149
click at [247, 174] on icon at bounding box center [246, 169] width 14 height 14
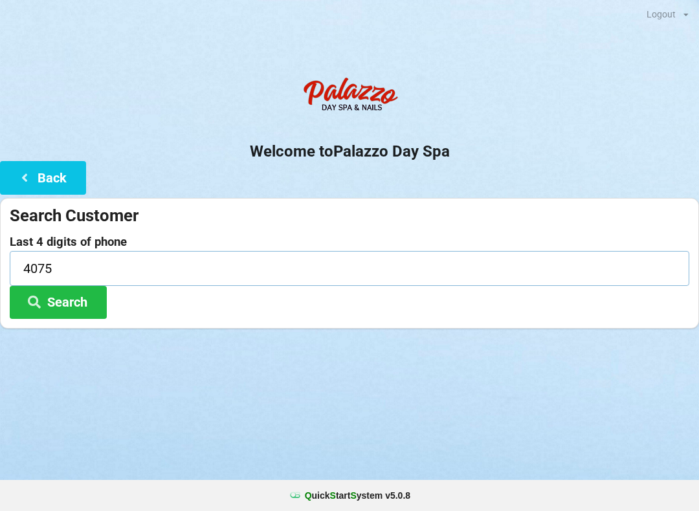
click at [98, 251] on input "4075" at bounding box center [349, 268] width 679 height 34
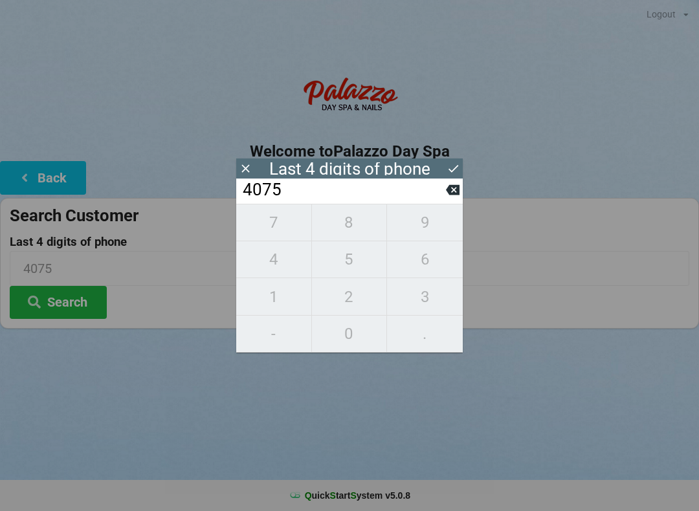
click at [452, 196] on icon at bounding box center [453, 190] width 14 height 14
click at [443, 193] on input "407_" at bounding box center [343, 190] width 204 height 21
click at [443, 194] on input "407_" at bounding box center [343, 190] width 204 height 21
click at [437, 195] on input "407_" at bounding box center [343, 190] width 204 height 21
click at [455, 192] on icon at bounding box center [453, 190] width 14 height 10
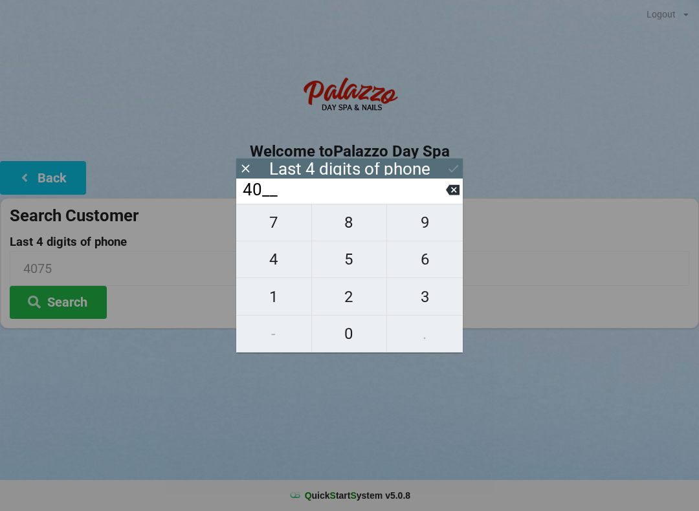
click at [450, 191] on icon at bounding box center [453, 190] width 14 height 10
click at [450, 190] on icon at bounding box center [453, 190] width 14 height 10
click at [446, 190] on icon at bounding box center [453, 190] width 14 height 14
click at [274, 293] on span "1" at bounding box center [273, 296] width 75 height 27
click at [347, 226] on span "8" at bounding box center [349, 222] width 75 height 27
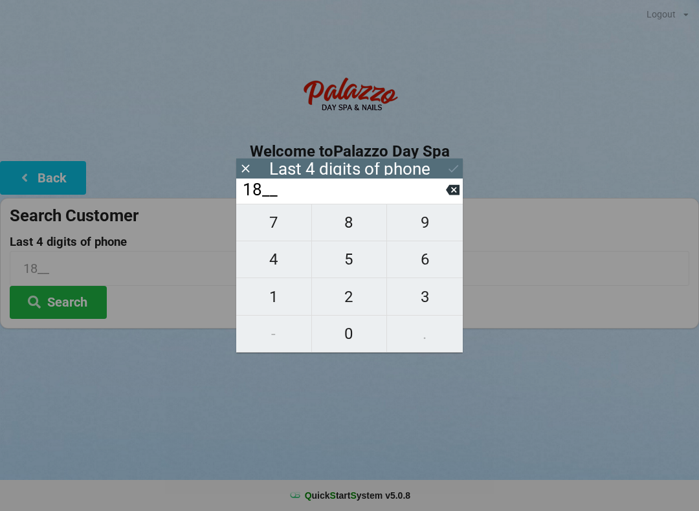
click at [435, 267] on span "6" at bounding box center [425, 259] width 76 height 27
click at [269, 225] on span "7" at bounding box center [273, 222] width 75 height 27
click at [444, 193] on input "1867" at bounding box center [343, 190] width 204 height 21
click at [475, 162] on div "Welcome to Palazzo Day Spa Back Search Customer Last 4 digits of phone 1867 Sea…" at bounding box center [349, 200] width 699 height 258
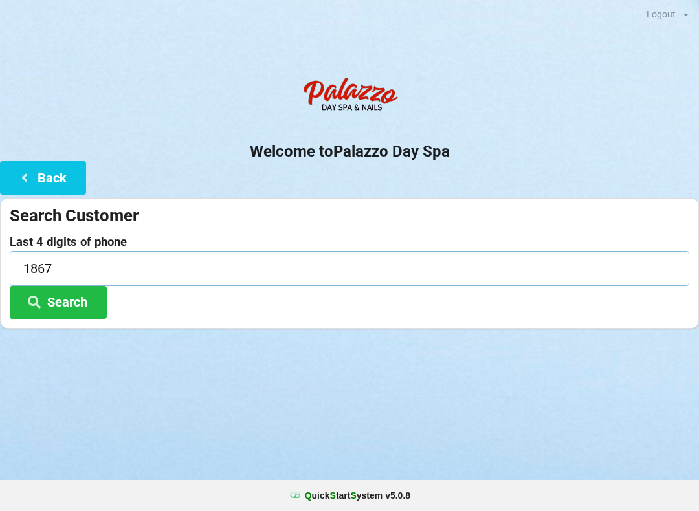
click at [70, 280] on input "1867" at bounding box center [349, 268] width 679 height 34
click at [50, 162] on button "Back" at bounding box center [43, 177] width 86 height 33
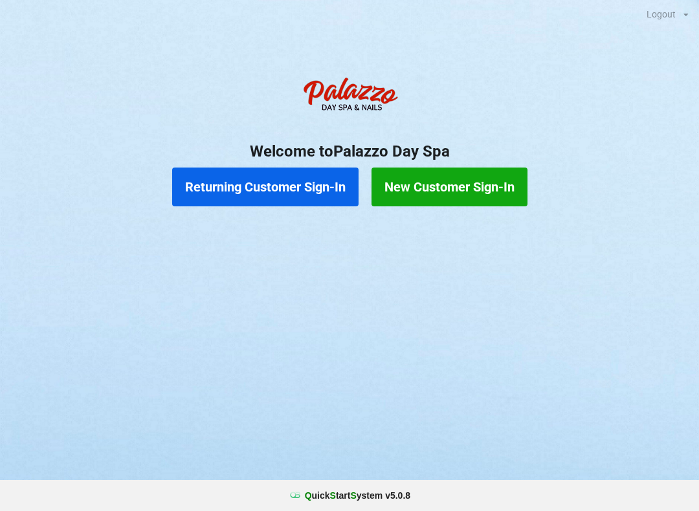
click at [289, 187] on button "Returning Customer Sign-In" at bounding box center [265, 187] width 186 height 39
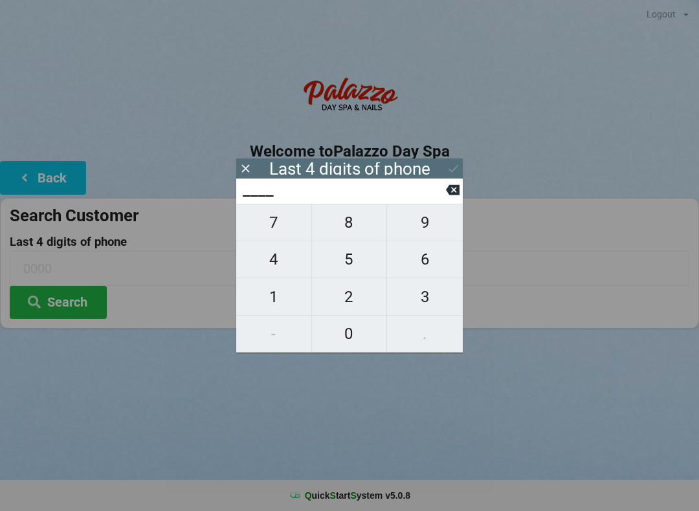
click at [360, 342] on span "0" at bounding box center [349, 333] width 75 height 27
click at [360, 232] on span "8" at bounding box center [349, 222] width 75 height 27
click at [438, 225] on span "9" at bounding box center [425, 222] width 76 height 27
click at [439, 311] on span "3" at bounding box center [425, 296] width 76 height 27
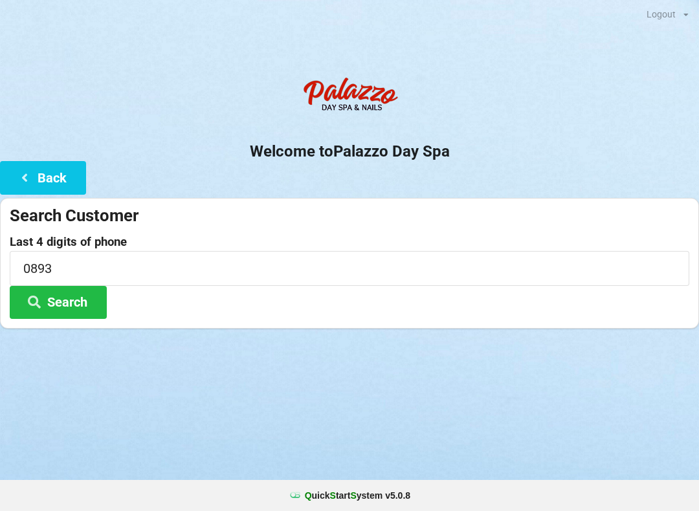
click at [465, 163] on div "Welcome to Palazzo Day Spa Back Search Customer Last 4 digits of phone 0893 Sea…" at bounding box center [349, 200] width 699 height 258
click at [80, 294] on button "Search" at bounding box center [58, 302] width 97 height 33
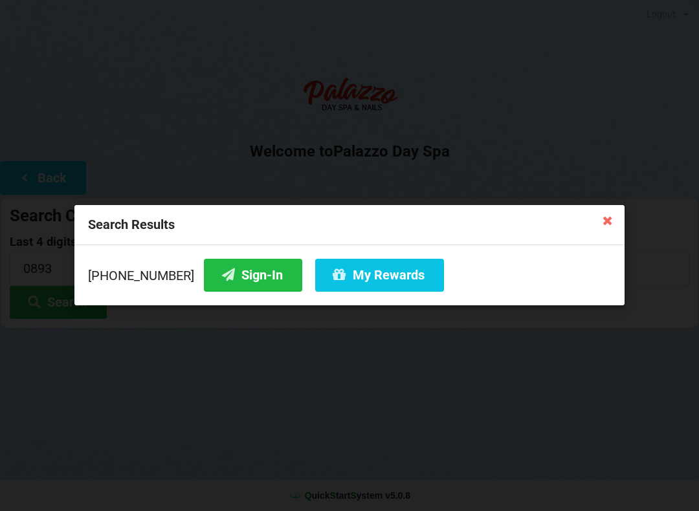
click at [237, 266] on button "Sign-In" at bounding box center [253, 275] width 98 height 33
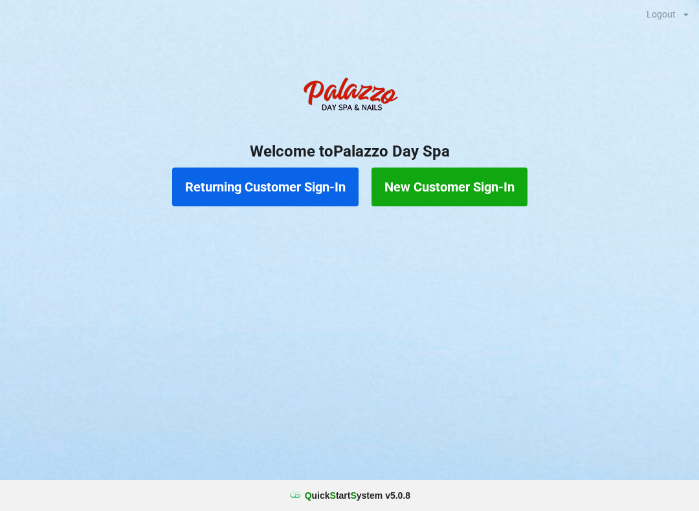
click at [291, 186] on button "Returning Customer Sign-In" at bounding box center [265, 187] width 186 height 39
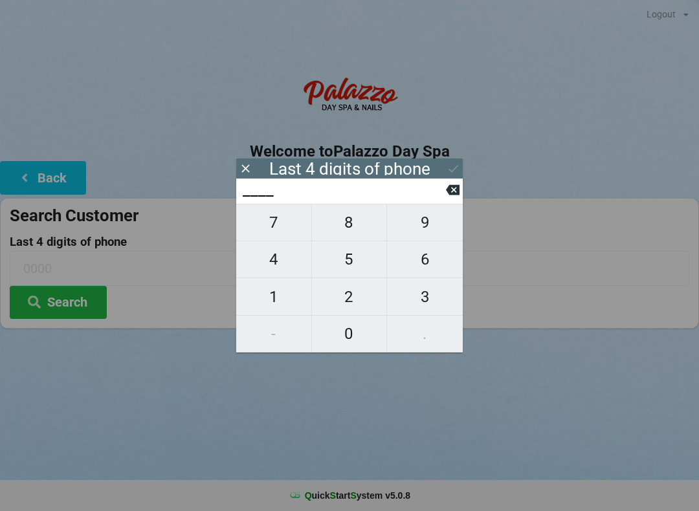
click at [430, 301] on span "3" at bounding box center [425, 296] width 76 height 27
click at [359, 263] on span "5" at bounding box center [349, 259] width 75 height 27
click at [359, 224] on span "8" at bounding box center [349, 222] width 75 height 27
click at [352, 304] on span "2" at bounding box center [349, 296] width 75 height 27
click at [80, 303] on button "Search" at bounding box center [58, 302] width 97 height 33
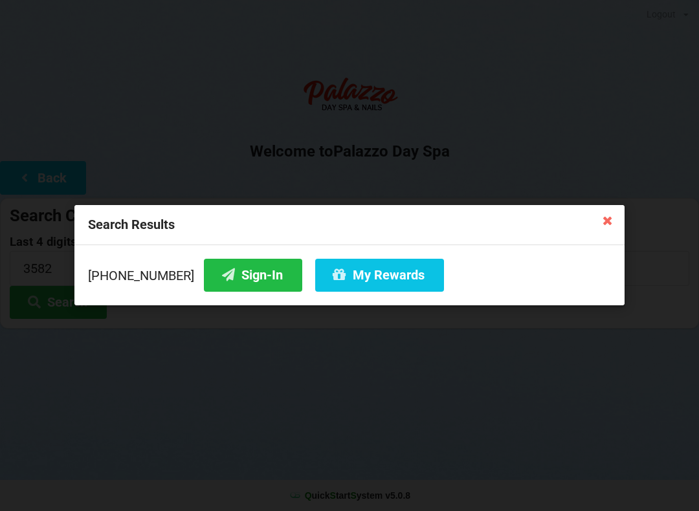
click at [228, 284] on button "Sign-In" at bounding box center [253, 275] width 98 height 33
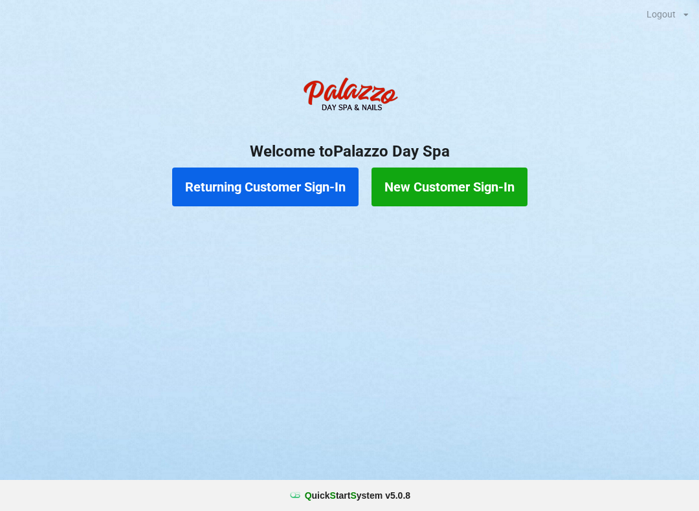
click at [315, 190] on button "Returning Customer Sign-In" at bounding box center [265, 187] width 186 height 39
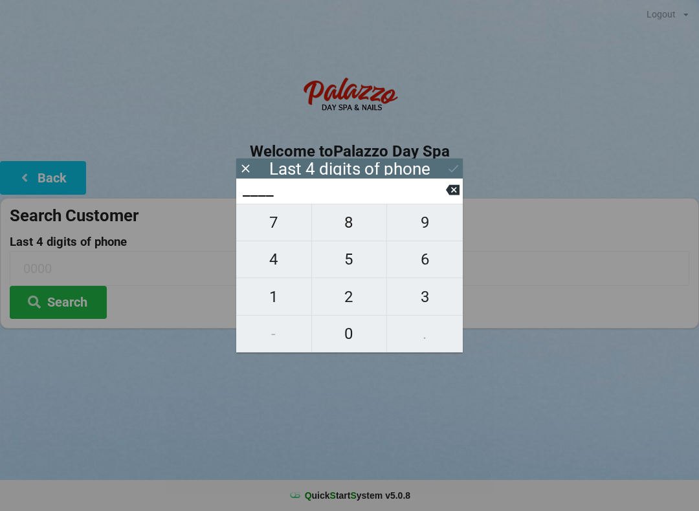
click at [437, 271] on span "6" at bounding box center [425, 259] width 76 height 27
click at [360, 300] on span "2" at bounding box center [349, 296] width 75 height 27
click at [287, 233] on span "7" at bounding box center [273, 222] width 75 height 27
click at [435, 230] on span "9" at bounding box center [425, 222] width 76 height 27
click at [459, 168] on icon at bounding box center [454, 169] width 14 height 14
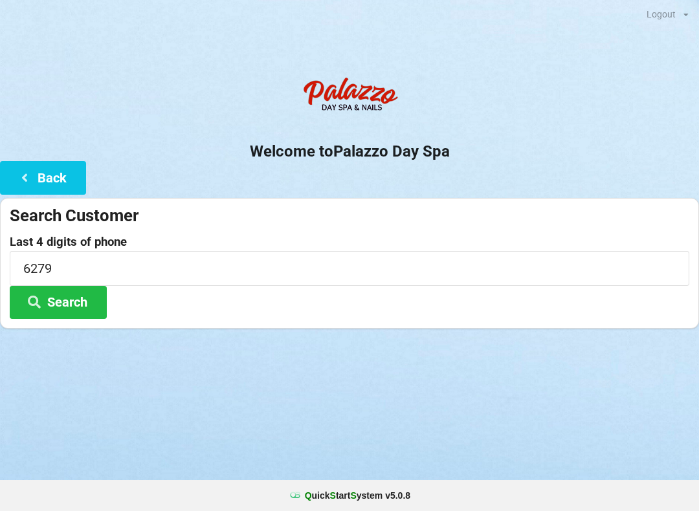
click at [88, 305] on button "Search" at bounding box center [58, 302] width 97 height 33
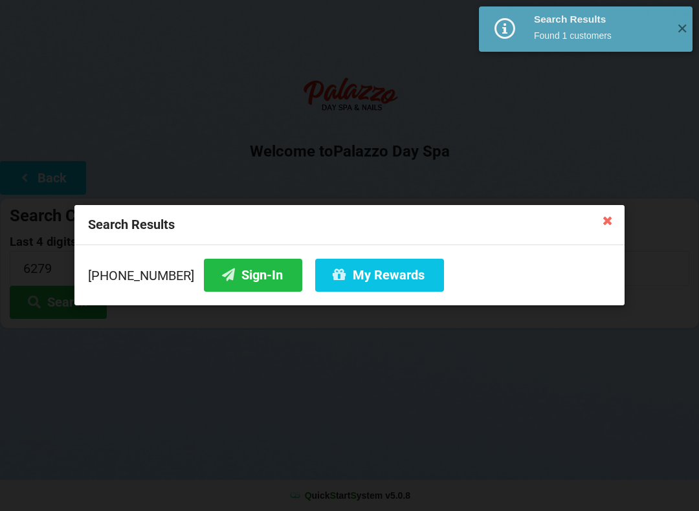
click at [603, 228] on icon at bounding box center [607, 220] width 21 height 21
